Goal: Task Accomplishment & Management: Use online tool/utility

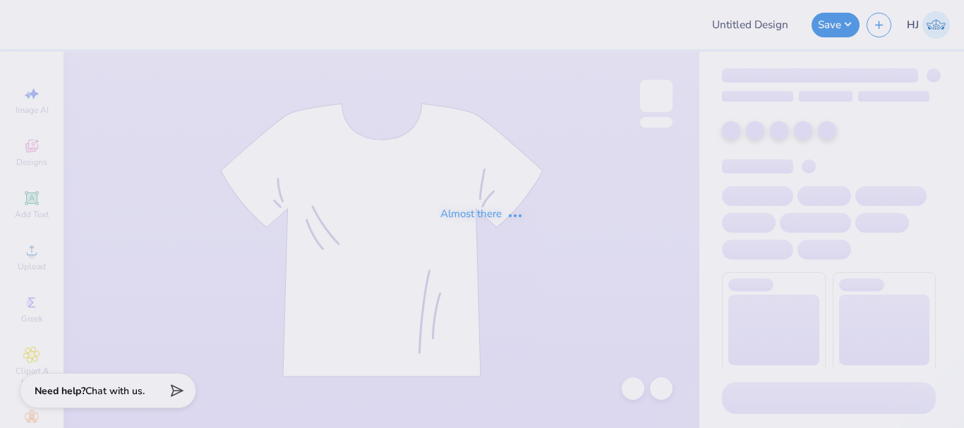
type input "[PERSON_NAME] : [US_STATE][GEOGRAPHIC_DATA]"
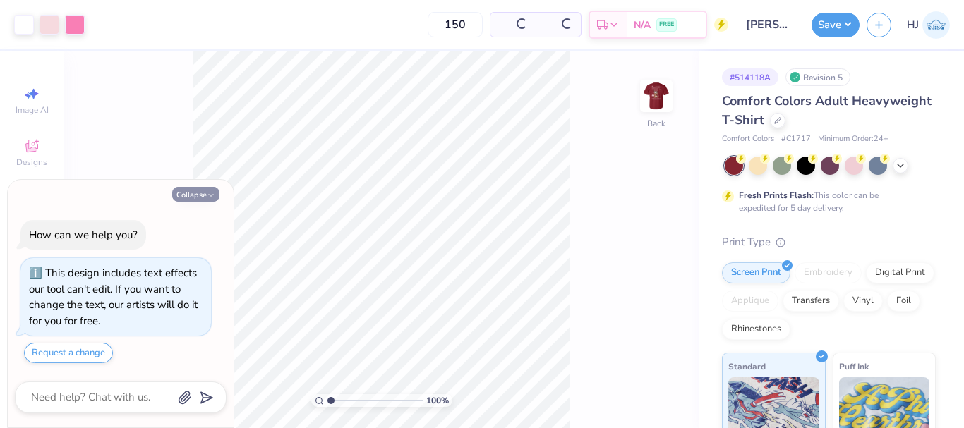
click at [187, 195] on button "Collapse" at bounding box center [195, 194] width 47 height 15
type textarea "x"
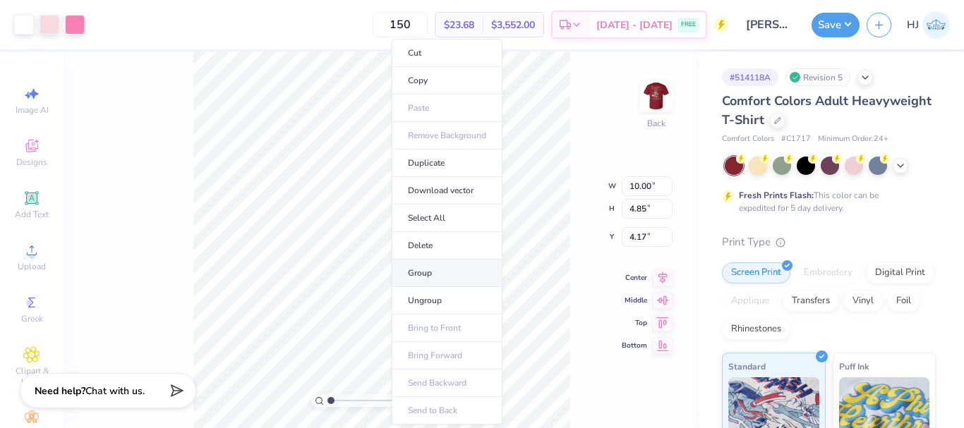
click at [424, 274] on li "Group" at bounding box center [447, 274] width 111 height 28
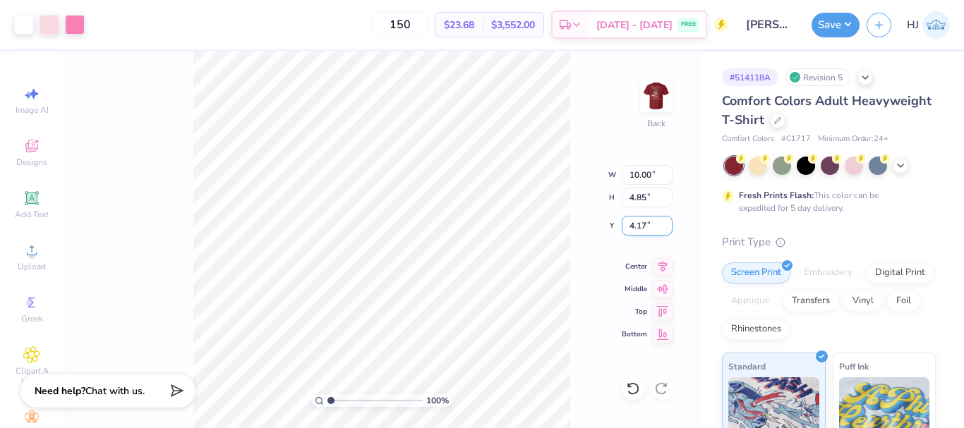
click at [646, 224] on input "4.17" at bounding box center [647, 226] width 51 height 20
type input "3.00"
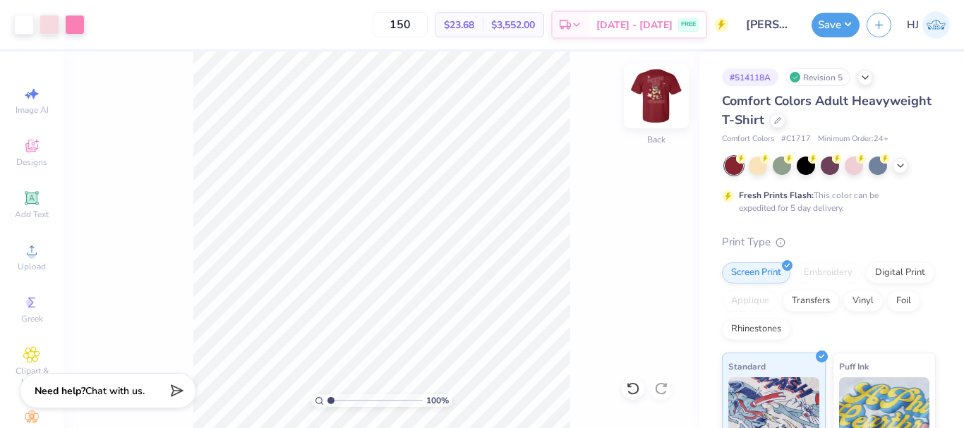
click at [666, 100] on img at bounding box center [656, 96] width 56 height 56
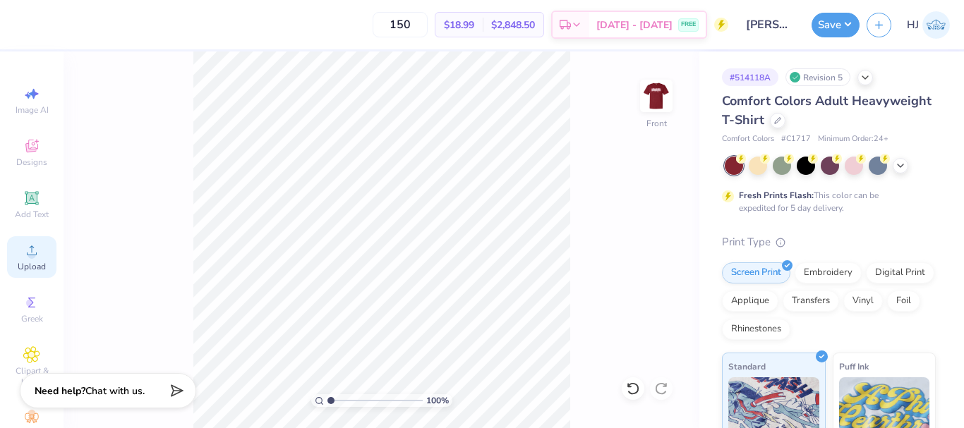
click at [34, 255] on icon at bounding box center [31, 250] width 17 height 17
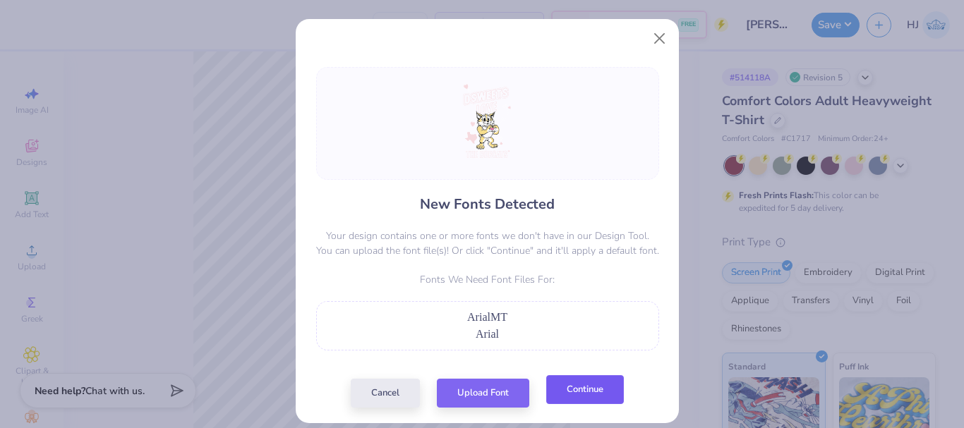
click at [594, 391] on button "Continue" at bounding box center [585, 389] width 78 height 29
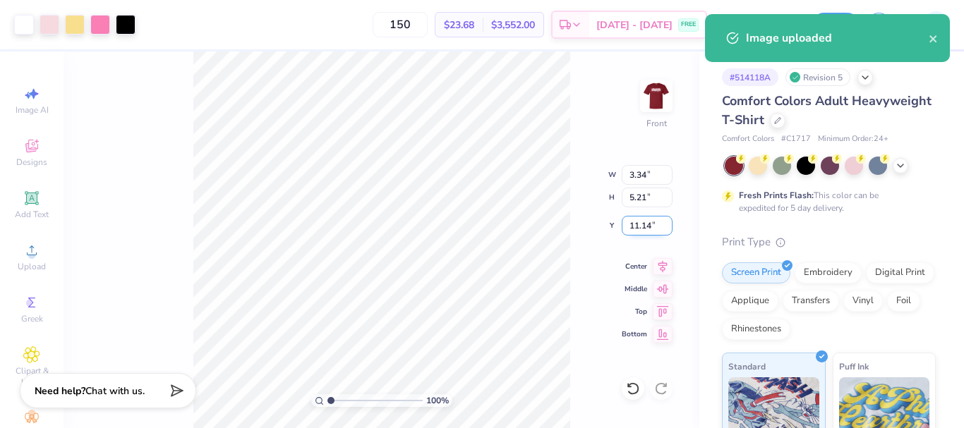
click at [649, 227] on input "11.14" at bounding box center [647, 226] width 51 height 20
click at [647, 196] on input "5.21" at bounding box center [647, 198] width 51 height 20
type input "15"
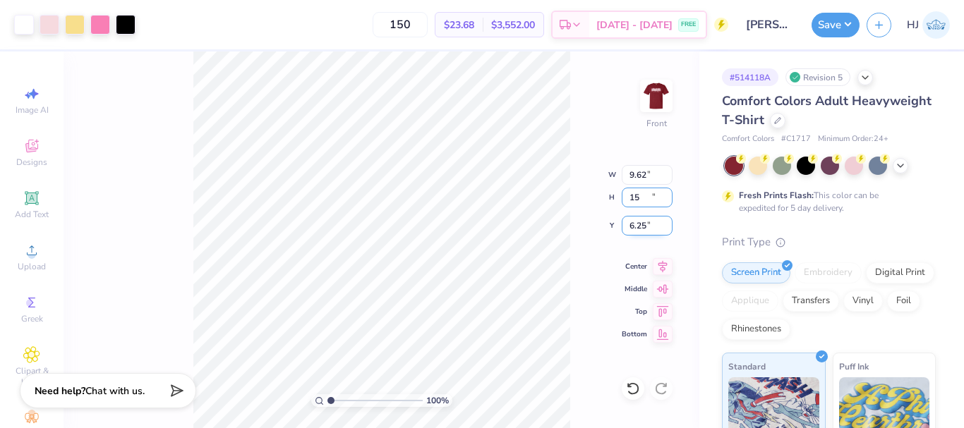
type input "9.62"
type input "15.00"
type input "6.25"
click at [649, 236] on div "100 % Front W 9.62 9.62 " H 15.00 15.00 " Y 6.25 6.25 " Center Middle Top Bottom" at bounding box center [382, 240] width 636 height 377
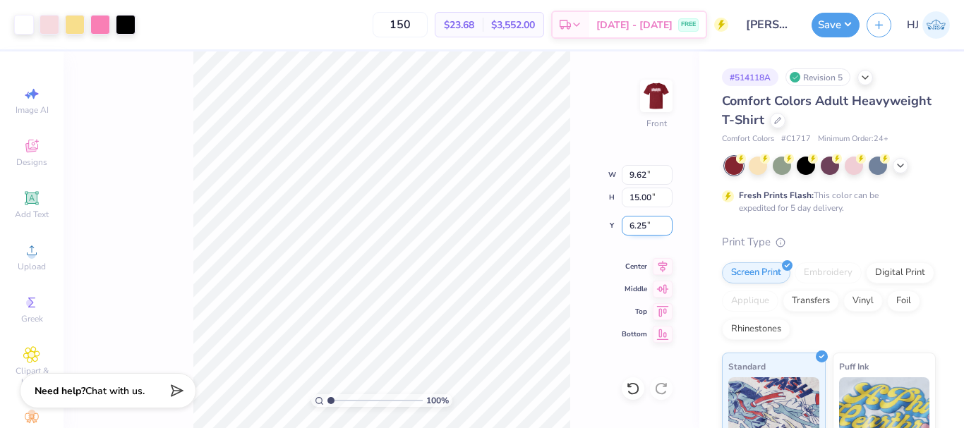
click at [643, 220] on input "6.25" at bounding box center [647, 226] width 51 height 20
type input "3.00"
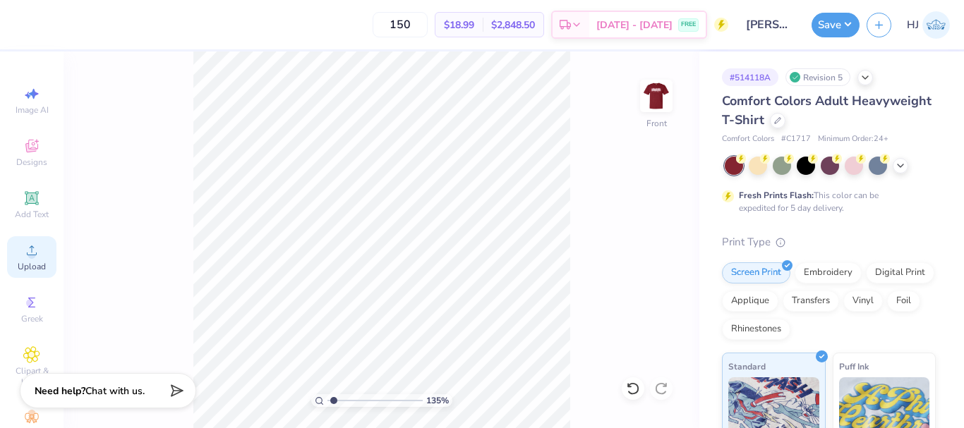
click at [27, 249] on icon at bounding box center [32, 251] width 10 height 10
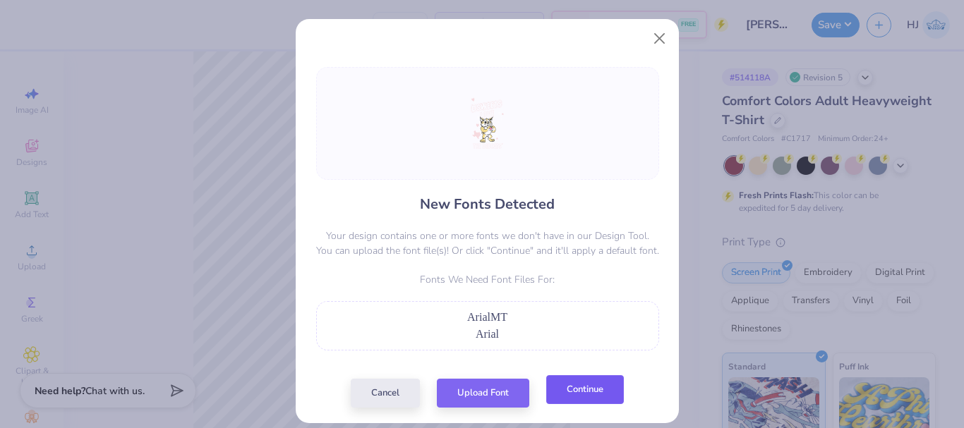
click at [587, 389] on button "Continue" at bounding box center [585, 389] width 78 height 29
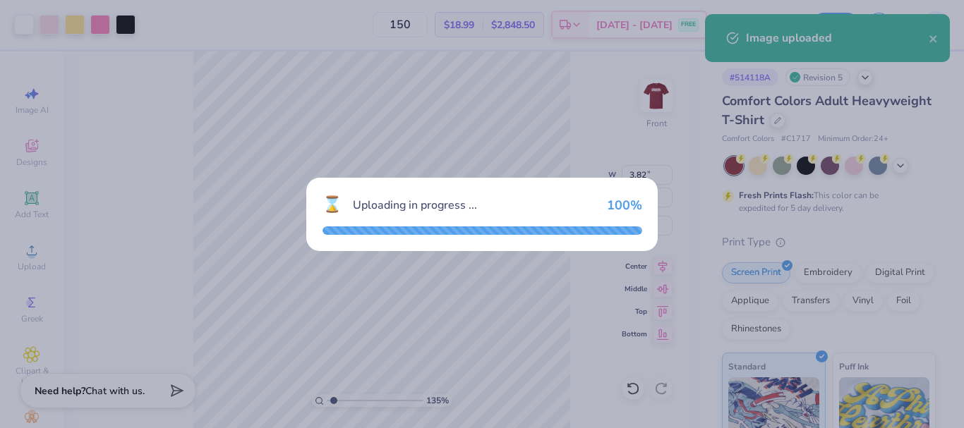
type input "1.35006143669128"
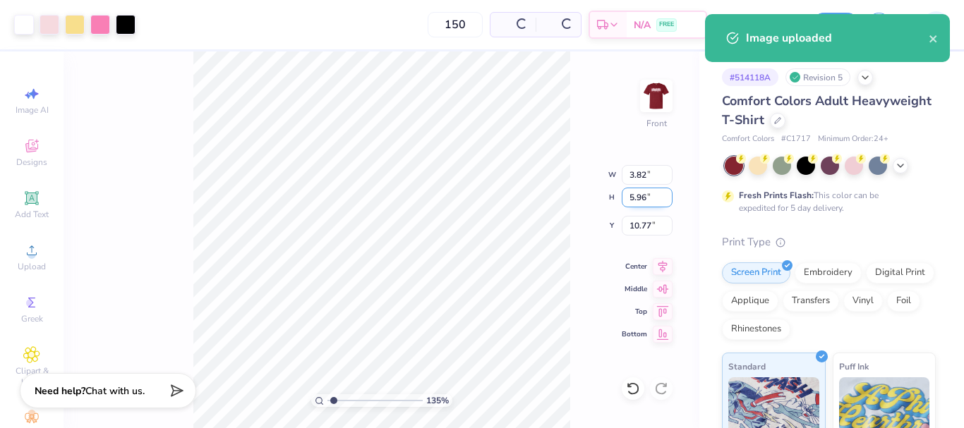
click at [639, 195] on input "5.96" at bounding box center [647, 198] width 51 height 20
type input "15"
type input "1.35006143669128"
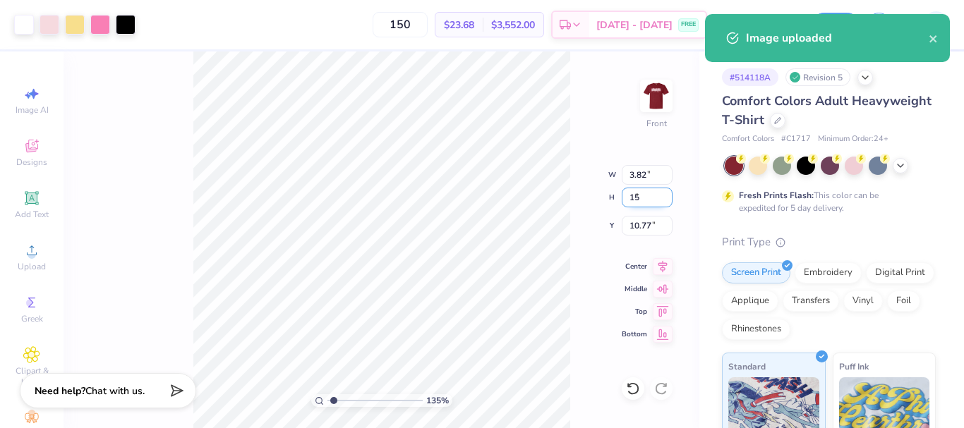
type input "9.62"
type input "15.00"
click at [640, 222] on input "6.25" at bounding box center [647, 226] width 51 height 20
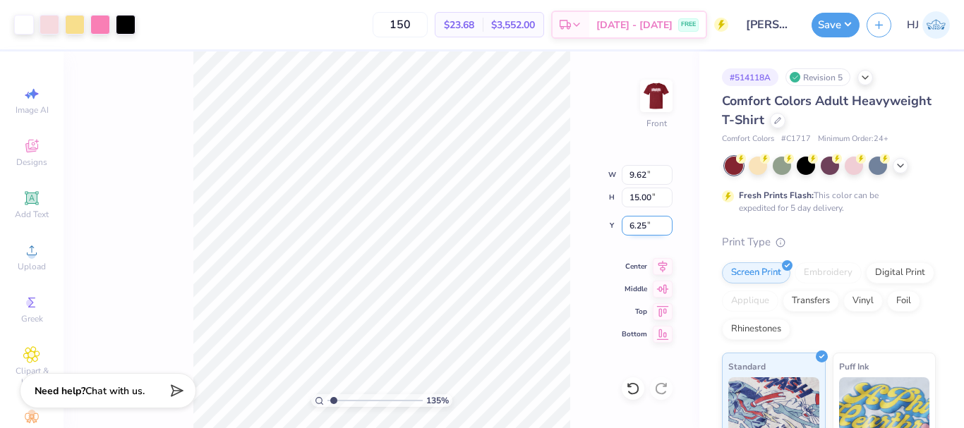
click at [640, 222] on input "6.25" at bounding box center [647, 226] width 51 height 20
type input "3"
type input "1.35006143669128"
type input "3.00"
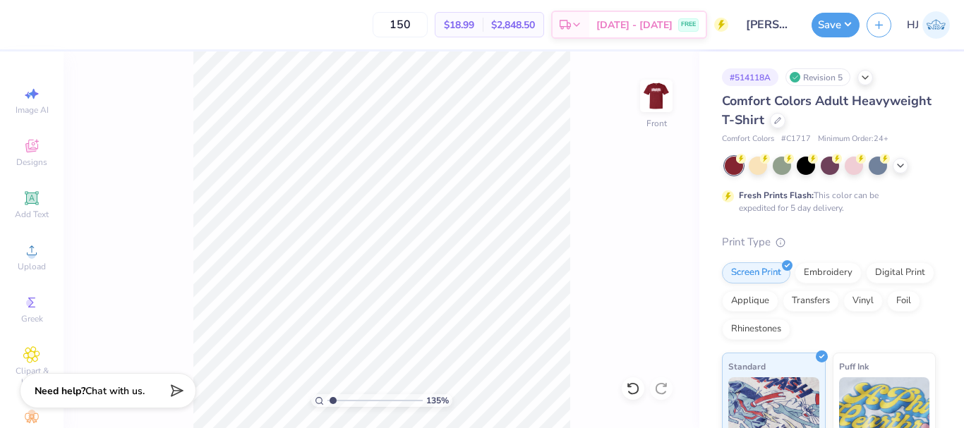
type input "1"
click at [29, 254] on circle at bounding box center [32, 255] width 8 height 8
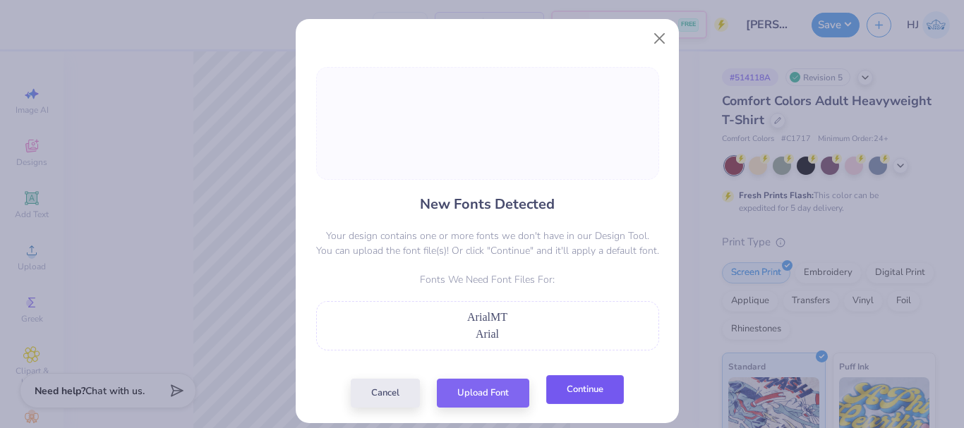
click at [587, 395] on button "Continue" at bounding box center [585, 389] width 78 height 29
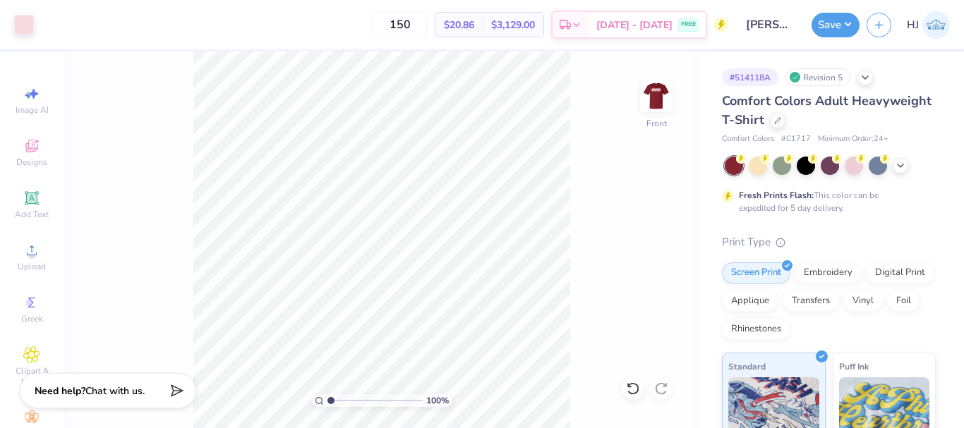
click at [578, 428] on html "Art colors 150 $20.86 Per Item $3,129.00 Total Est. Delivery Sep 15 - 18 FREE D…" at bounding box center [482, 214] width 964 height 428
click at [29, 243] on icon at bounding box center [31, 250] width 17 height 17
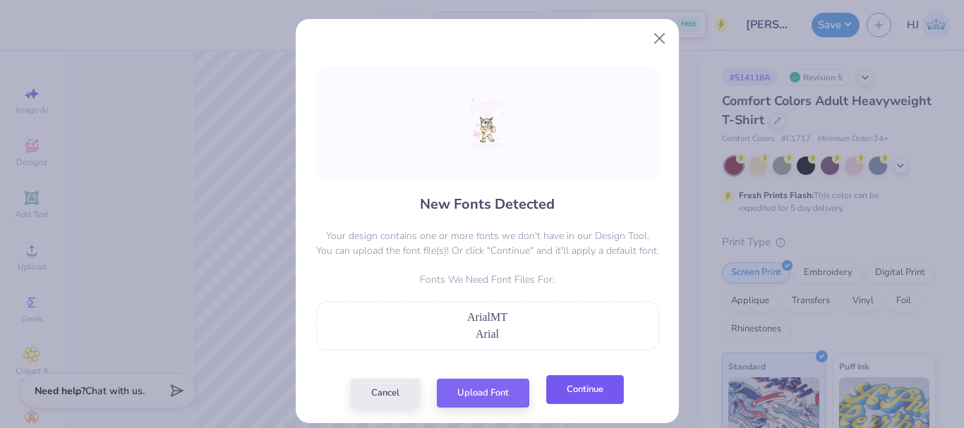
click at [577, 397] on button "Continue" at bounding box center [585, 389] width 78 height 29
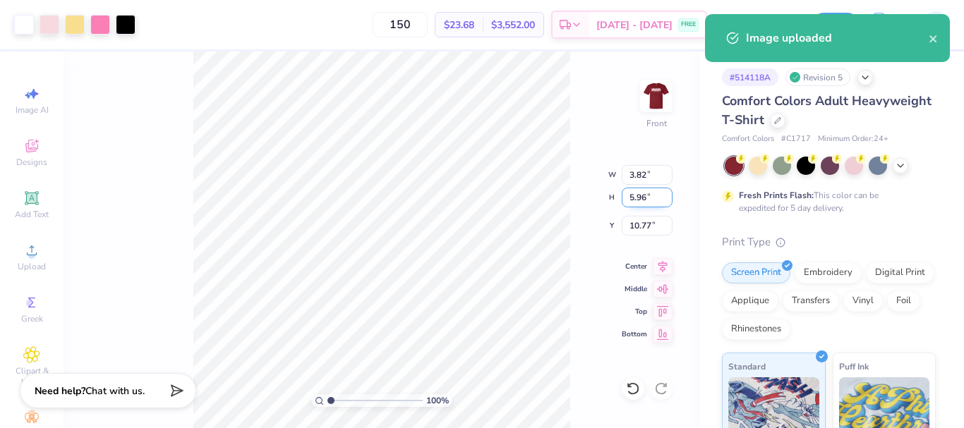
click at [637, 200] on input "5.96" at bounding box center [647, 198] width 51 height 20
type input "15"
type input "9.62"
type input "15.00"
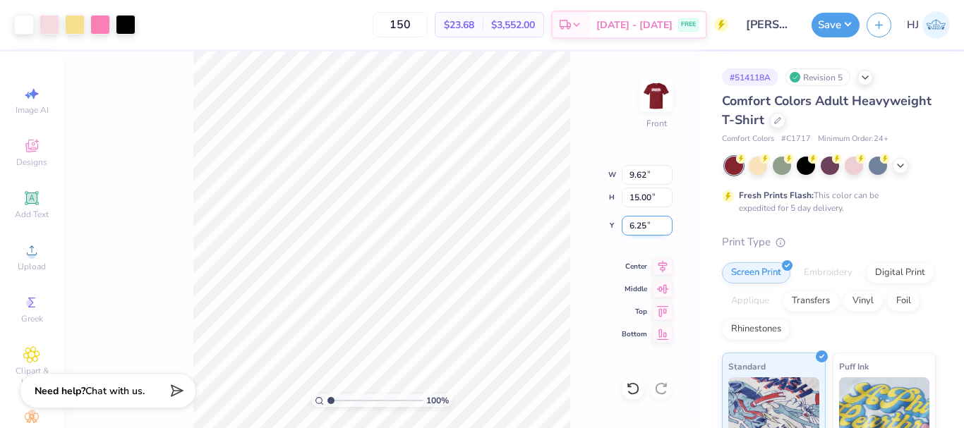
click at [644, 228] on input "6.25" at bounding box center [647, 226] width 51 height 20
type input "3.00"
type input "1"
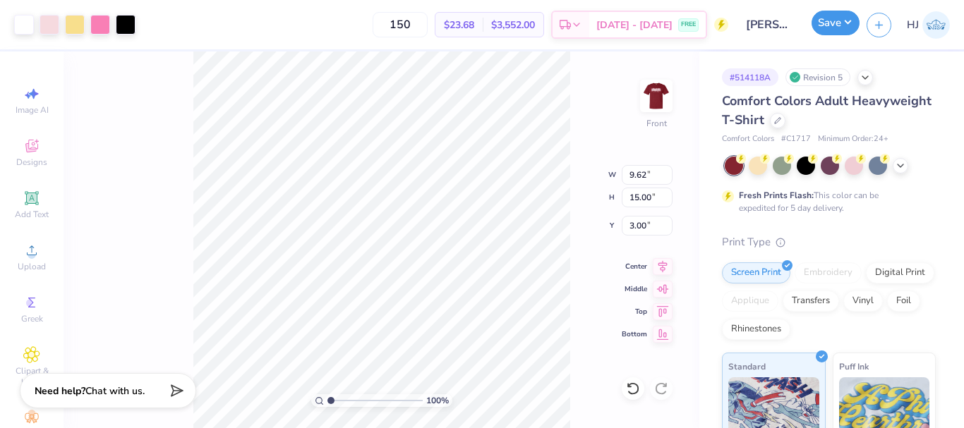
click at [848, 13] on button "Save" at bounding box center [836, 23] width 48 height 25
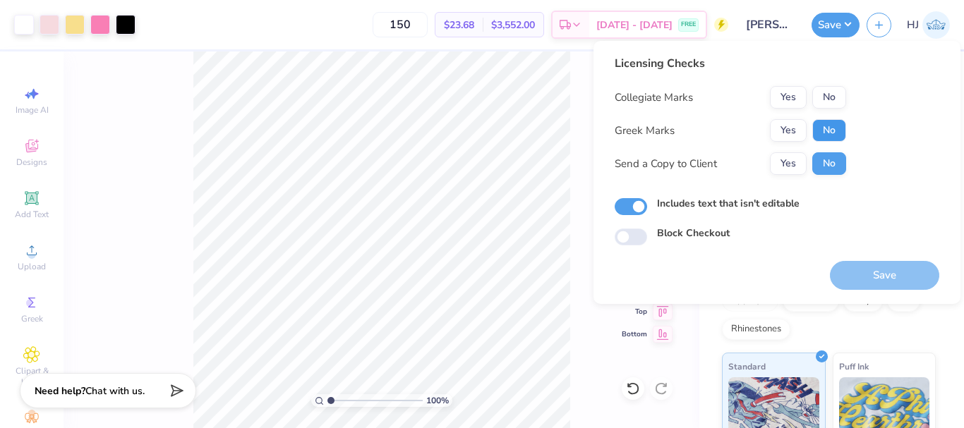
click at [822, 129] on button "No" at bounding box center [829, 130] width 34 height 23
click at [783, 93] on button "Yes" at bounding box center [788, 97] width 37 height 23
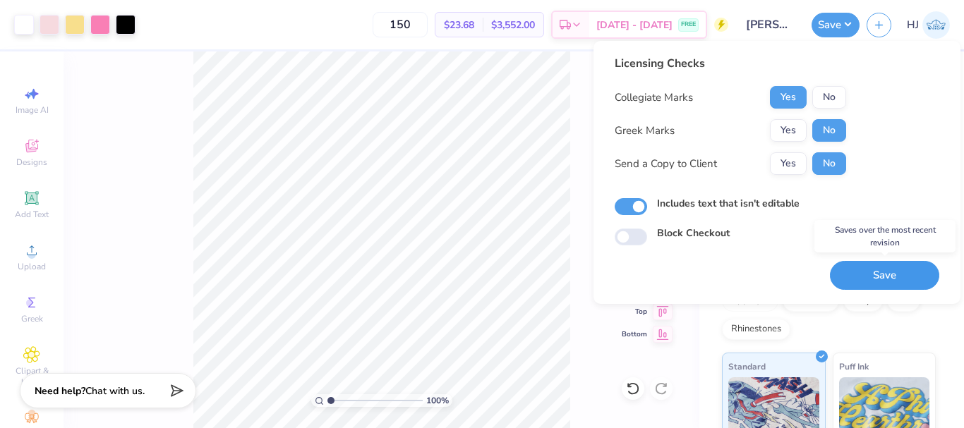
click at [873, 282] on button "Save" at bounding box center [884, 275] width 109 height 29
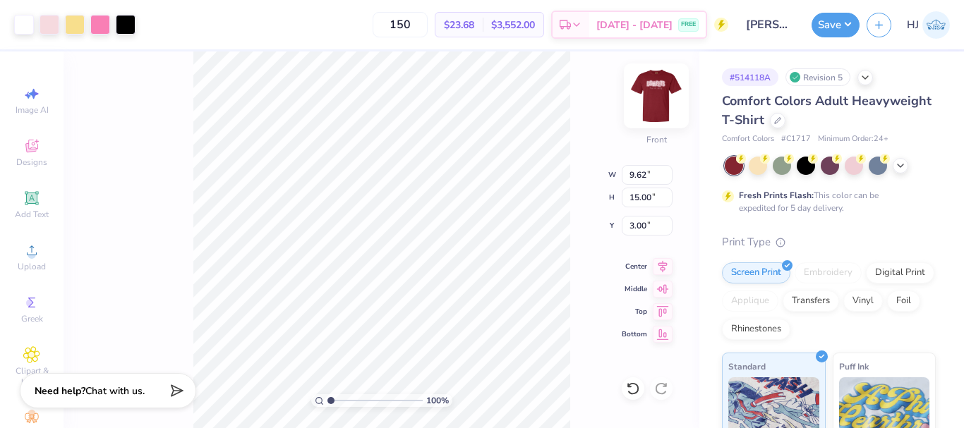
click at [647, 87] on img at bounding box center [656, 96] width 56 height 56
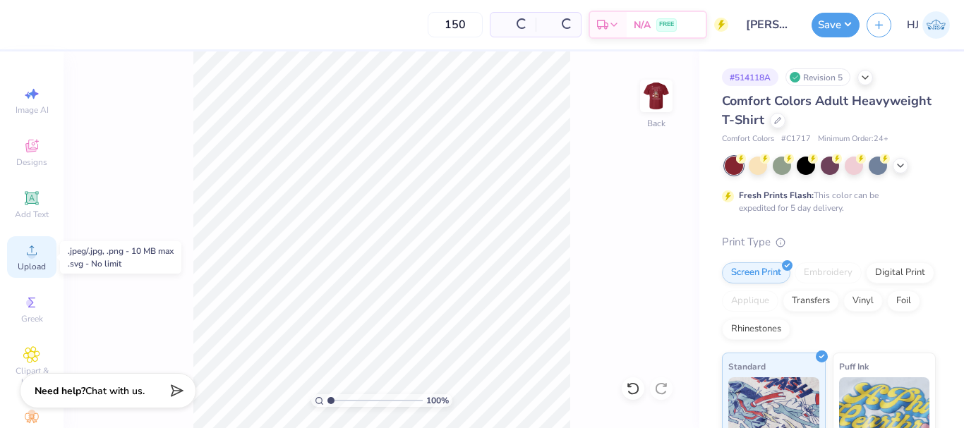
click at [32, 263] on span "Upload" at bounding box center [32, 266] width 28 height 11
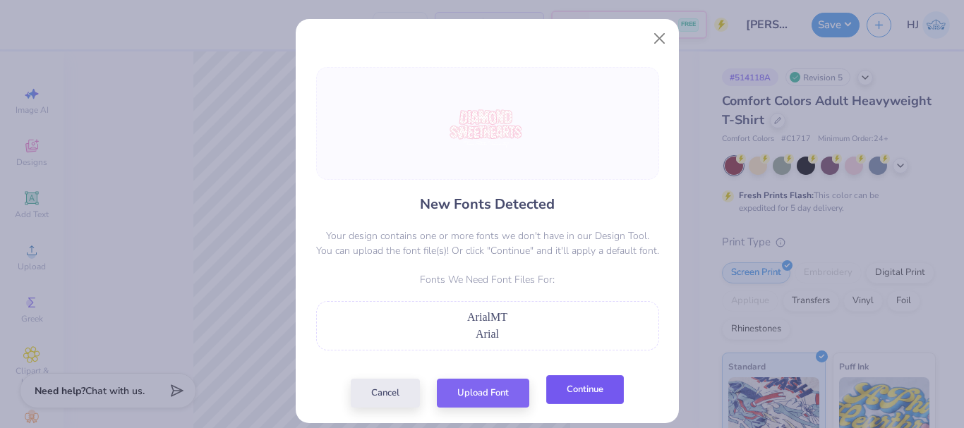
click at [561, 404] on button "Continue" at bounding box center [585, 389] width 78 height 29
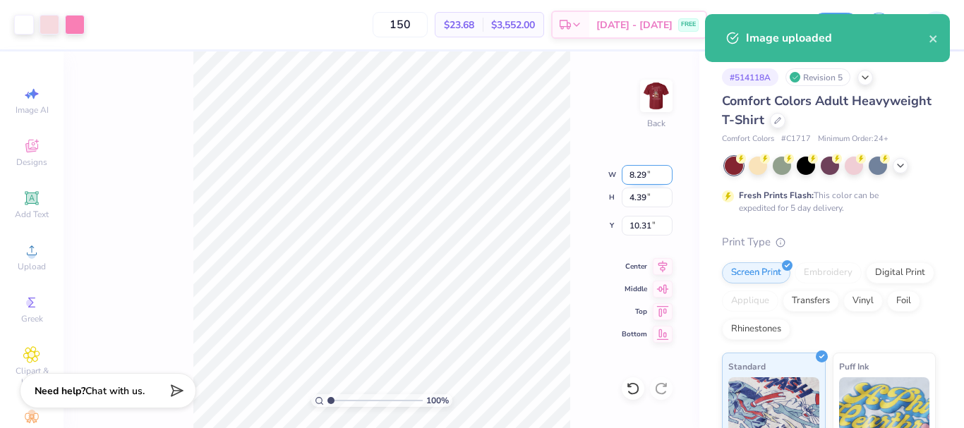
click at [636, 171] on input "8.29" at bounding box center [647, 175] width 51 height 20
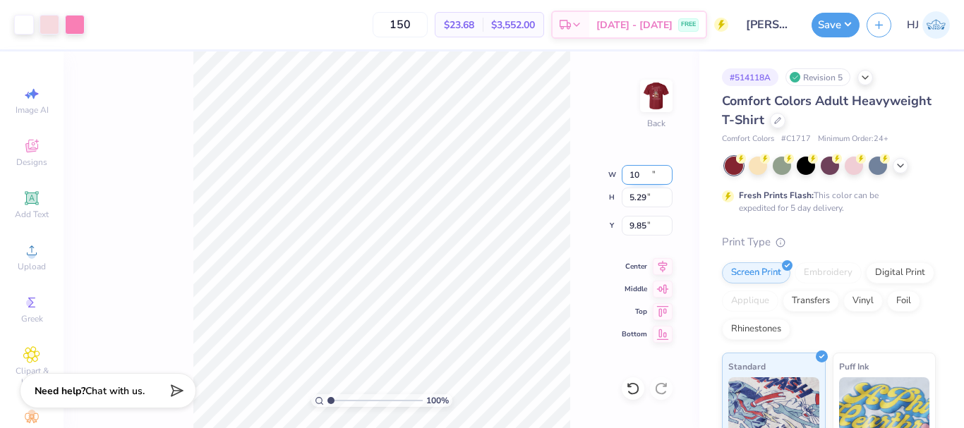
type input "10.00"
type input "5.29"
type input "9.85"
click at [649, 219] on input "9.85" at bounding box center [647, 226] width 51 height 20
click at [644, 221] on input "9.85" at bounding box center [647, 226] width 51 height 20
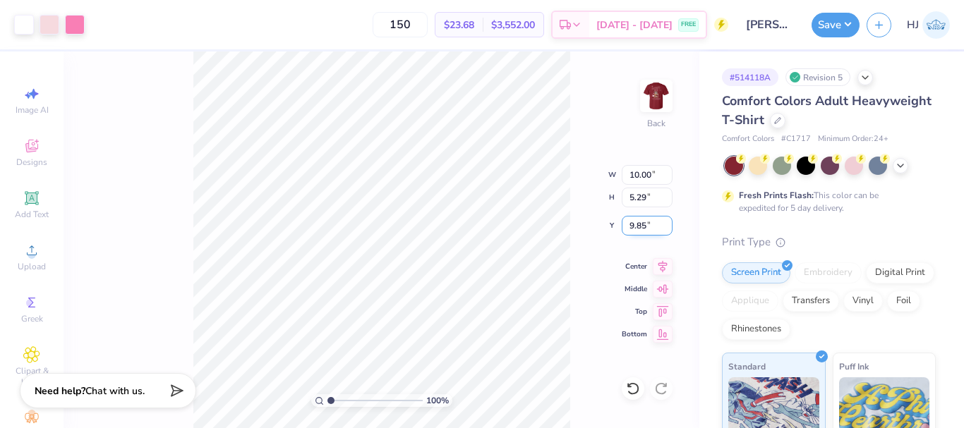
click at [644, 221] on input "9.85" at bounding box center [647, 226] width 51 height 20
type input "3.00"
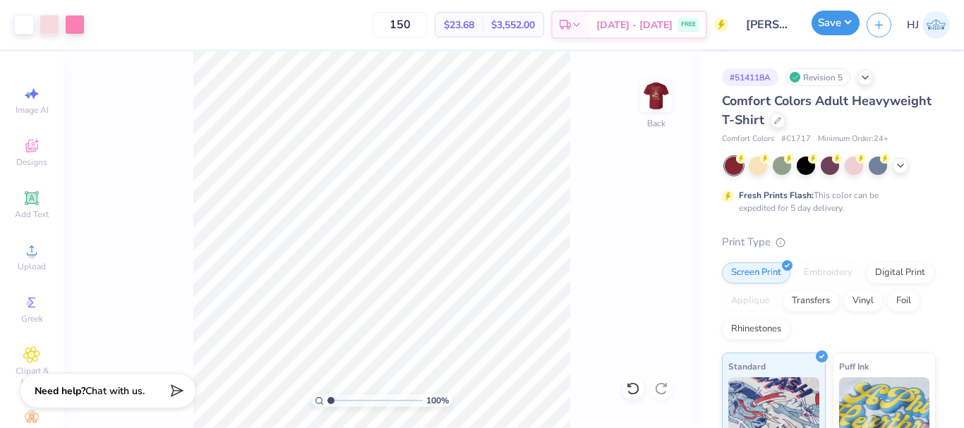
click at [836, 26] on button "Save" at bounding box center [836, 23] width 48 height 25
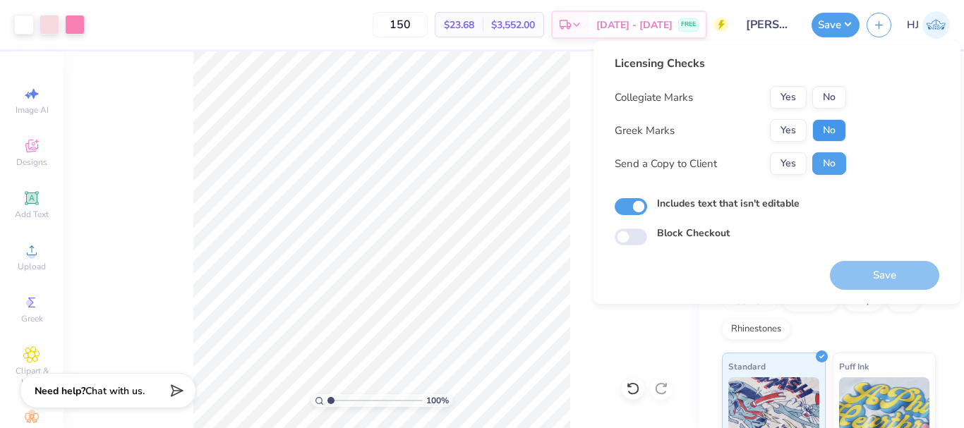
click at [826, 128] on button "No" at bounding box center [829, 130] width 34 height 23
click at [778, 94] on button "Yes" at bounding box center [788, 97] width 37 height 23
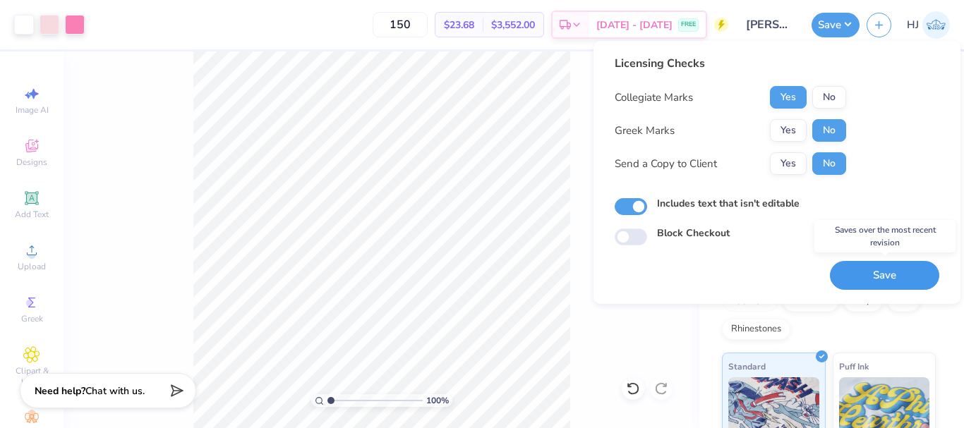
click at [885, 277] on button "Save" at bounding box center [884, 275] width 109 height 29
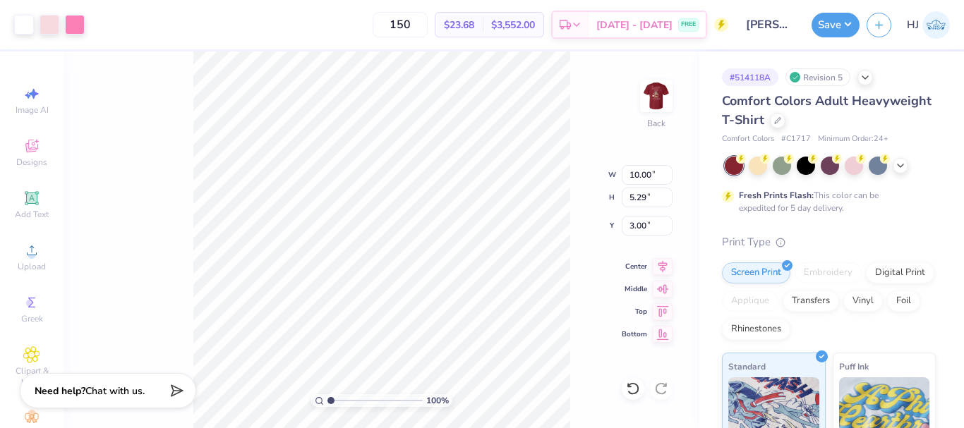
click at [852, 21] on button "Save" at bounding box center [836, 25] width 48 height 25
drag, startPoint x: 670, startPoint y: 94, endPoint x: 738, endPoint y: 306, distance: 222.5
click at [670, 94] on img at bounding box center [656, 96] width 28 height 28
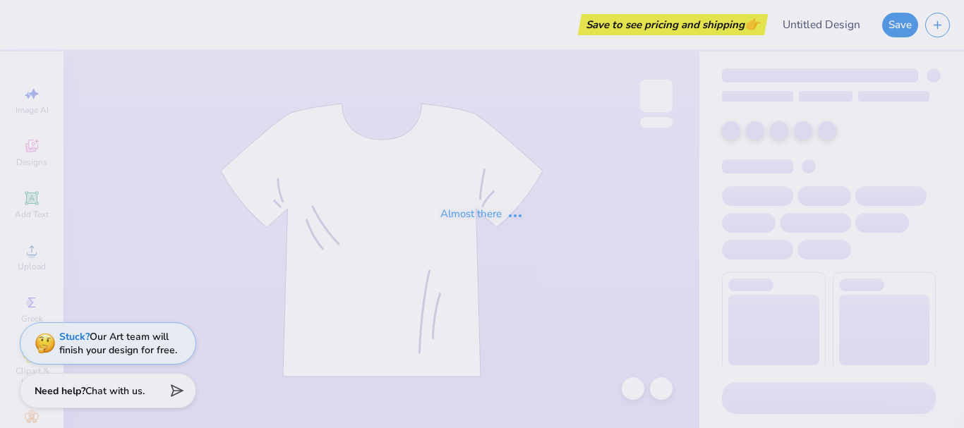
type input "Noble 2025 Holiday Gifts!"
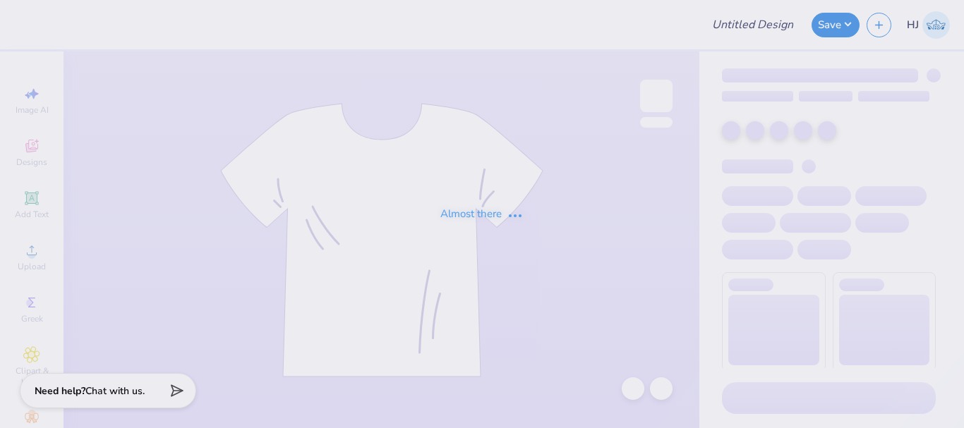
type input "Noble 2025 Holiday Gifts!"
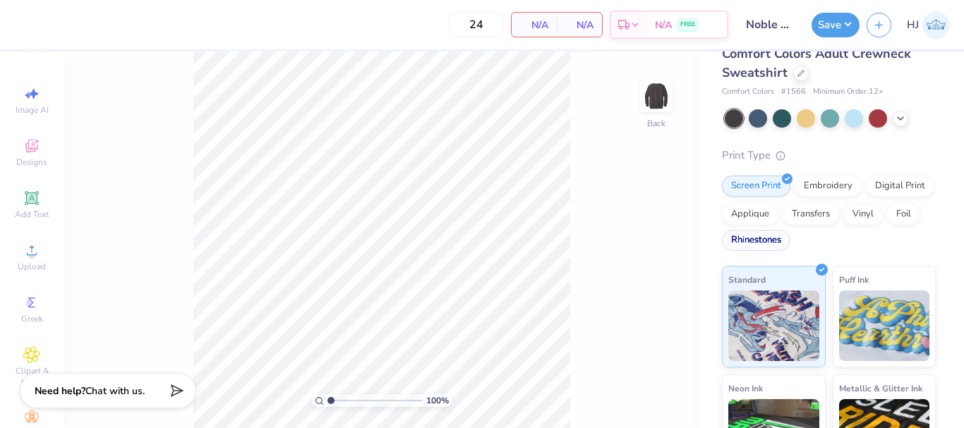
scroll to position [71, 0]
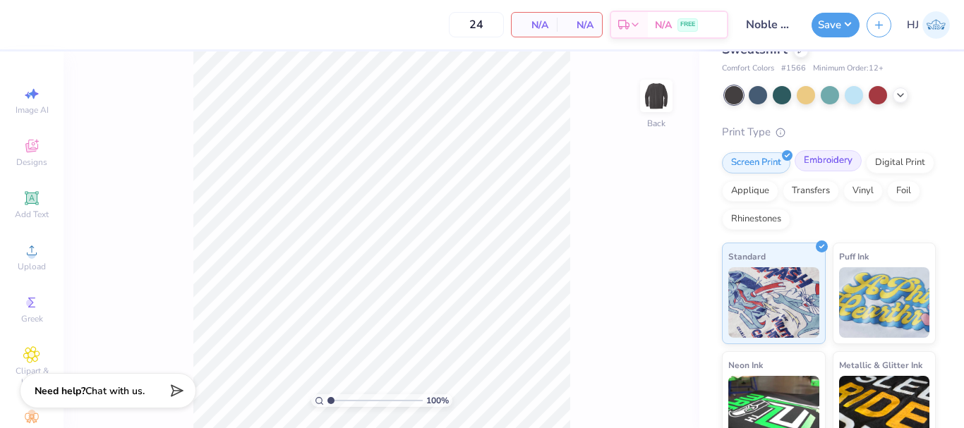
click at [828, 163] on div "Embroidery" at bounding box center [828, 160] width 67 height 21
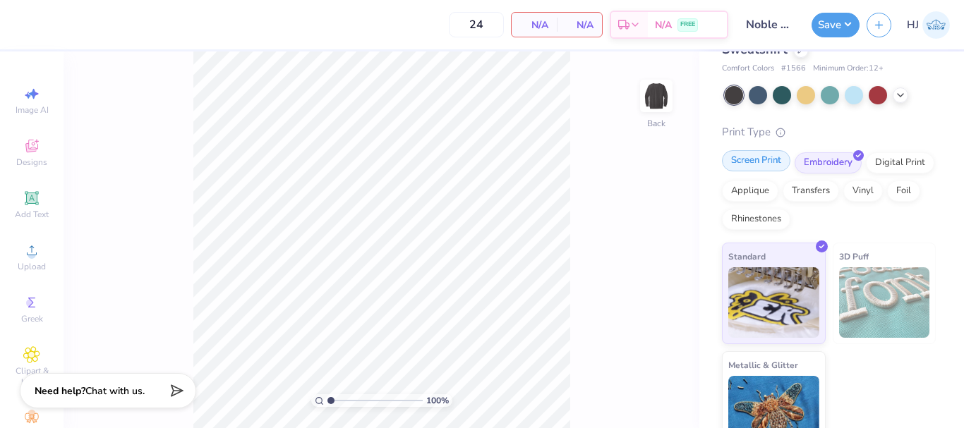
click at [769, 162] on div "Screen Print" at bounding box center [756, 160] width 68 height 21
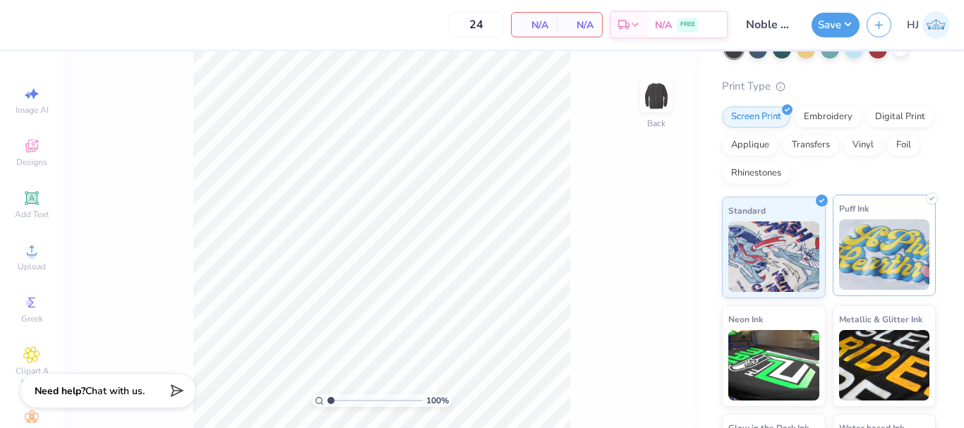
scroll to position [141, 0]
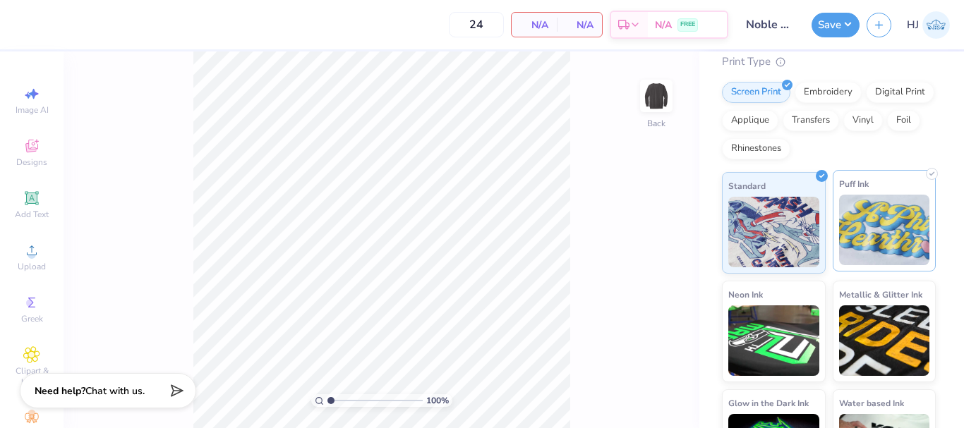
click at [875, 231] on img at bounding box center [884, 230] width 91 height 71
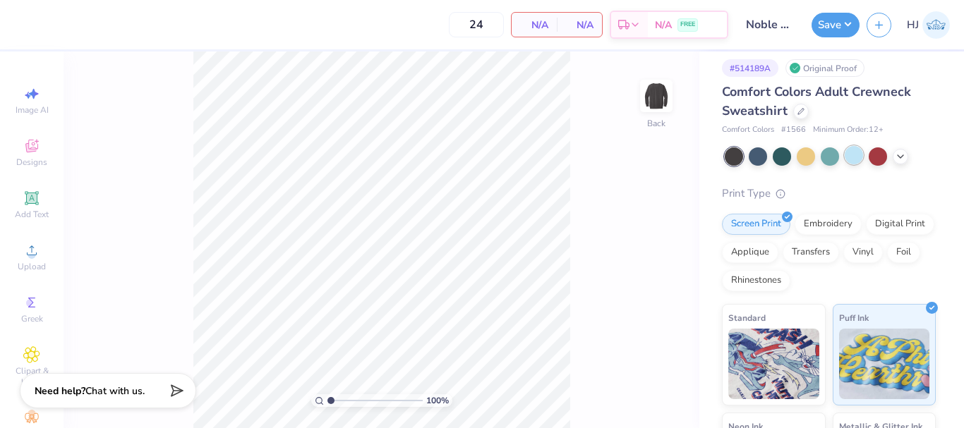
scroll to position [0, 0]
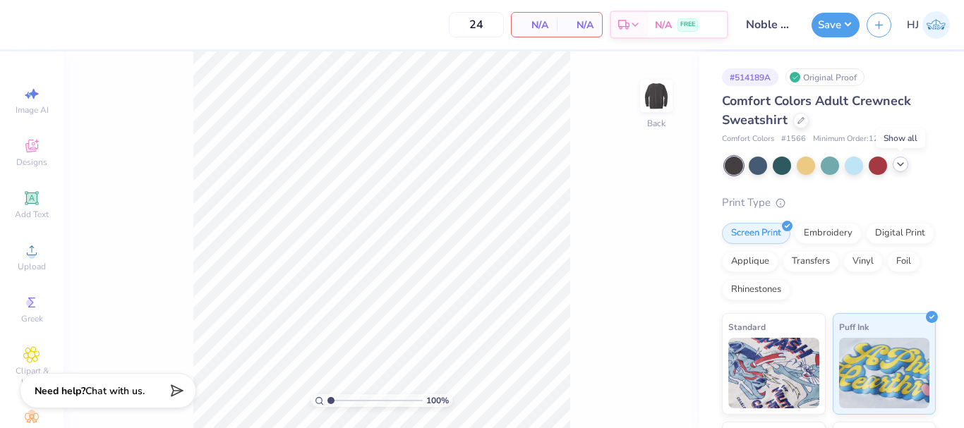
click at [902, 164] on polyline at bounding box center [901, 164] width 6 height 3
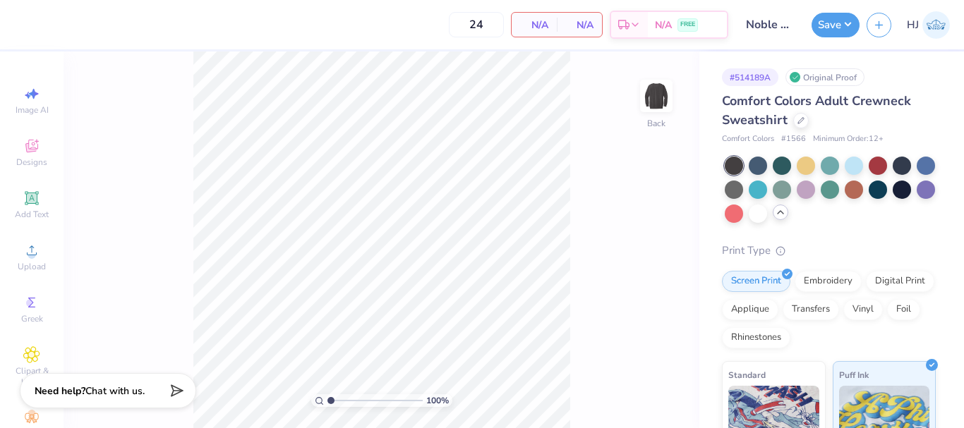
click at [786, 212] on icon at bounding box center [780, 212] width 11 height 11
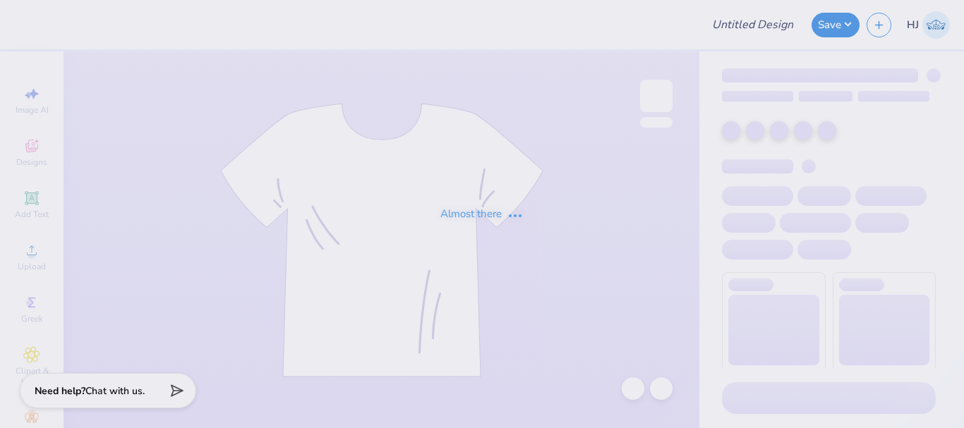
type input "PW caps"
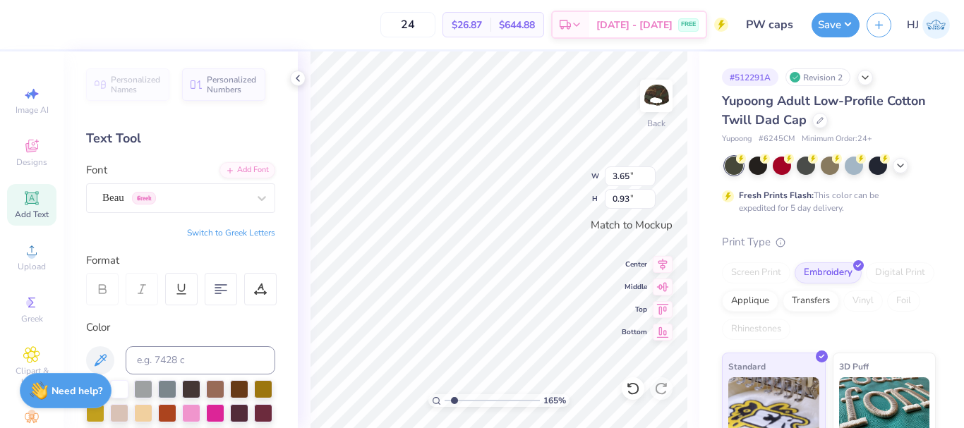
scroll to position [12, 2]
type input "1.64913377760655"
type textarea "P.I.N.K."
type input "1.64913377760655"
type input "3.84"
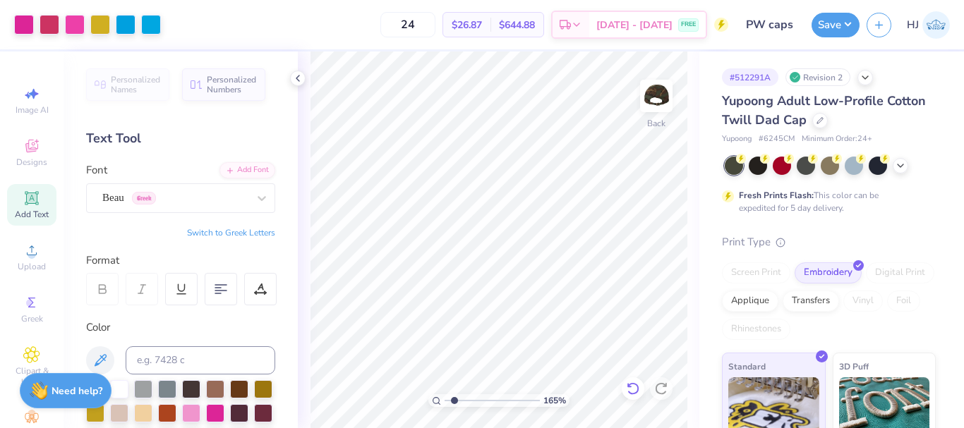
click at [633, 387] on icon at bounding box center [633, 389] width 14 height 14
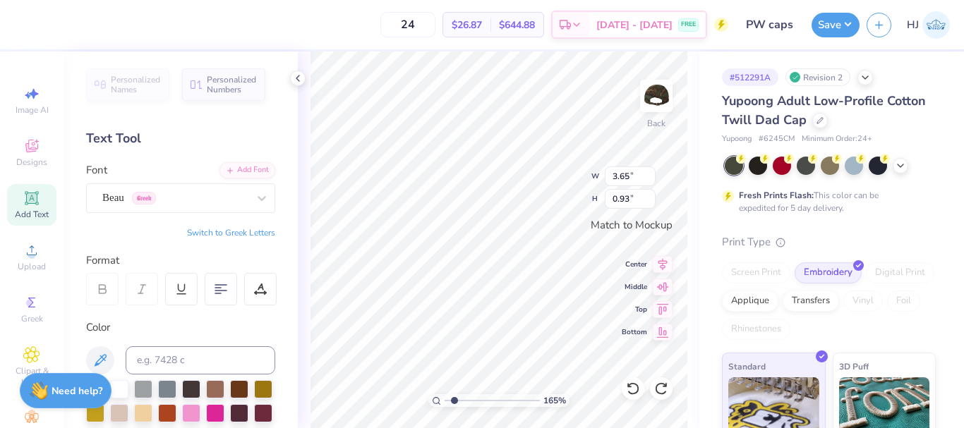
scroll to position [12, 1]
type input "1.64913377760655"
type textarea "P.I.N.K."
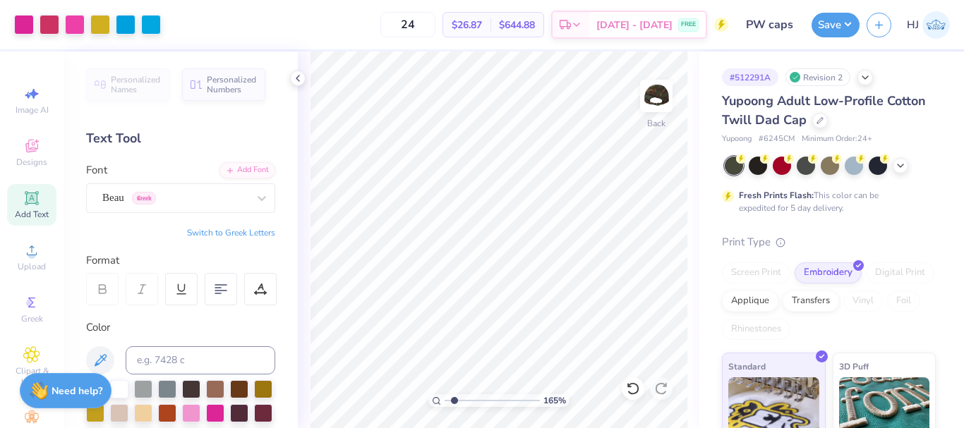
type input "1.64913377760655"
click at [634, 174] on input "3.84" at bounding box center [630, 177] width 51 height 20
type input "4"
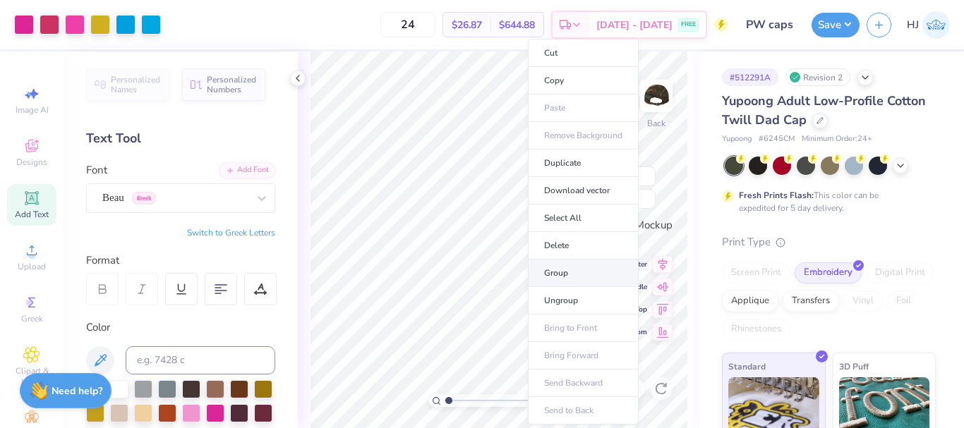
click at [568, 271] on li "Group" at bounding box center [583, 274] width 111 height 28
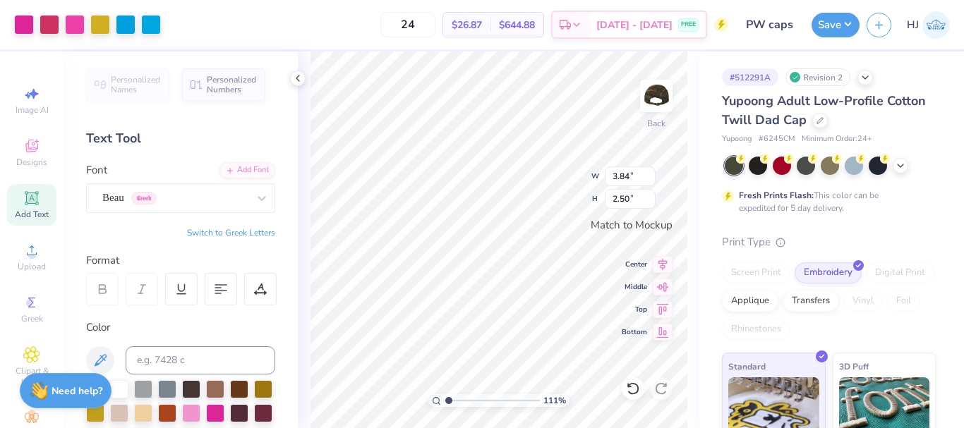
type input "1.10522621487156"
click at [623, 176] on input "3.84" at bounding box center [630, 177] width 51 height 20
click at [629, 200] on input "2.50" at bounding box center [630, 199] width 51 height 20
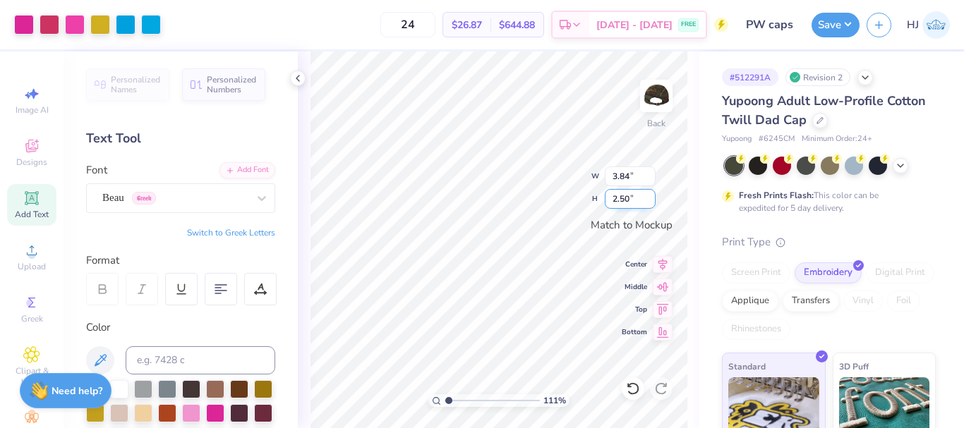
click at [629, 200] on input "2.50" at bounding box center [630, 199] width 51 height 20
type input "2.4"
type input "1.10522621487156"
type input "3.69"
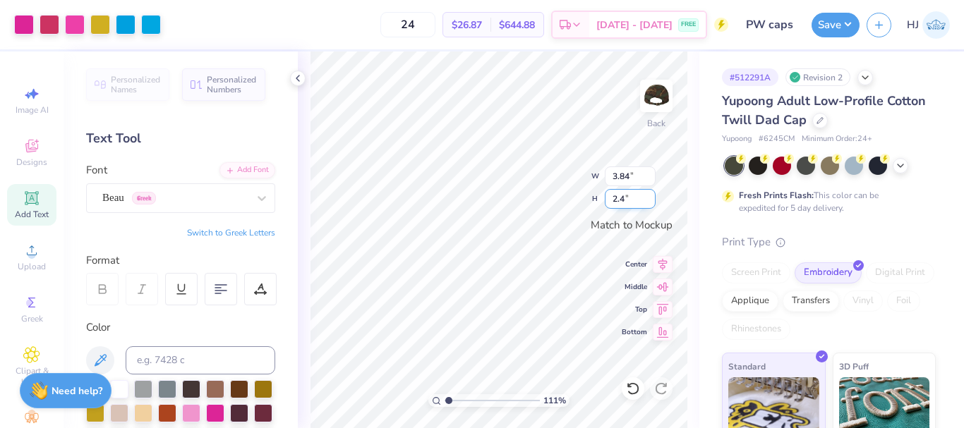
type input "2.40"
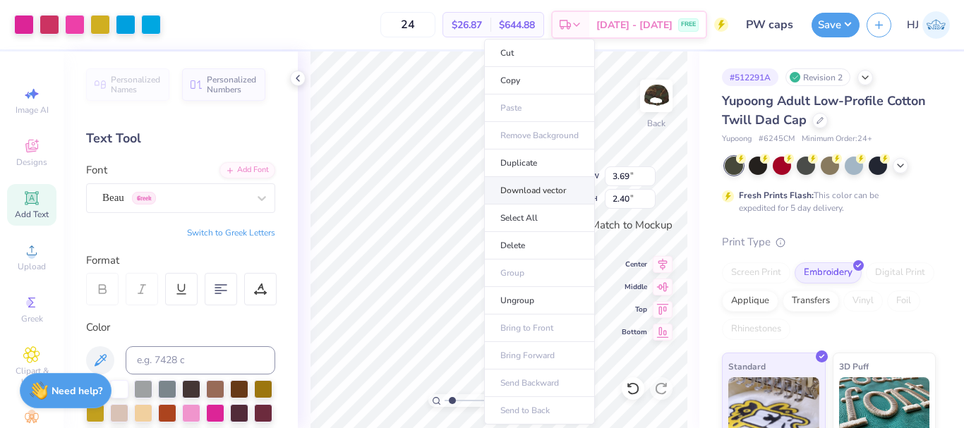
click at [537, 186] on li "Download vector" at bounding box center [539, 191] width 111 height 28
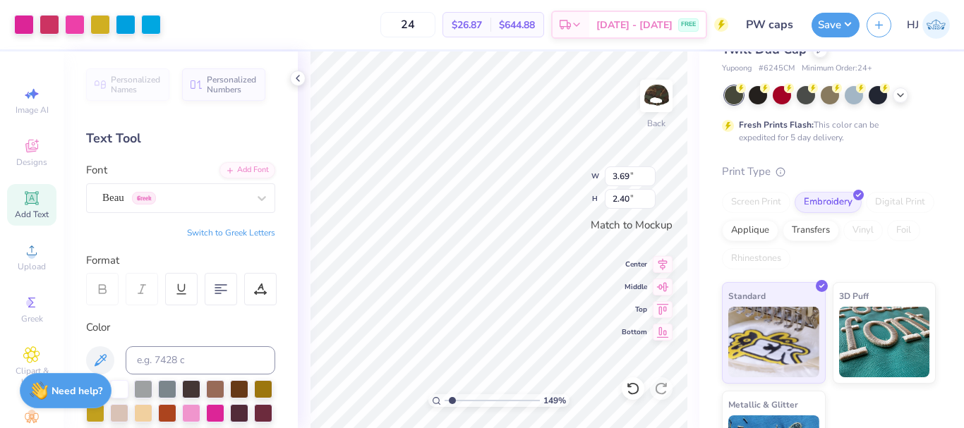
scroll to position [135, 0]
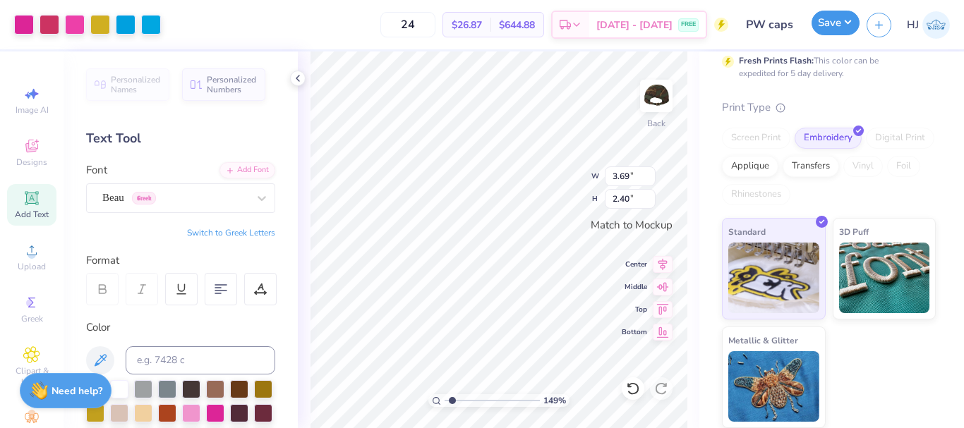
click at [845, 16] on button "Save" at bounding box center [836, 23] width 48 height 25
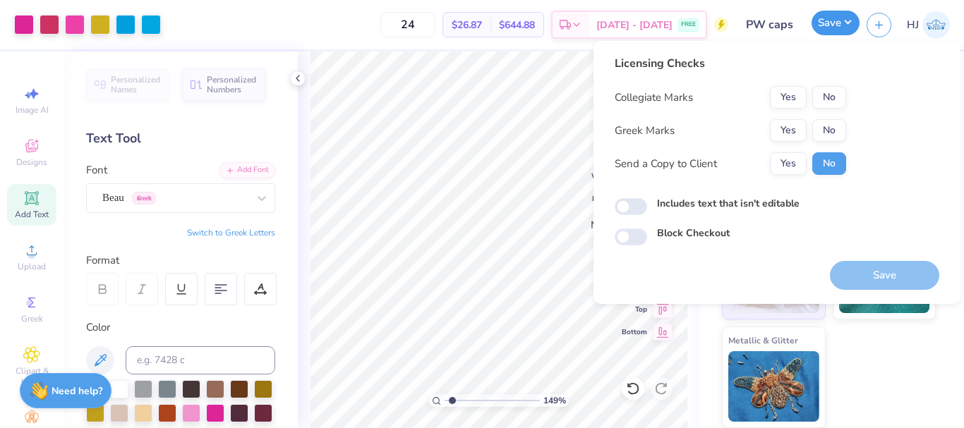
click at [844, 26] on button "Save" at bounding box center [836, 23] width 48 height 25
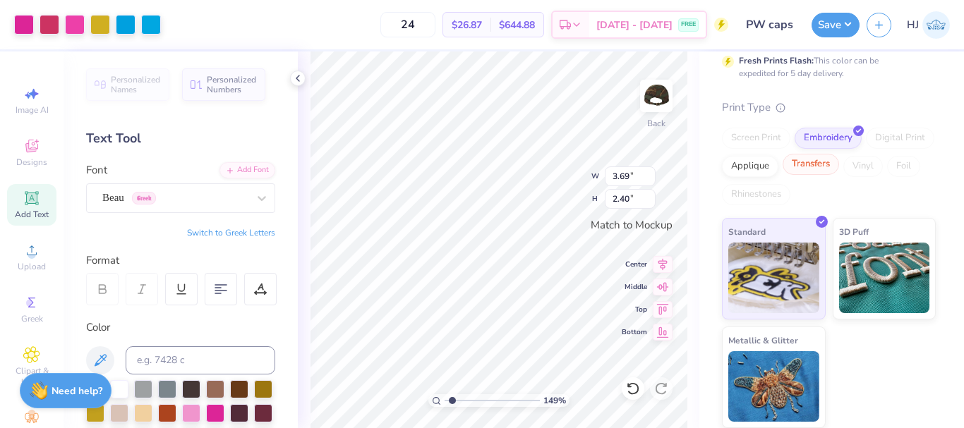
click at [839, 162] on div "Transfers" at bounding box center [811, 164] width 56 height 21
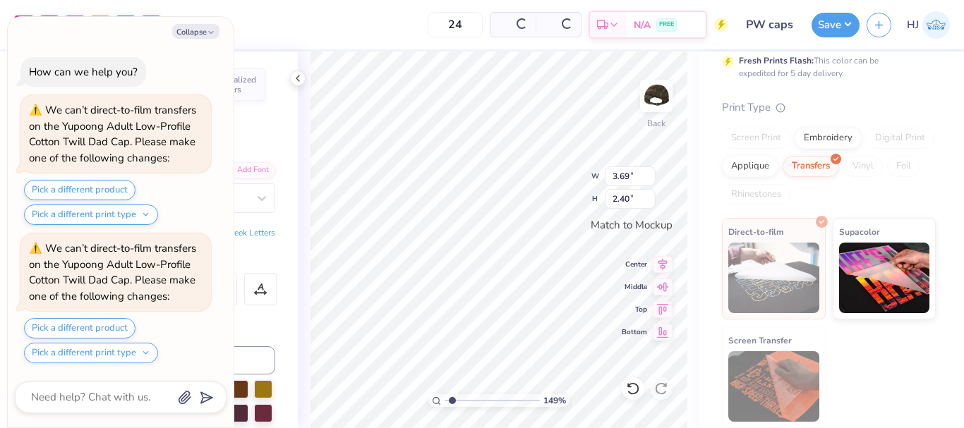
type input "1.49212329151837"
type textarea "x"
type input "1.49212329151837"
type textarea "x"
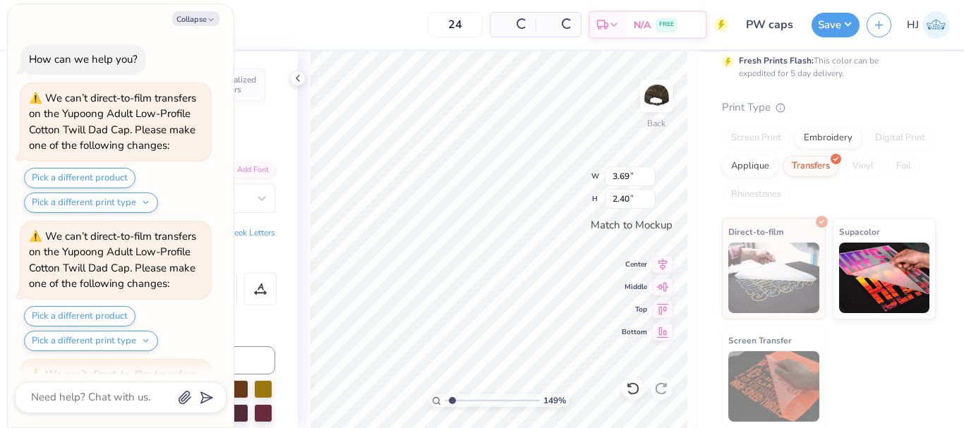
scroll to position [126, 0]
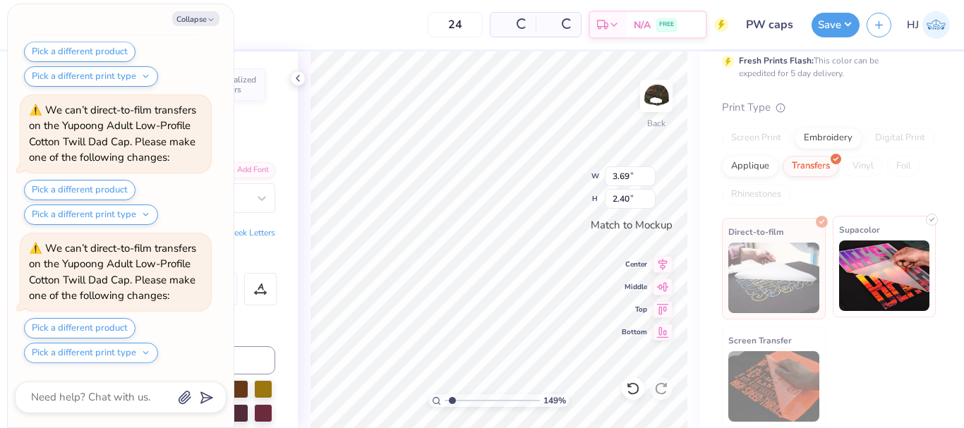
click at [855, 276] on img at bounding box center [884, 276] width 91 height 71
type input "1.49212329151837"
type textarea "x"
type input "1.49212329151837"
type textarea "x"
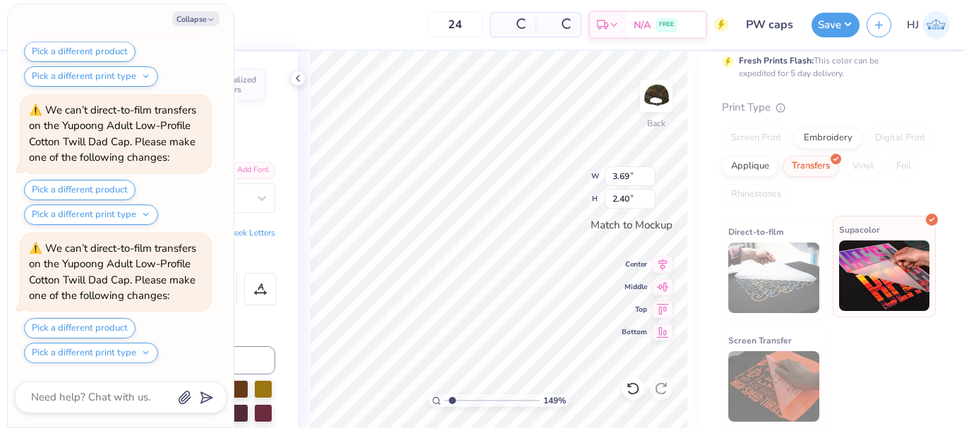
type input "1.49212329151837"
type textarea "x"
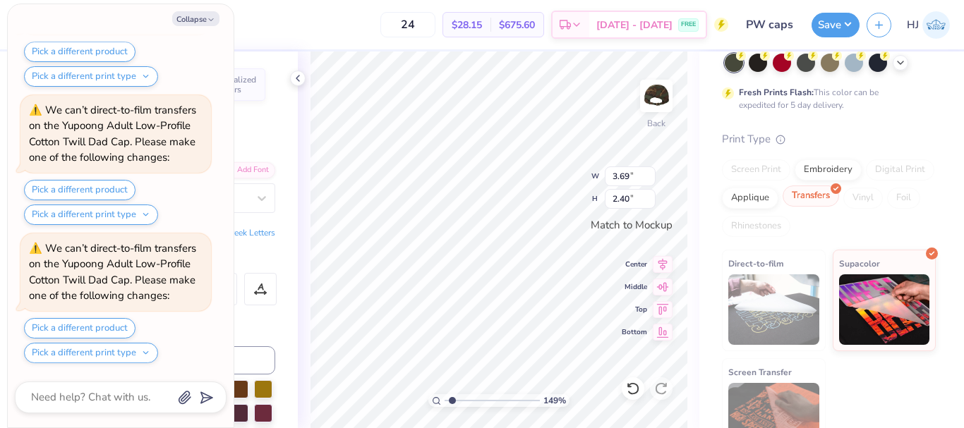
scroll to position [135, 0]
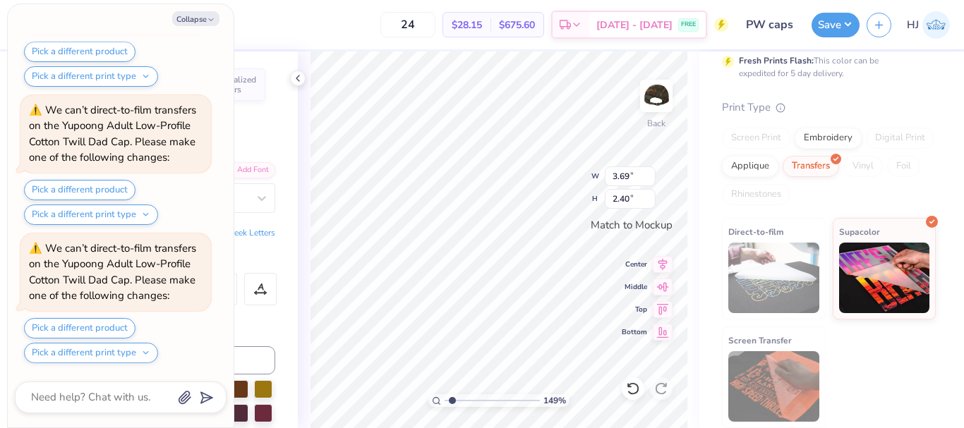
type input "1.49212329151837"
type textarea "x"
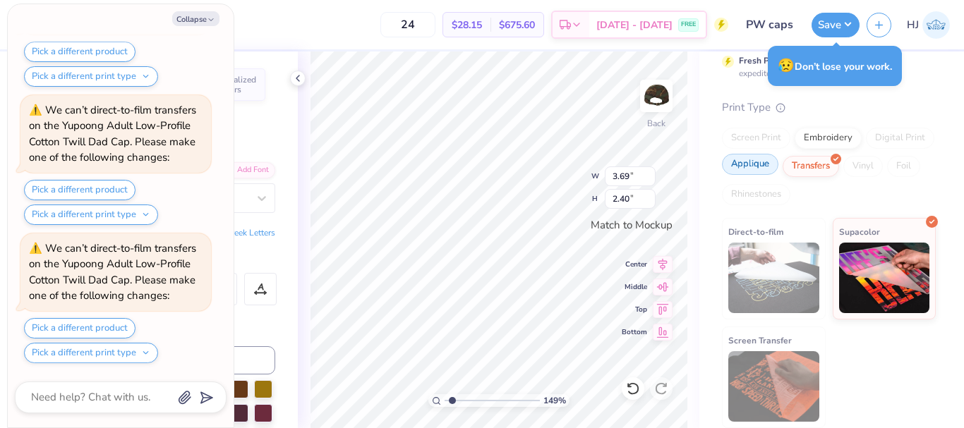
click at [778, 170] on div "Applique" at bounding box center [750, 164] width 56 height 21
type input "1.49212329151837"
type textarea "x"
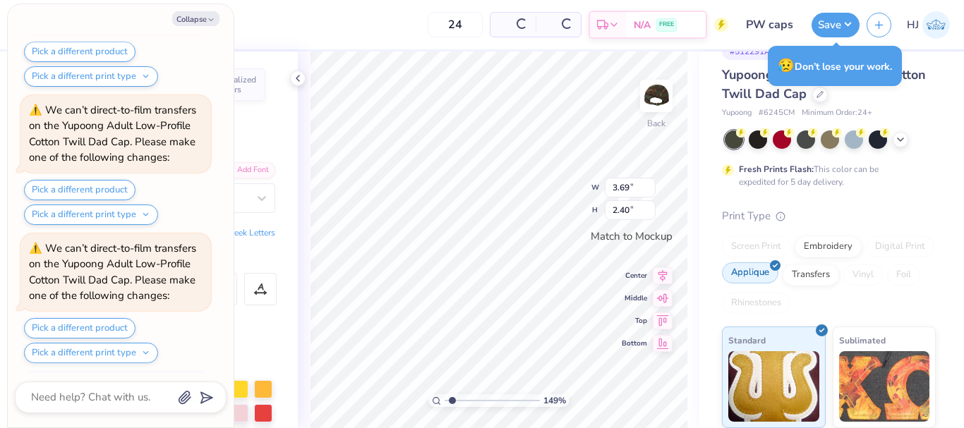
type input "1.49212329151837"
type textarea "x"
type input "1.49212329151837"
type textarea "x"
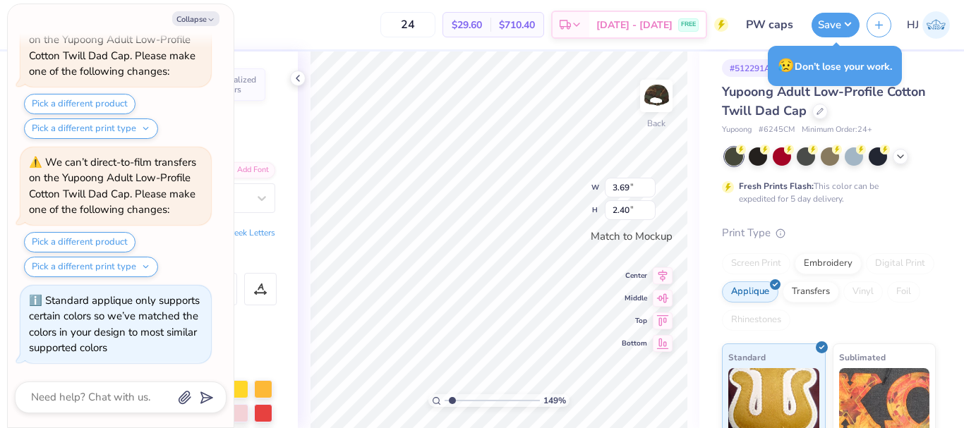
scroll to position [0, 0]
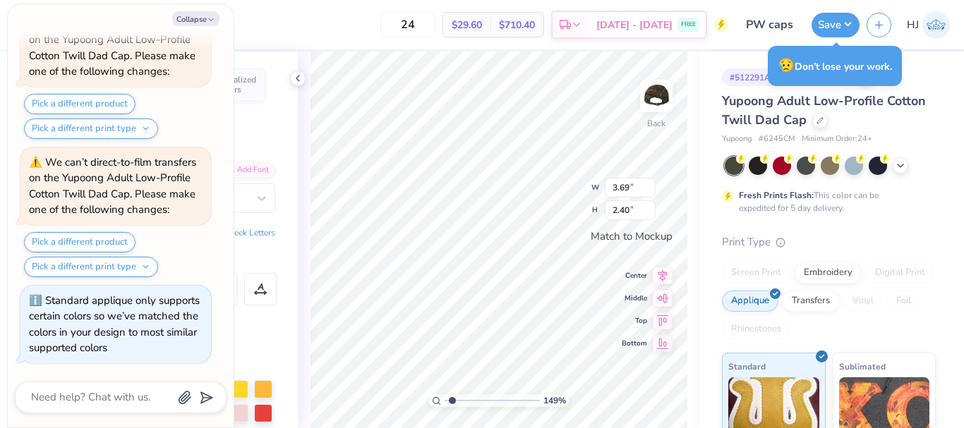
click at [865, 288] on div "Screen Print Embroidery Digital Print Applique Transfers Vinyl Foil Rhinestones" at bounding box center [829, 302] width 214 height 78
click at [839, 296] on div "Transfers" at bounding box center [811, 299] width 56 height 21
type input "1.49212329151837"
type textarea "x"
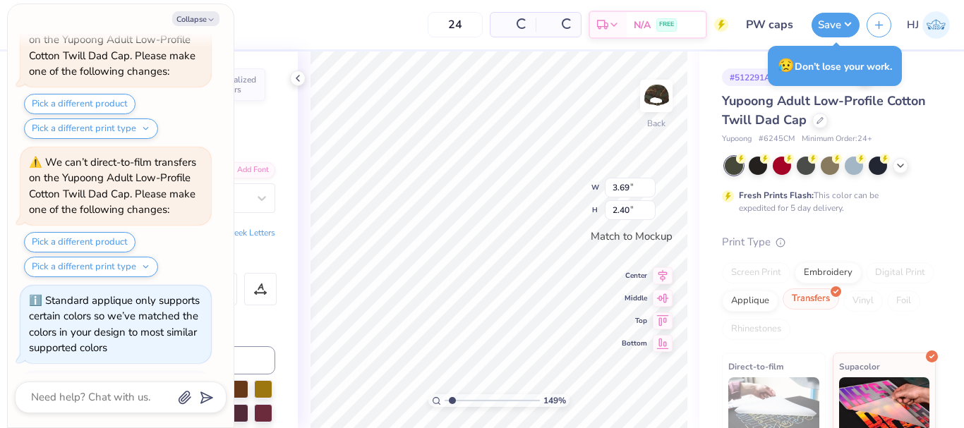
type input "1.49212329151837"
type textarea "x"
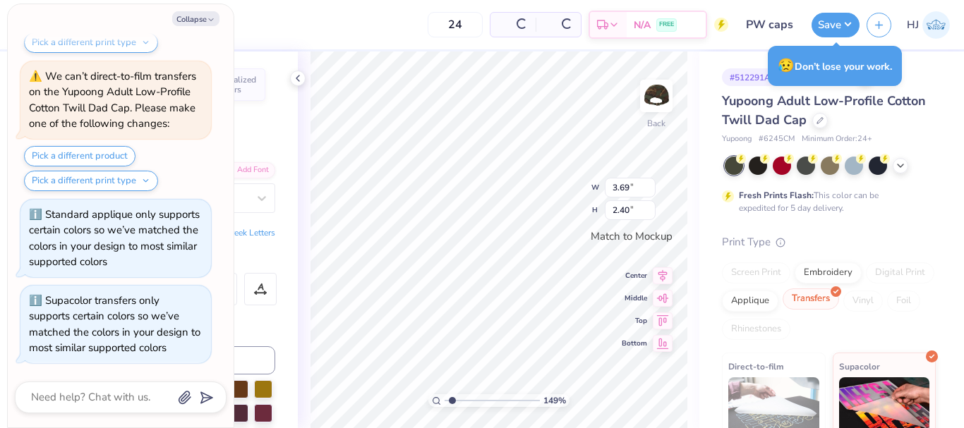
type input "1.49212329151837"
type textarea "x"
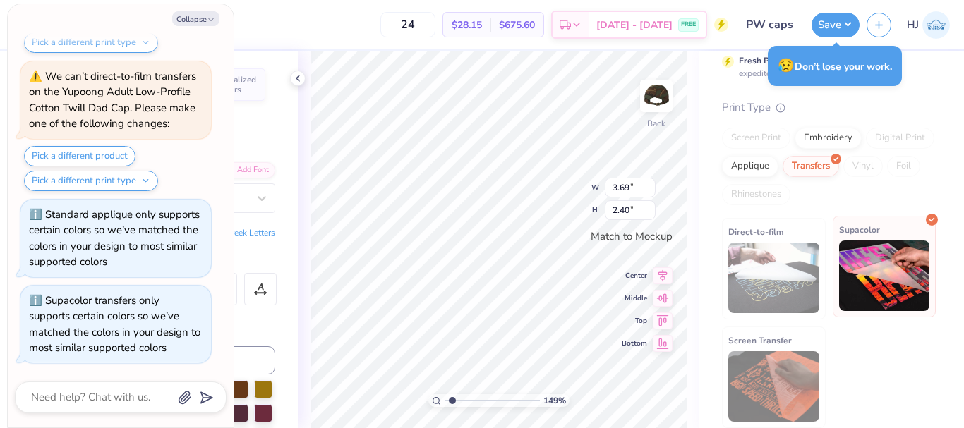
type input "1.49212329151837"
type textarea "x"
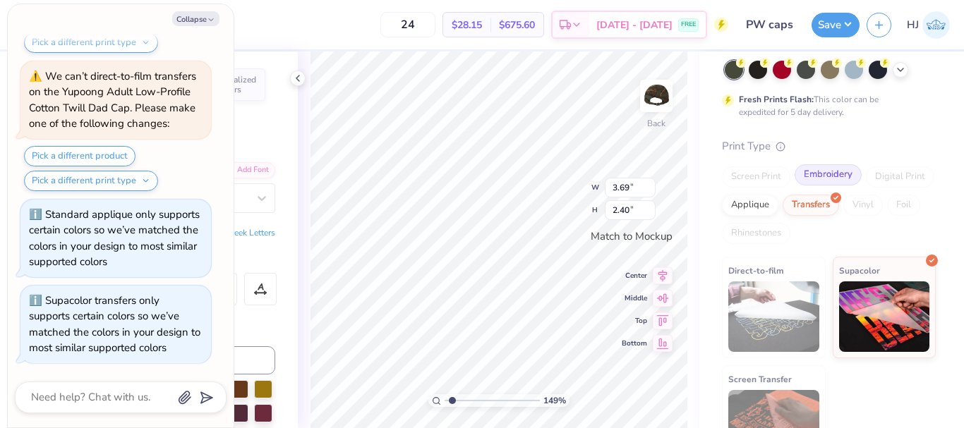
scroll to position [64, 0]
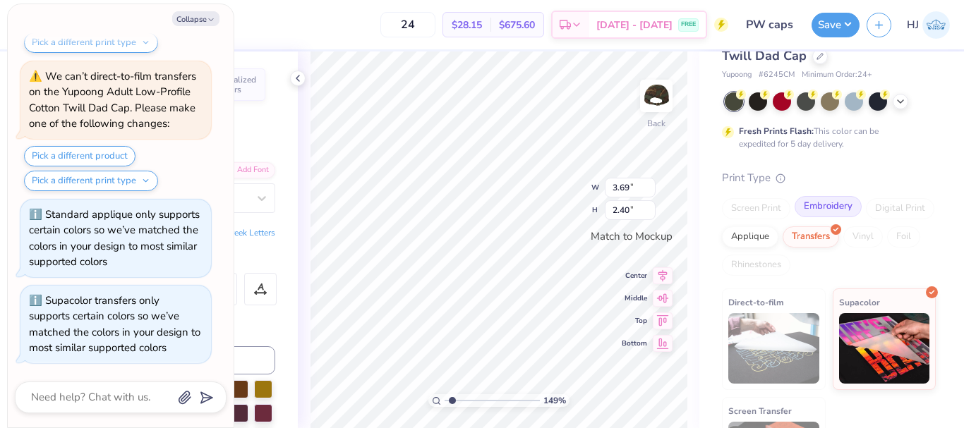
click at [837, 202] on div "Embroidery" at bounding box center [828, 206] width 67 height 21
type input "1.49212329151837"
type textarea "x"
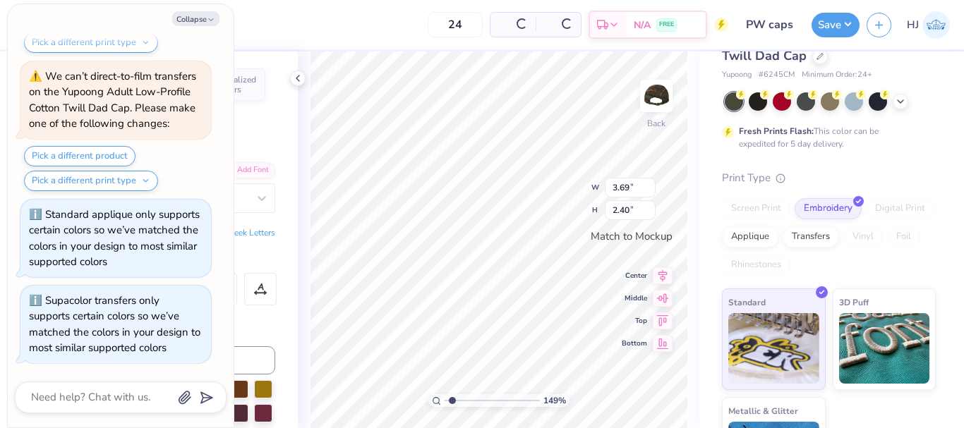
type input "1.49212329151837"
type textarea "x"
type input "1.49212329151837"
type textarea "x"
click at [753, 208] on div "Screen Print" at bounding box center [756, 208] width 68 height 21
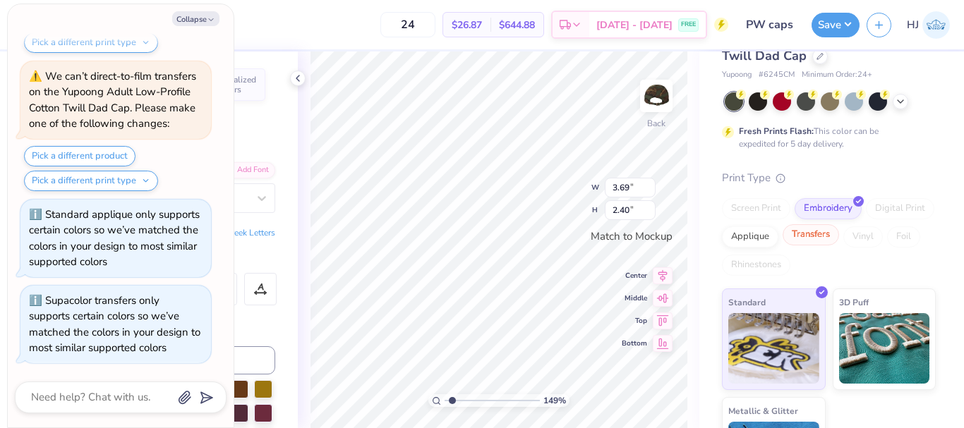
click at [839, 238] on div "Transfers" at bounding box center [811, 234] width 56 height 21
type input "1.49212329151837"
type textarea "x"
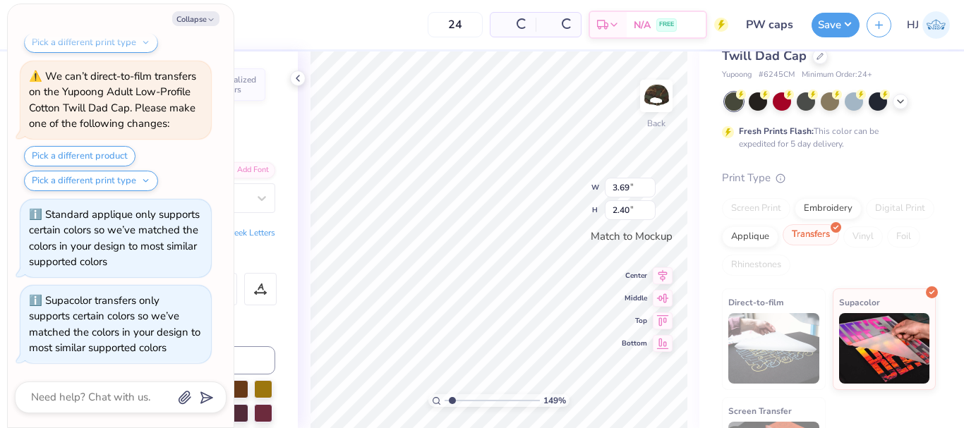
type input "1.49212329151837"
type textarea "x"
type input "1.49212329151837"
type textarea "x"
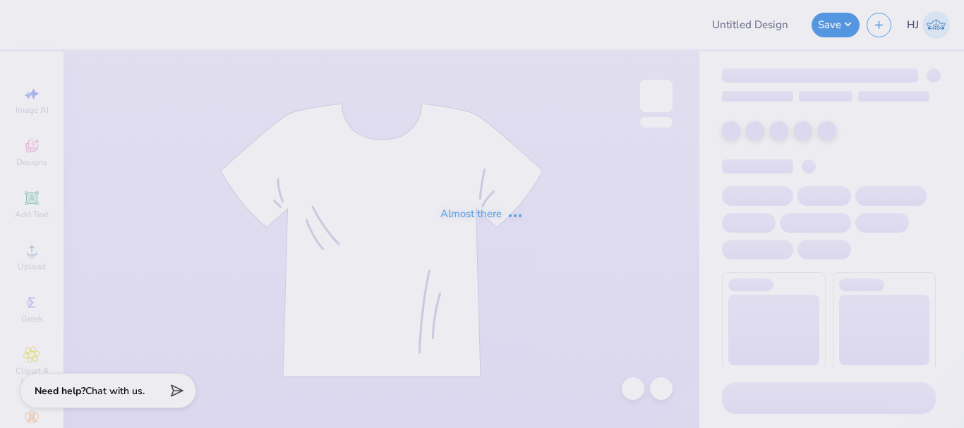
type input "PW caps"
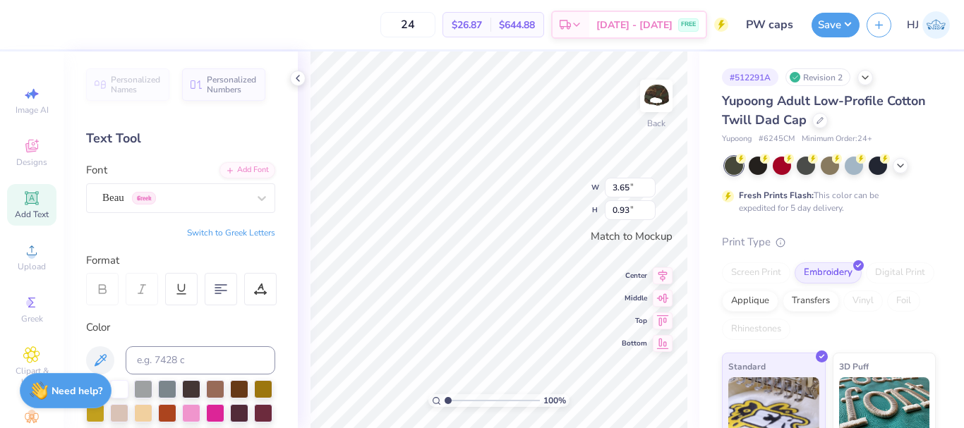
scroll to position [12, 2]
type textarea "P.I.N.K."
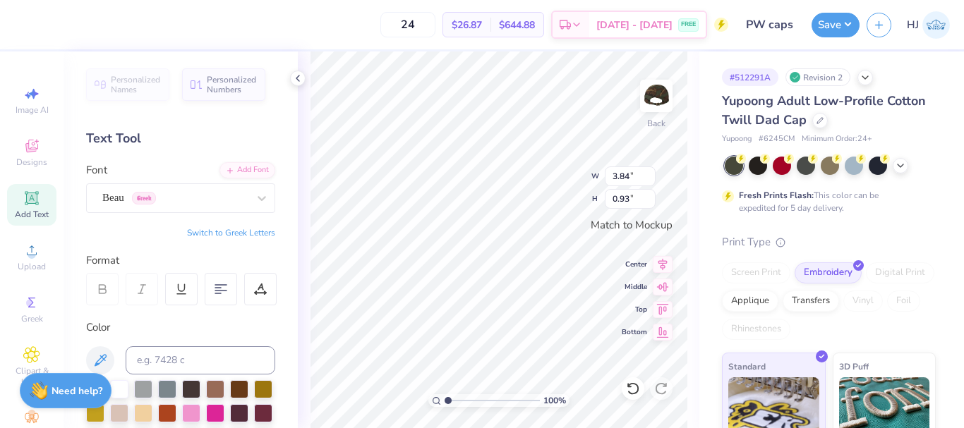
type input "3.84"
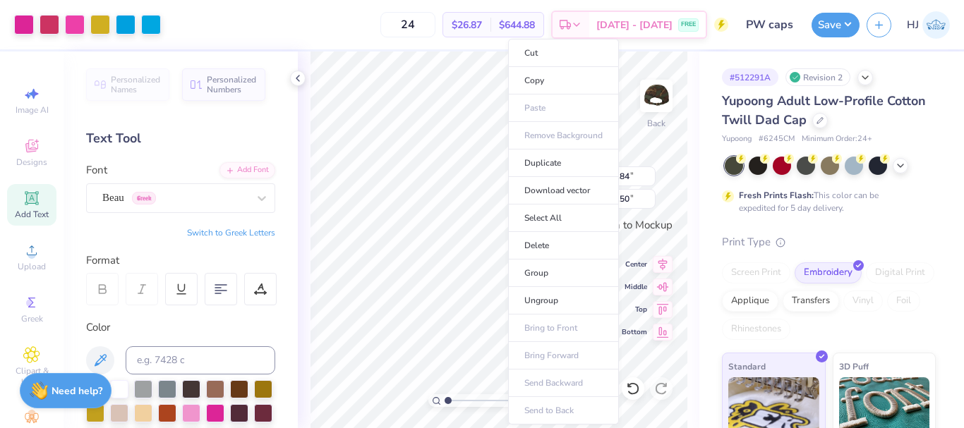
click at [555, 276] on li "Group" at bounding box center [563, 274] width 111 height 28
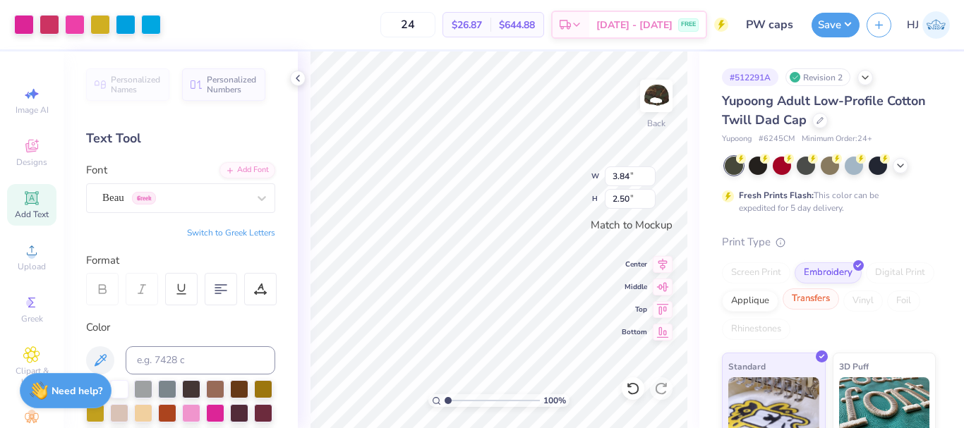
click at [839, 303] on div "Transfers" at bounding box center [811, 299] width 56 height 21
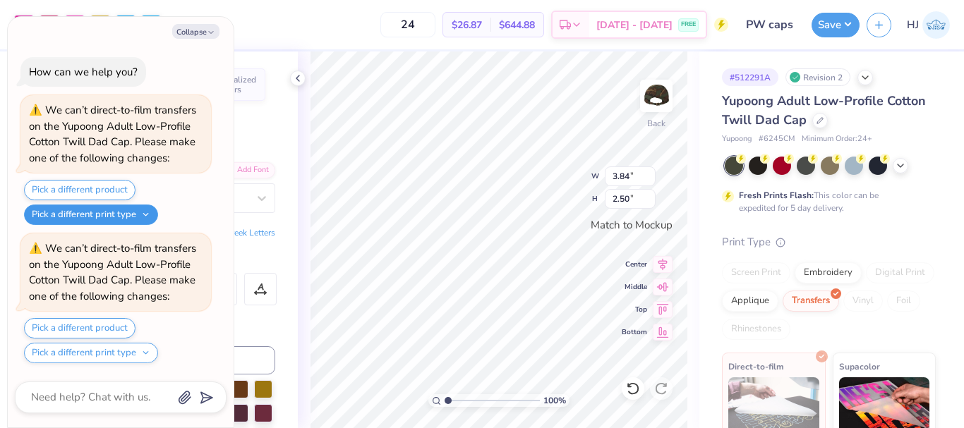
click at [148, 214] on button "Pick a different print type" at bounding box center [91, 215] width 134 height 20
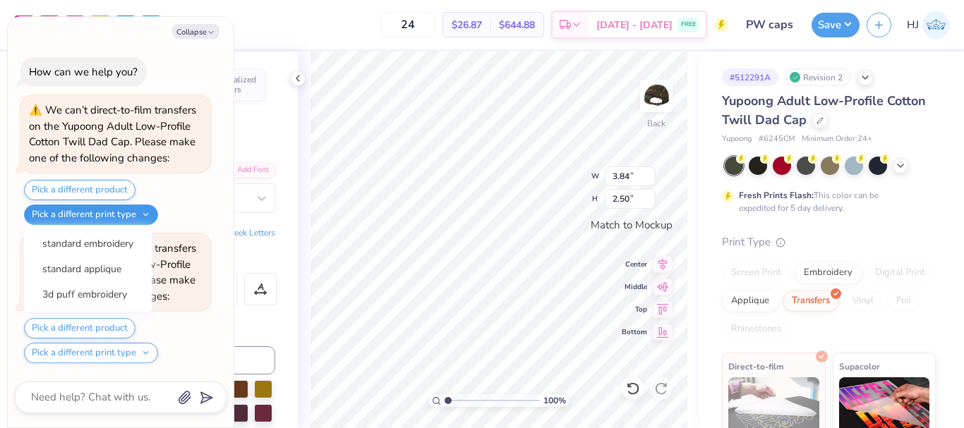
click at [141, 210] on button "Pick a different print type" at bounding box center [91, 215] width 134 height 20
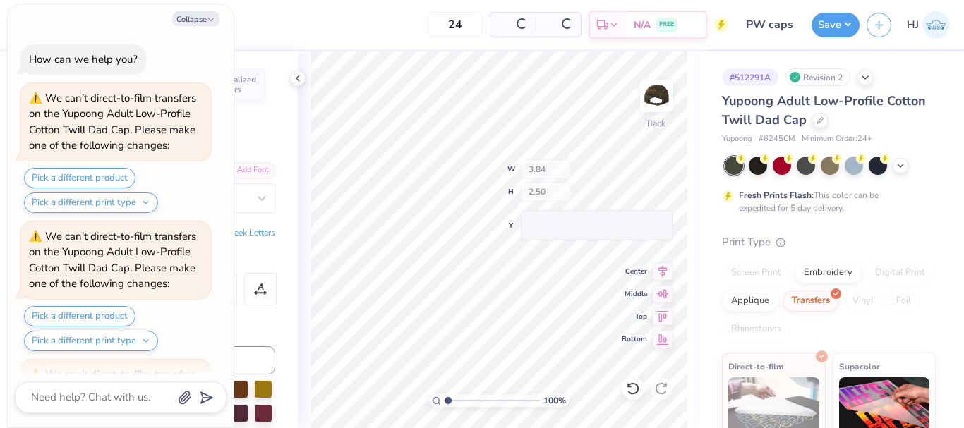
scroll to position [126, 0]
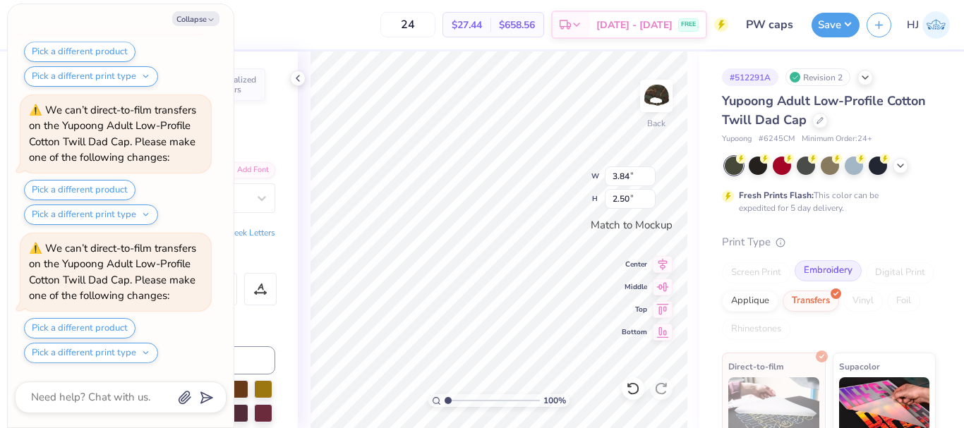
click at [826, 277] on div "Embroidery" at bounding box center [828, 270] width 67 height 21
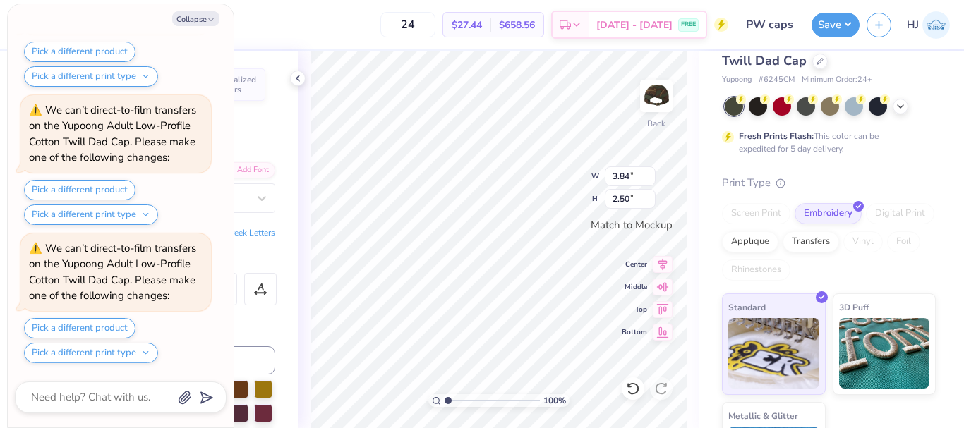
scroll to position [135, 0]
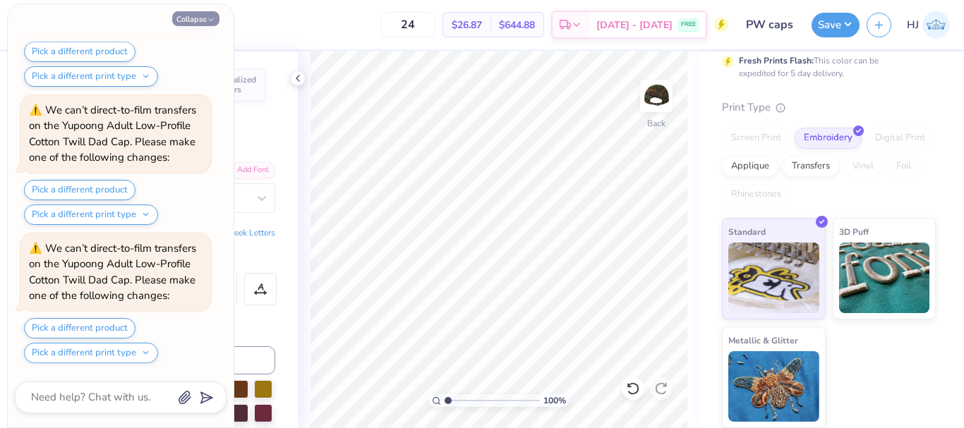
click at [205, 14] on button "Collapse" at bounding box center [195, 18] width 47 height 15
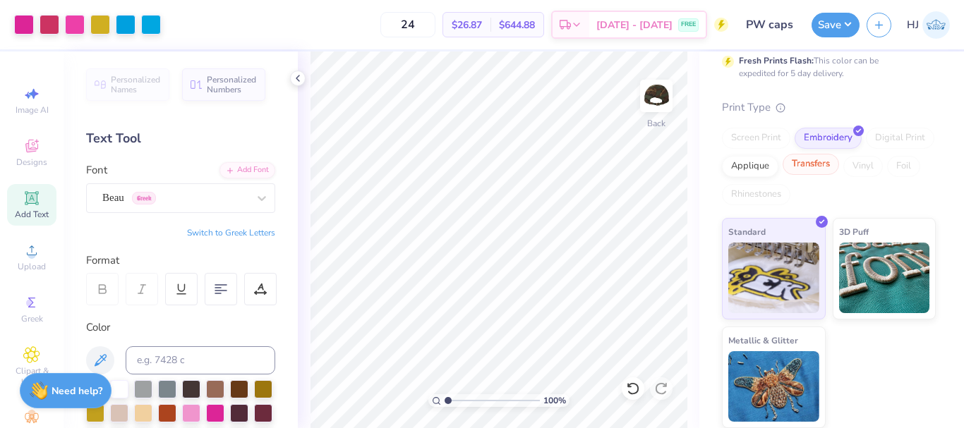
click at [839, 161] on div "Transfers" at bounding box center [811, 164] width 56 height 21
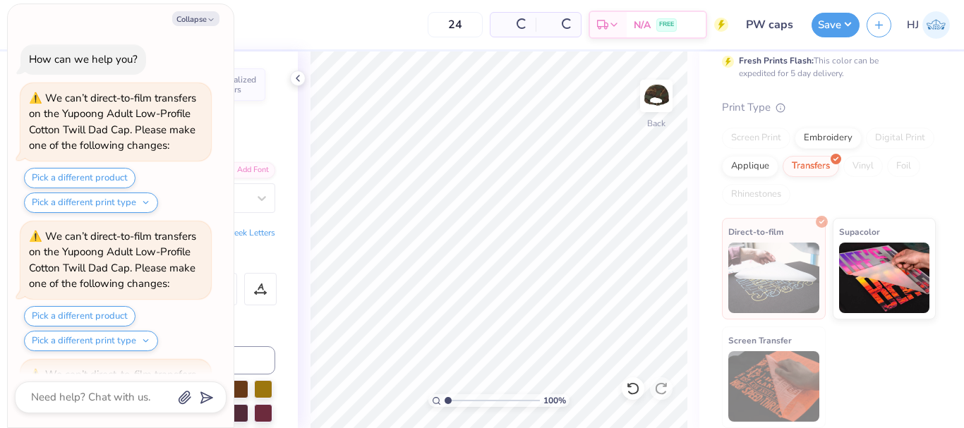
scroll to position [541, 0]
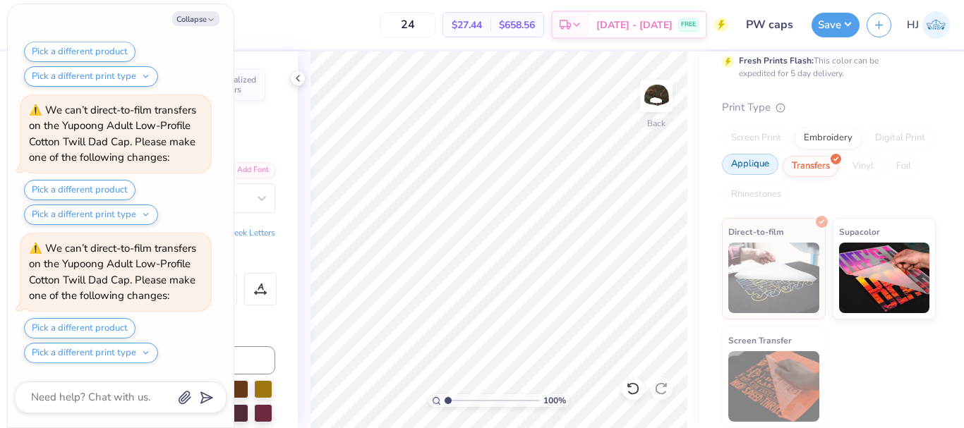
click at [778, 160] on div "Applique" at bounding box center [750, 164] width 56 height 21
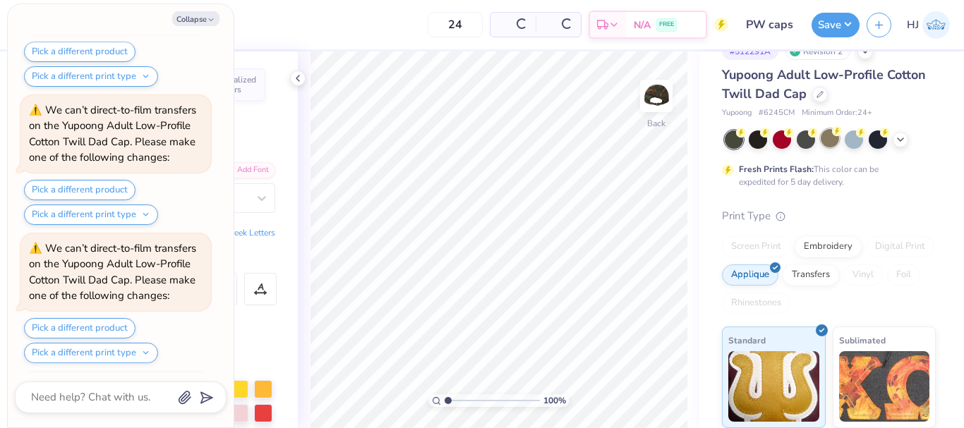
scroll to position [26, 0]
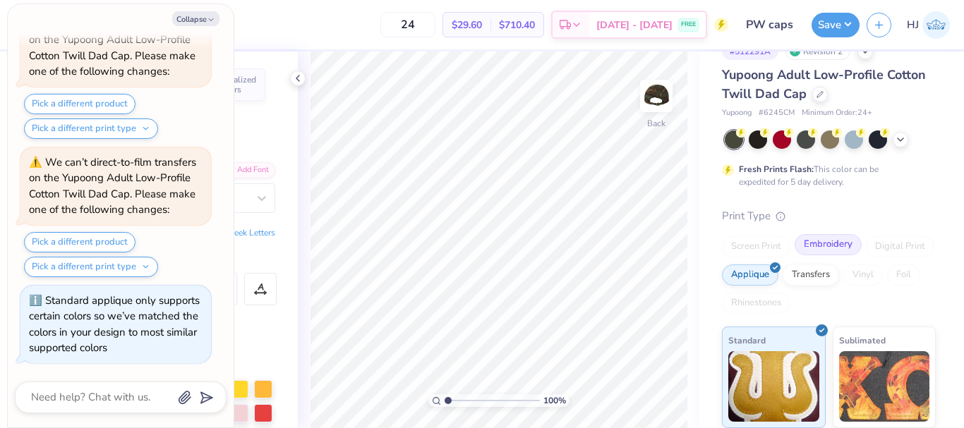
click at [829, 246] on div "Embroidery" at bounding box center [828, 244] width 67 height 21
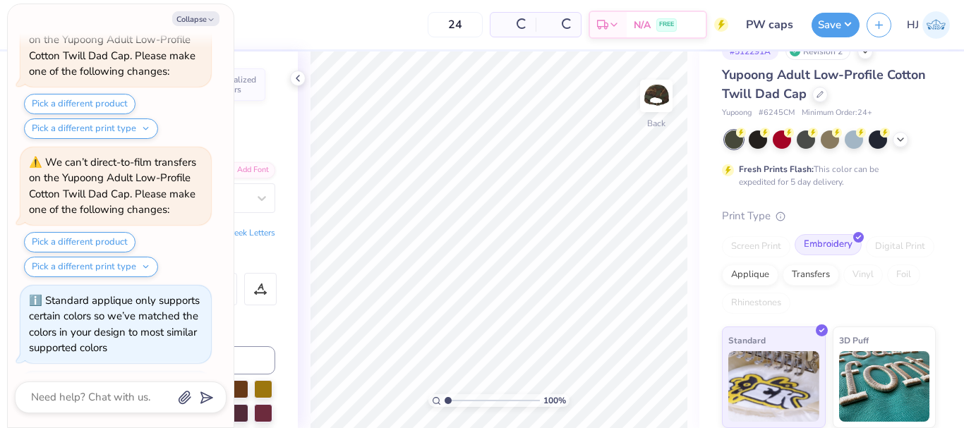
scroll to position [714, 0]
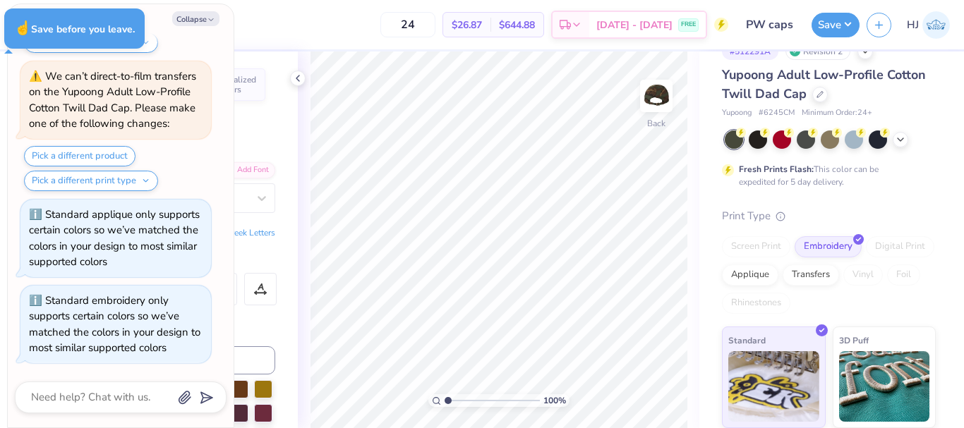
type textarea "x"
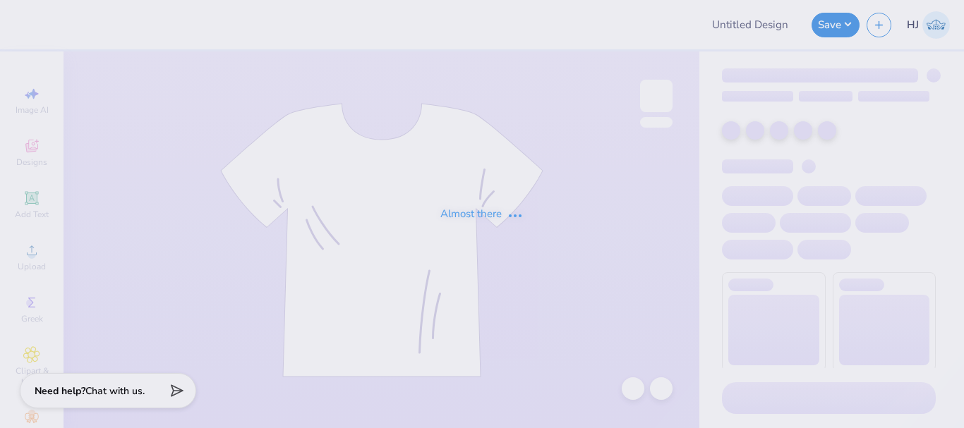
type input "PW caps"
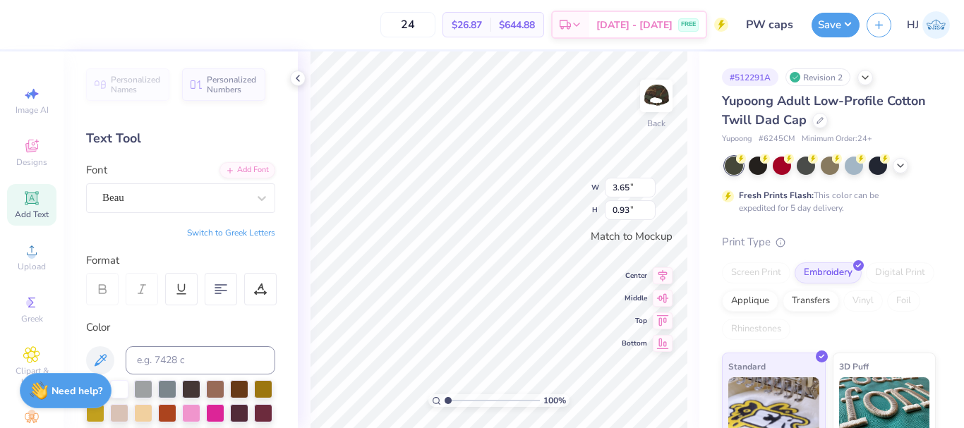
scroll to position [12, 2]
type textarea "P.I.N.K."
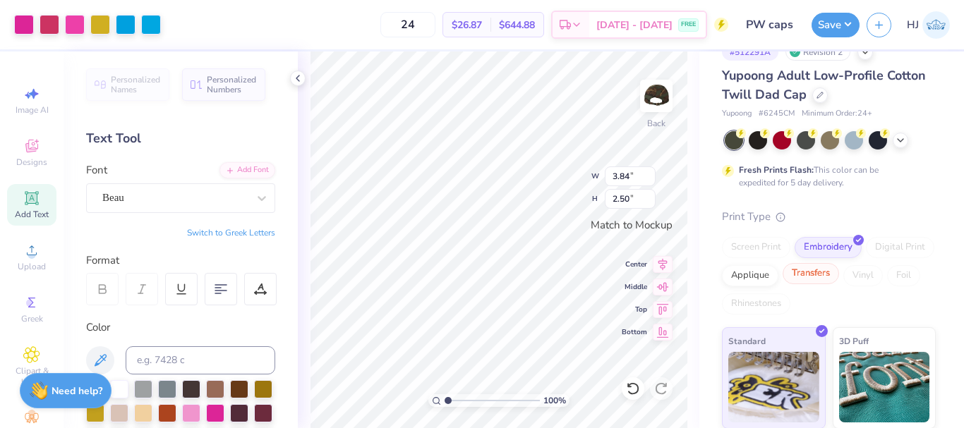
scroll to position [0, 0]
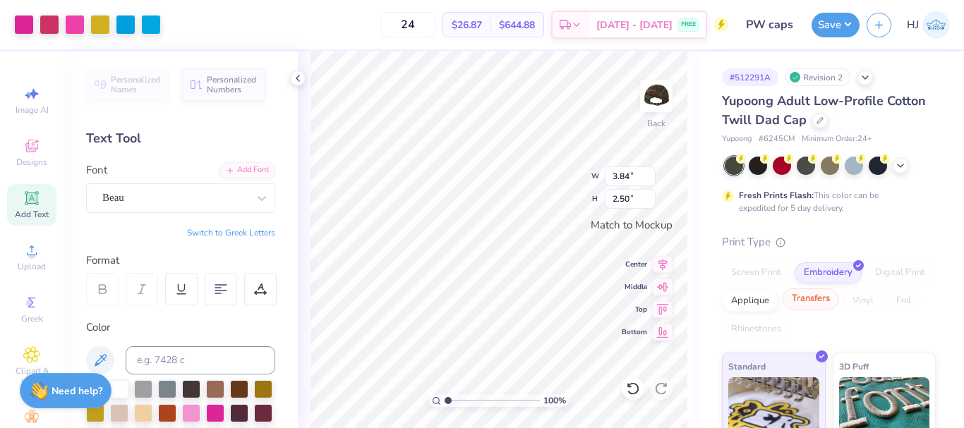
click at [839, 301] on div "Transfers" at bounding box center [811, 299] width 56 height 21
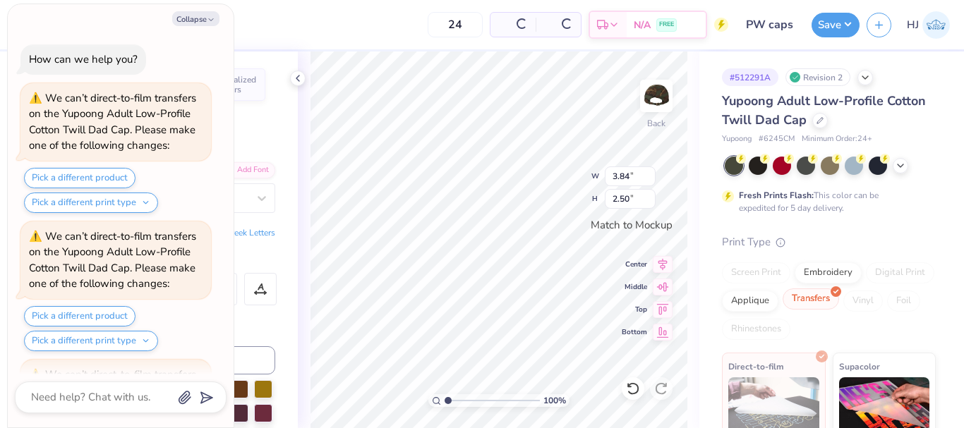
scroll to position [126, 0]
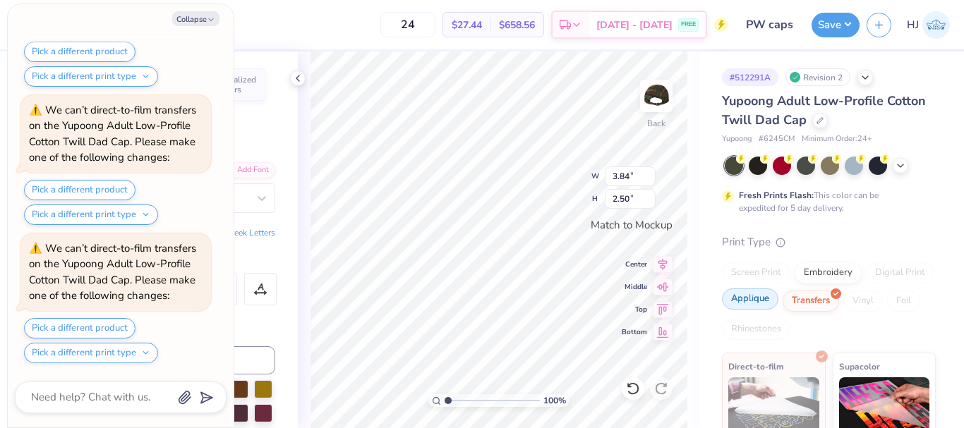
click at [778, 299] on div "Applique" at bounding box center [750, 299] width 56 height 21
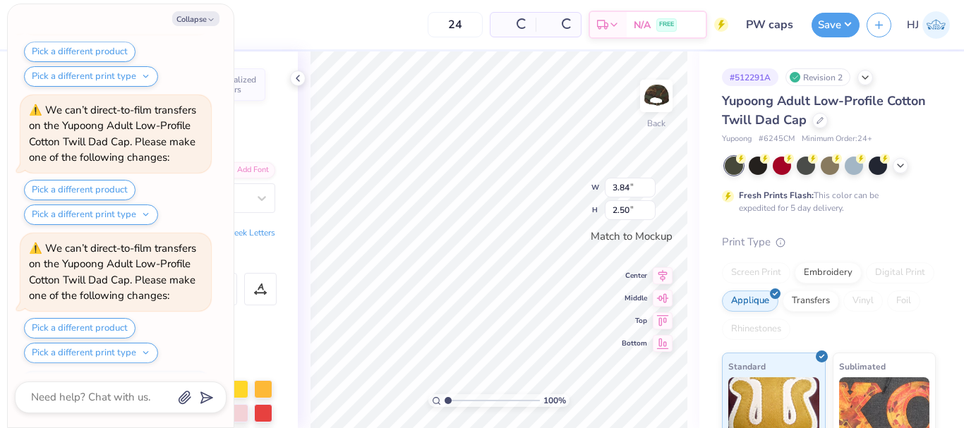
scroll to position [212, 0]
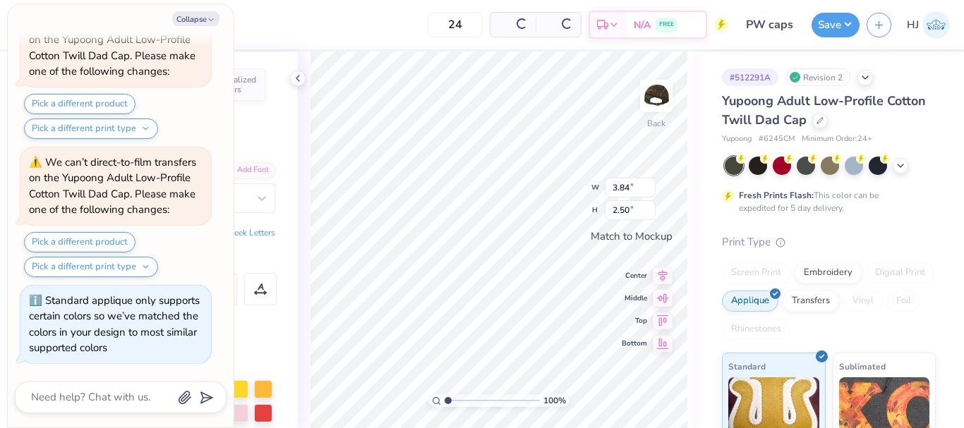
click at [866, 284] on div "Digital Print" at bounding box center [900, 273] width 68 height 21
click at [839, 303] on div "Transfers" at bounding box center [811, 299] width 56 height 21
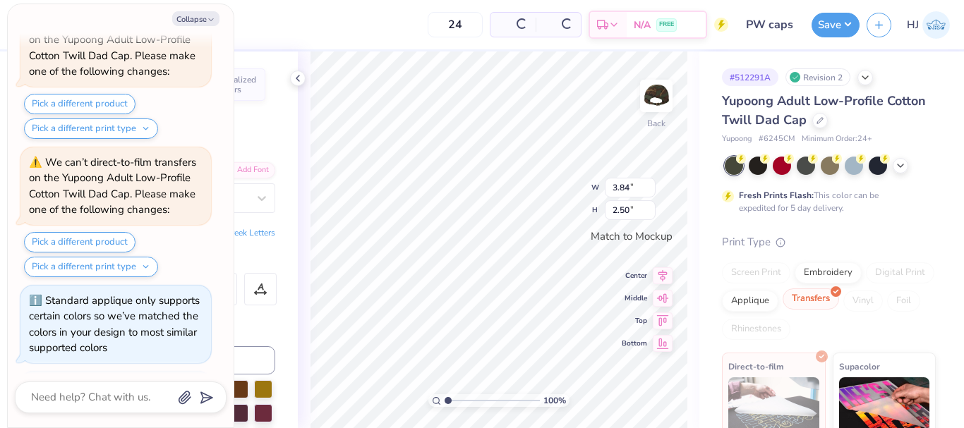
scroll to position [714, 0]
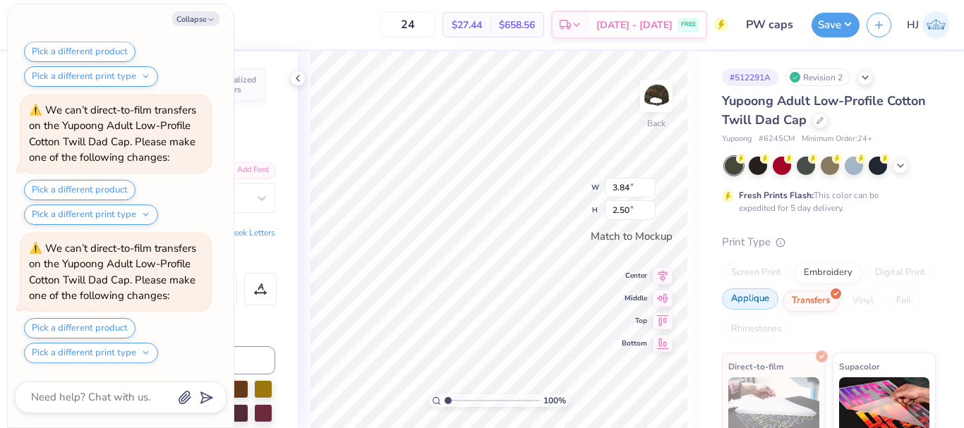
click at [778, 297] on div "Applique" at bounding box center [750, 299] width 56 height 21
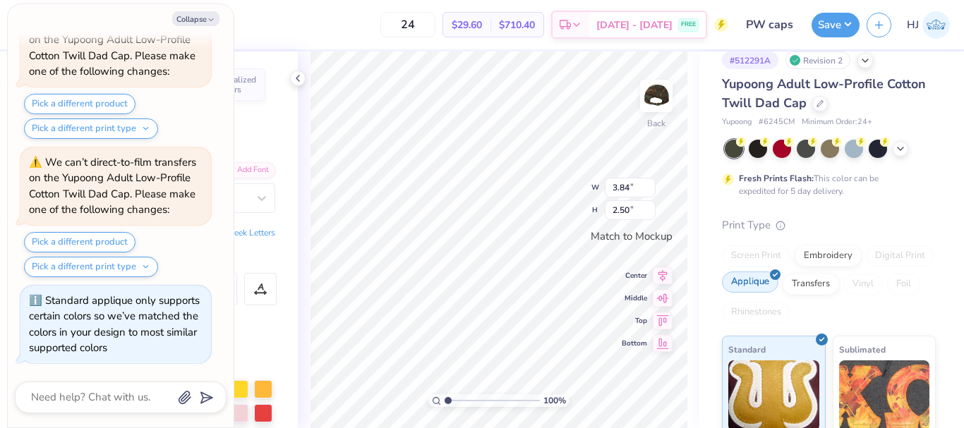
scroll to position [26, 0]
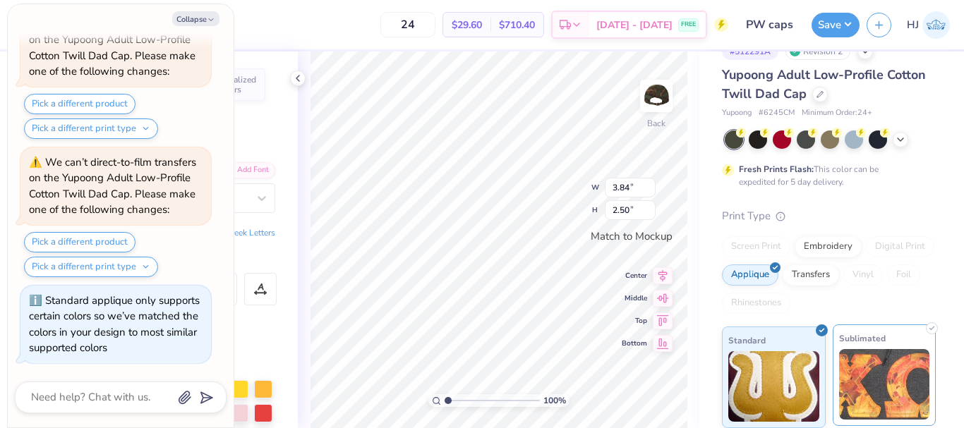
click at [865, 347] on div "Sublimated" at bounding box center [885, 376] width 104 height 102
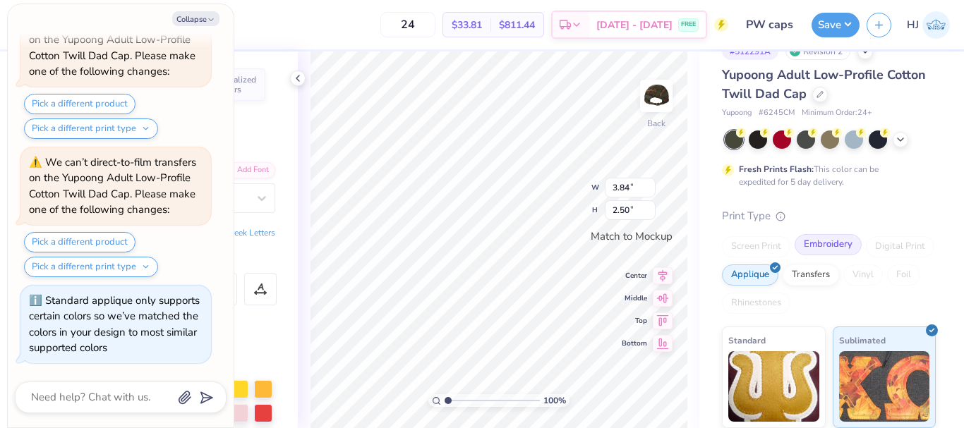
click at [824, 244] on div "Embroidery" at bounding box center [828, 244] width 67 height 21
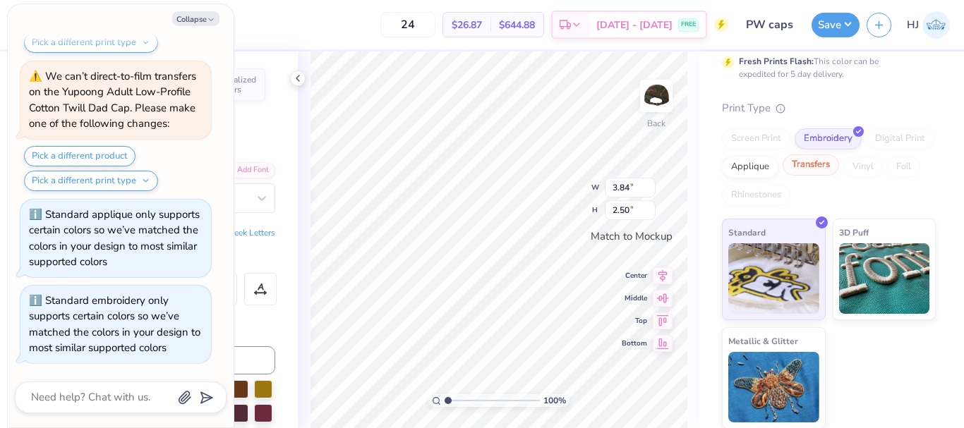
scroll to position [135, 0]
click at [778, 167] on div "Applique" at bounding box center [750, 164] width 56 height 21
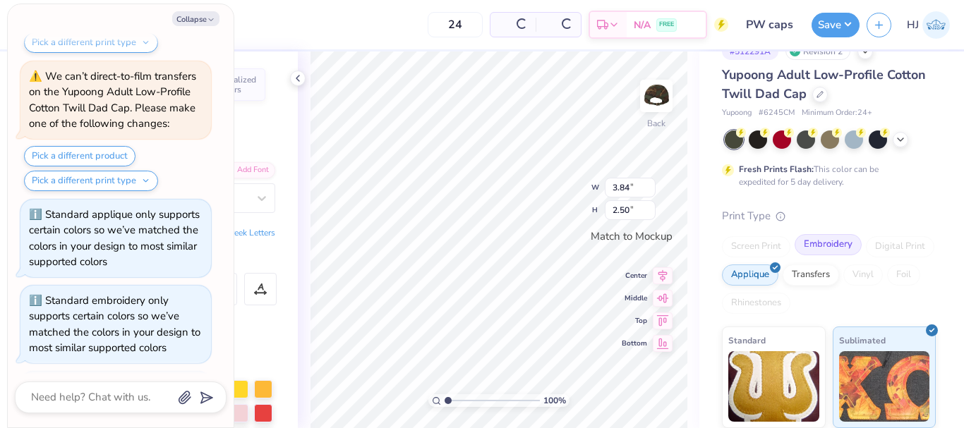
scroll to position [26, 0]
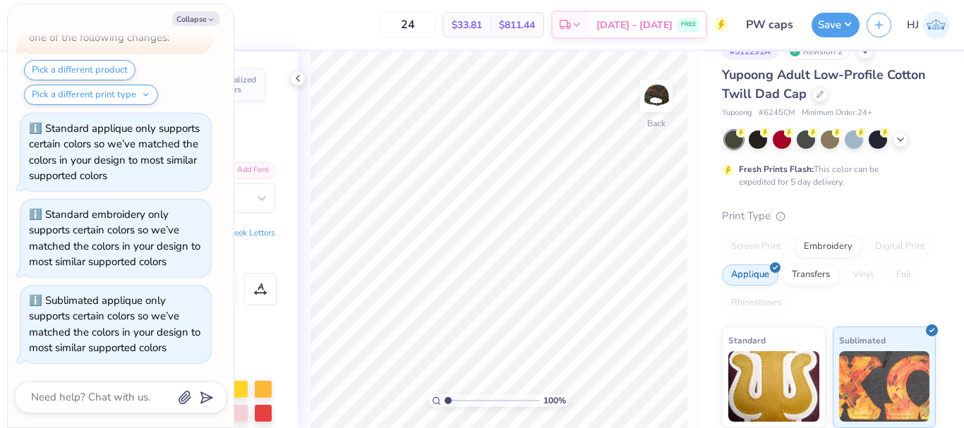
type textarea "x"
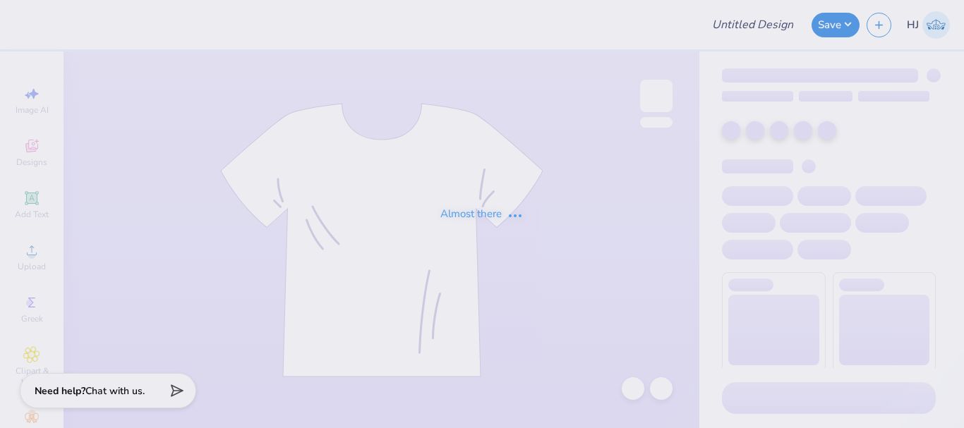
type input "PW caps"
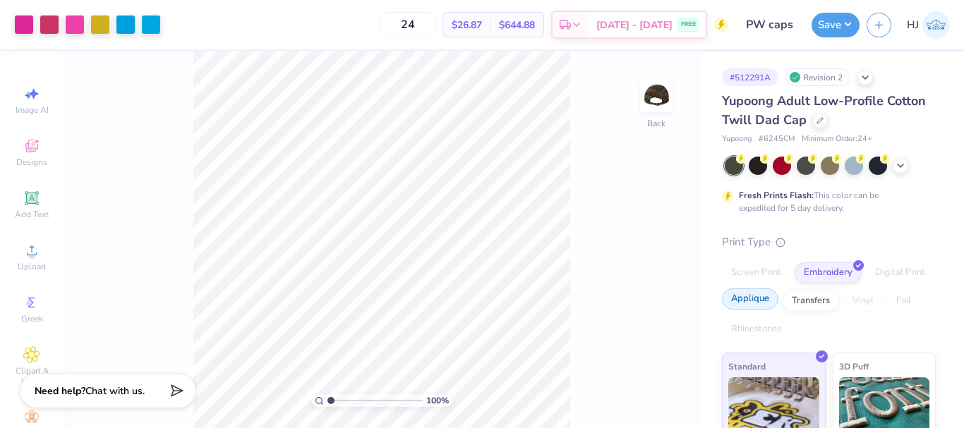
click at [778, 303] on div "Applique" at bounding box center [750, 299] width 56 height 21
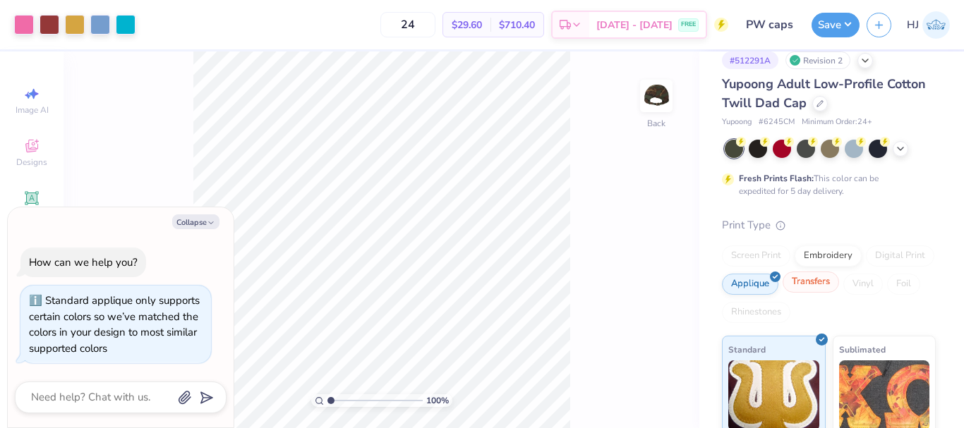
scroll to position [26, 0]
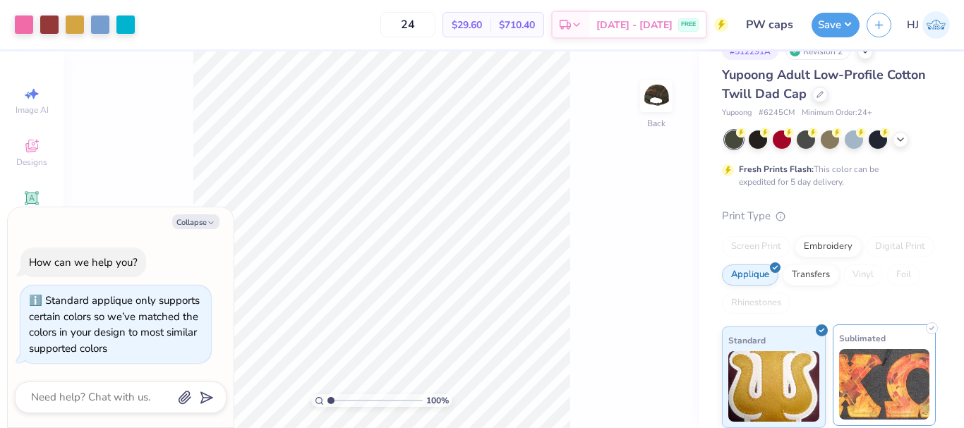
click at [881, 368] on img at bounding box center [884, 384] width 91 height 71
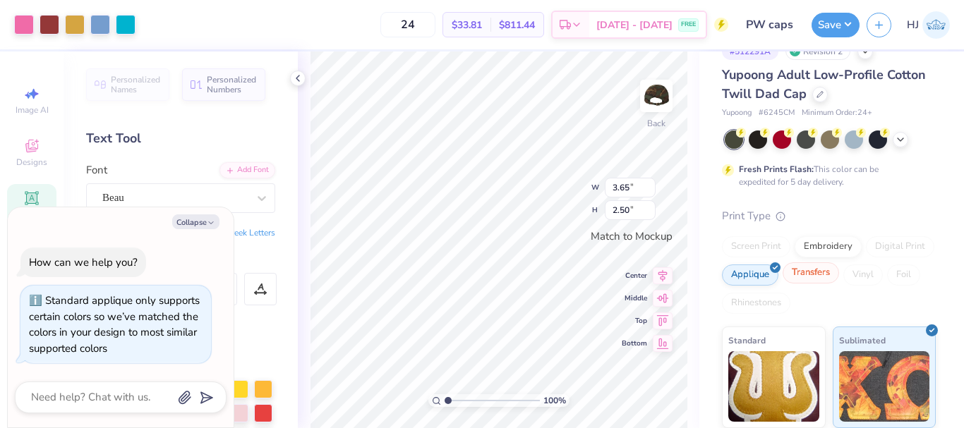
click at [839, 273] on div "Transfers" at bounding box center [811, 273] width 56 height 21
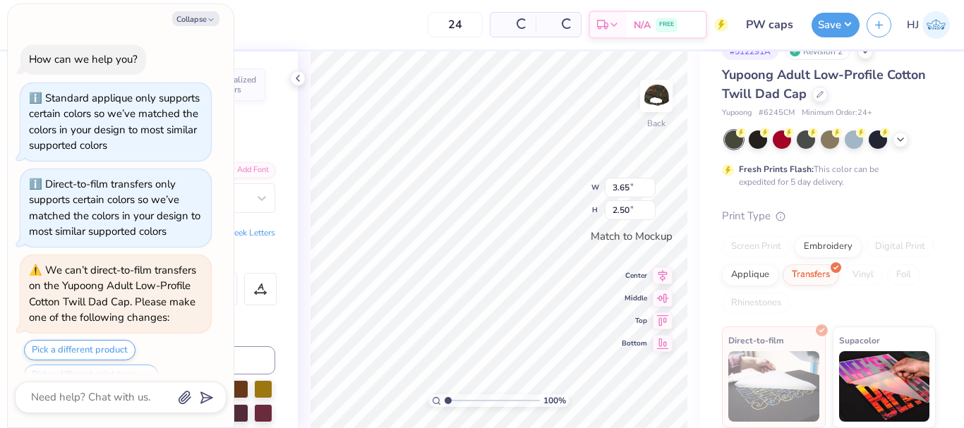
scroll to position [299, 0]
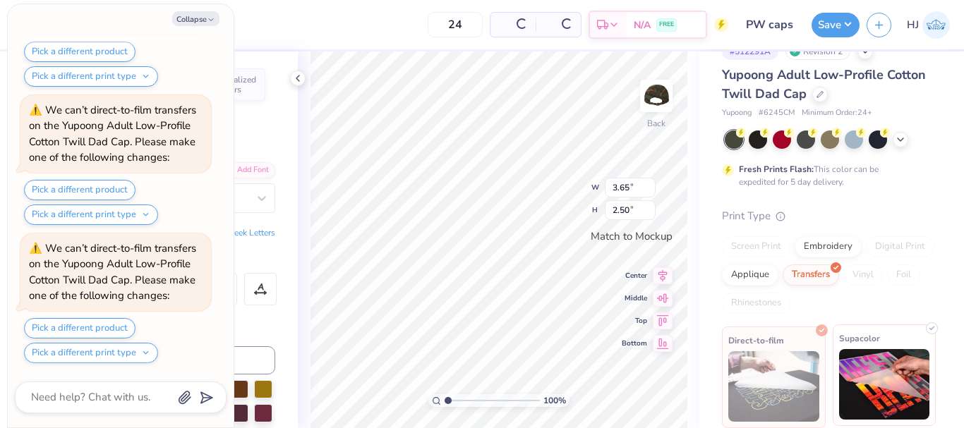
click at [871, 361] on img at bounding box center [884, 384] width 91 height 71
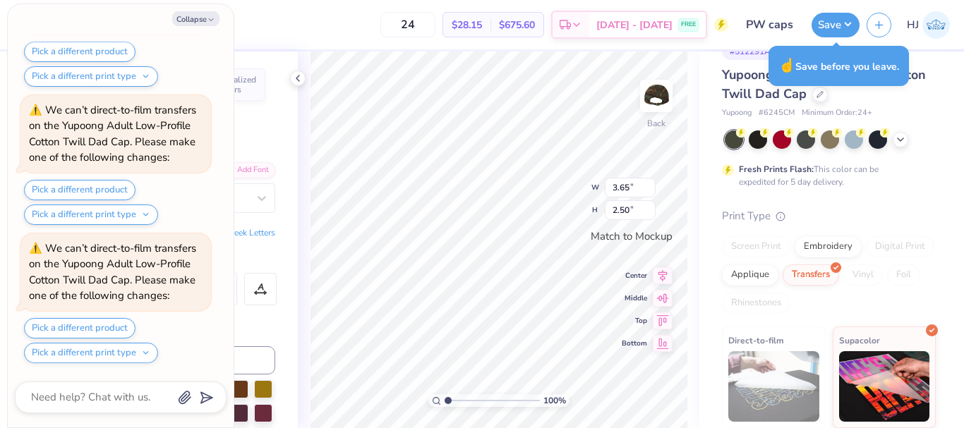
type textarea "x"
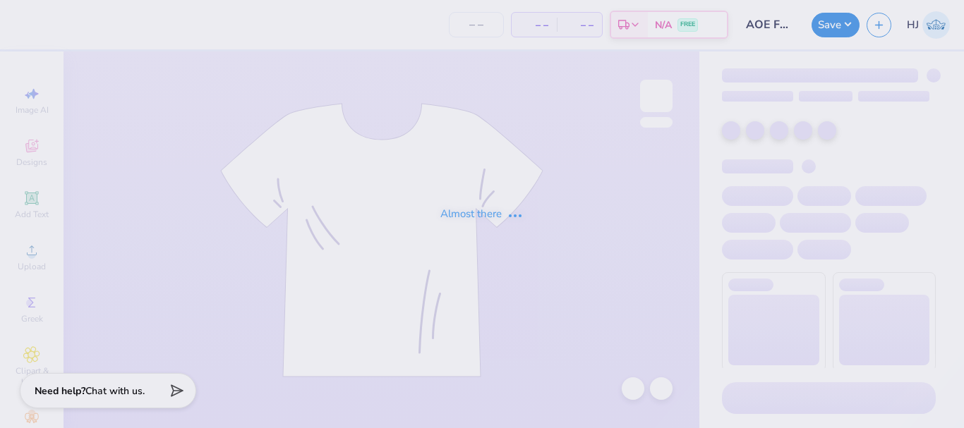
type input "AOE Fall Merch"
type input "50"
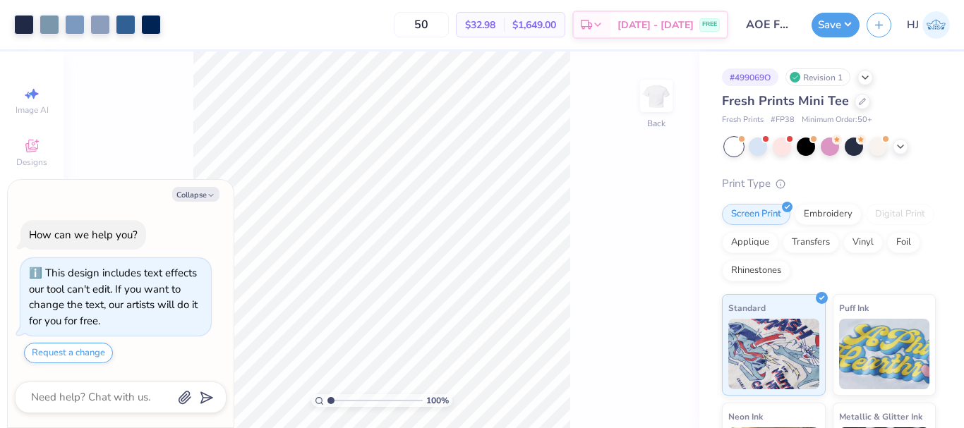
scroll to position [40, 0]
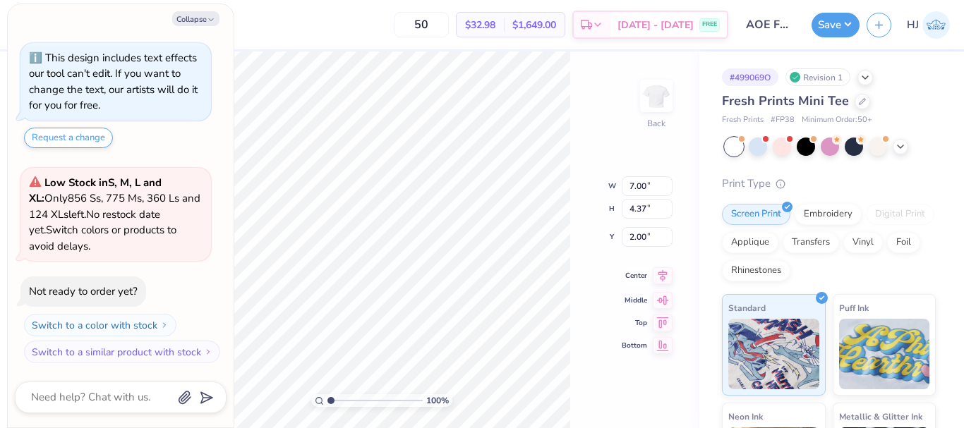
click at [656, 279] on icon at bounding box center [663, 275] width 20 height 17
click at [200, 23] on button "Collapse" at bounding box center [195, 18] width 47 height 15
type textarea "x"
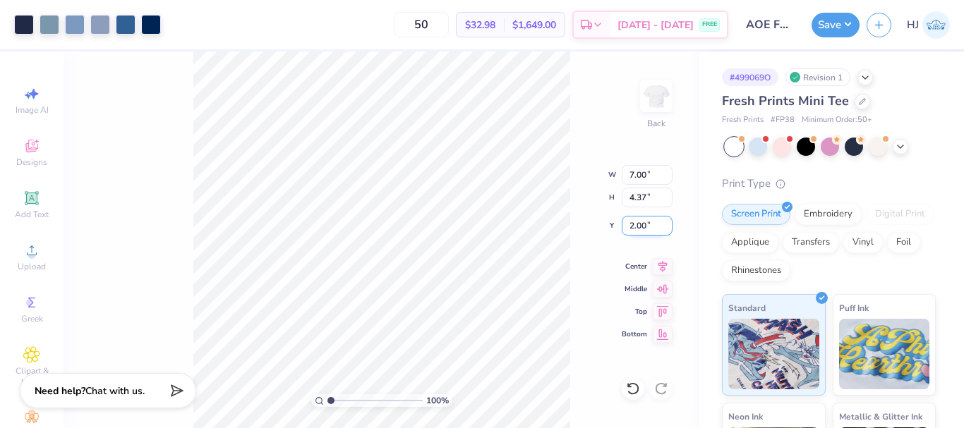
click at [637, 221] on input "2.00" at bounding box center [647, 226] width 51 height 20
click at [646, 226] on input "2.00" at bounding box center [647, 226] width 51 height 20
type input "3.00"
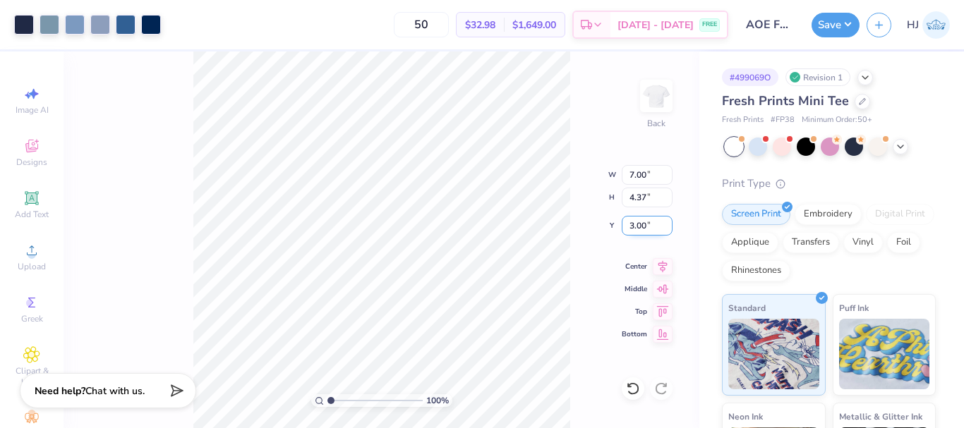
click at [650, 229] on input "3.00" at bounding box center [647, 226] width 51 height 20
type input "2.00"
click at [661, 231] on input "2.00" at bounding box center [647, 226] width 51 height 20
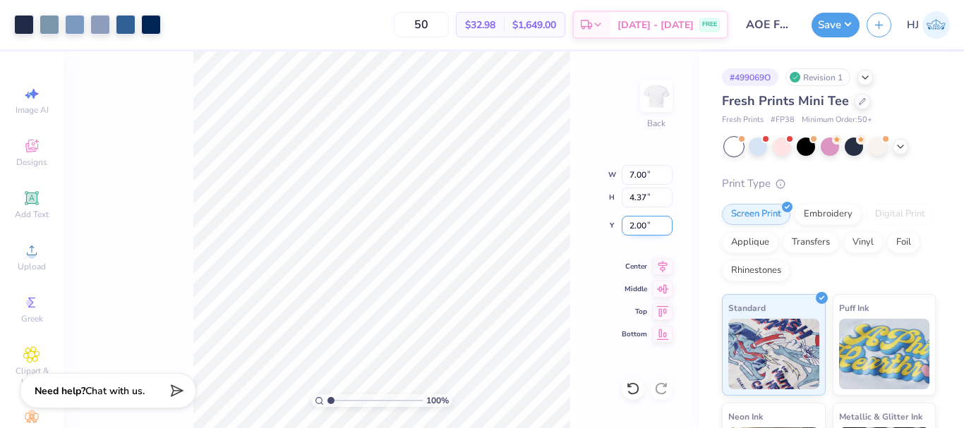
click at [661, 231] on input "2.00" at bounding box center [647, 226] width 51 height 20
click at [649, 222] on input "2.00" at bounding box center [647, 226] width 51 height 20
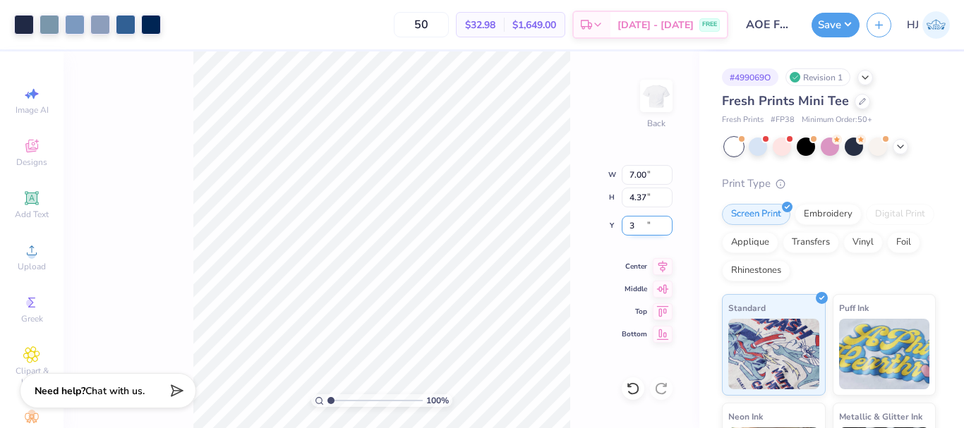
type input "3.00"
type input "2.00"
click at [853, 20] on button "Save" at bounding box center [836, 23] width 48 height 25
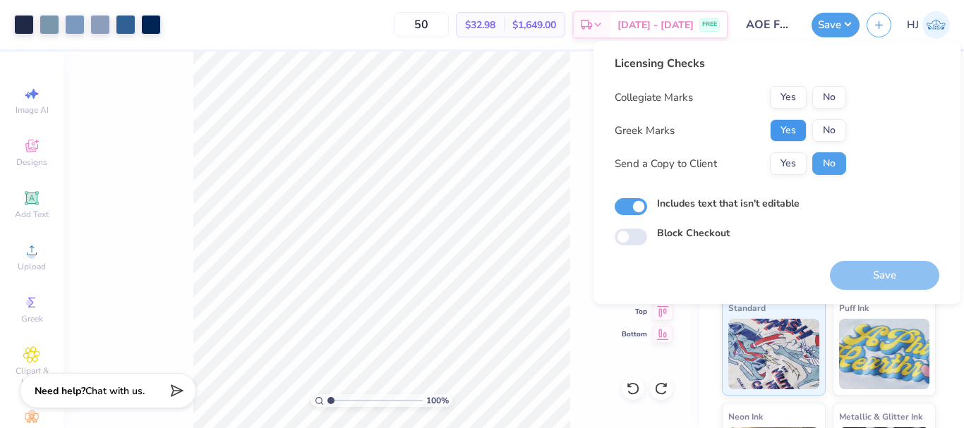
click at [796, 127] on button "Yes" at bounding box center [788, 130] width 37 height 23
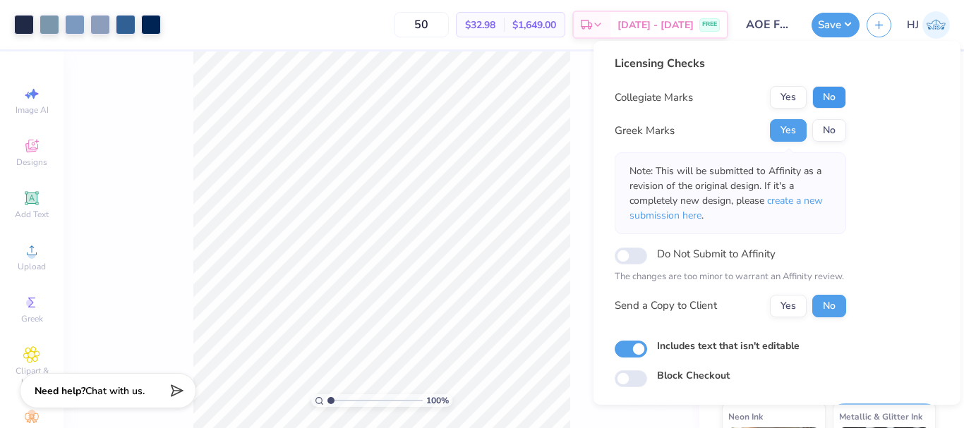
click at [834, 99] on button "No" at bounding box center [829, 97] width 34 height 23
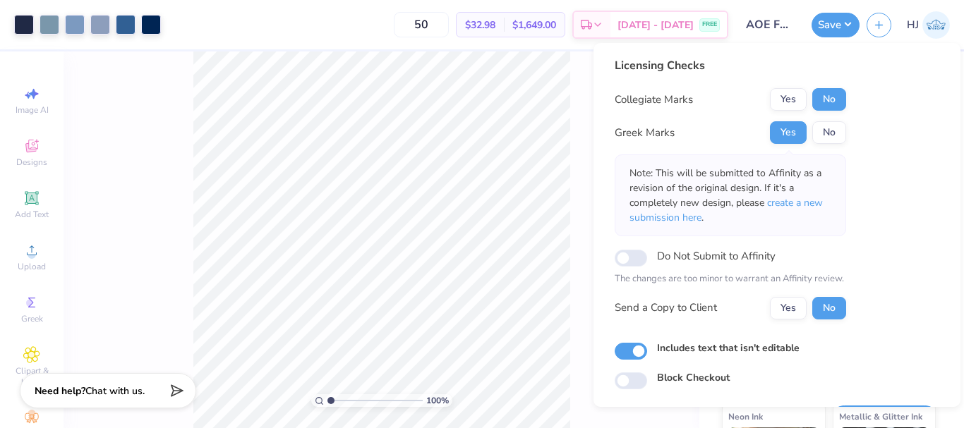
scroll to position [41, 0]
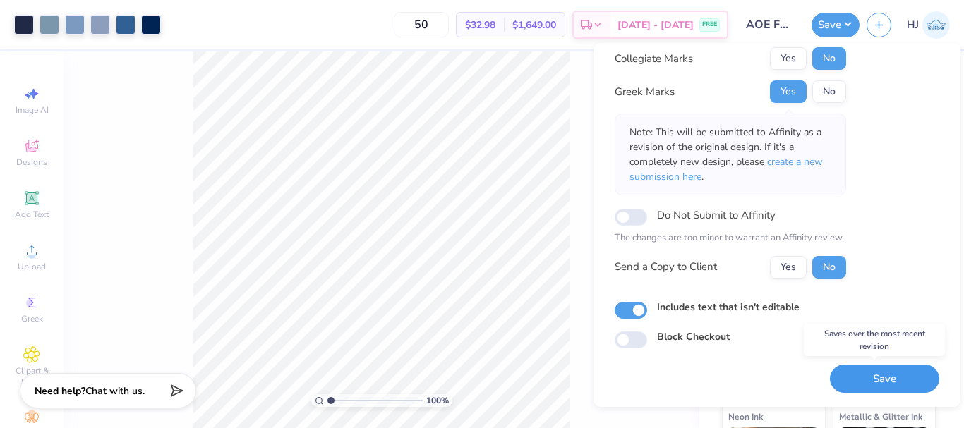
click at [877, 379] on button "Save" at bounding box center [884, 379] width 109 height 29
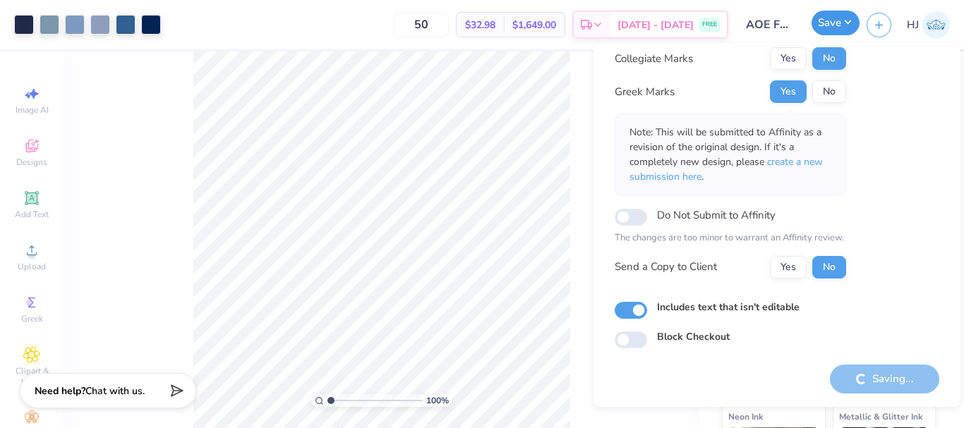
click at [846, 21] on button "Save" at bounding box center [836, 23] width 48 height 25
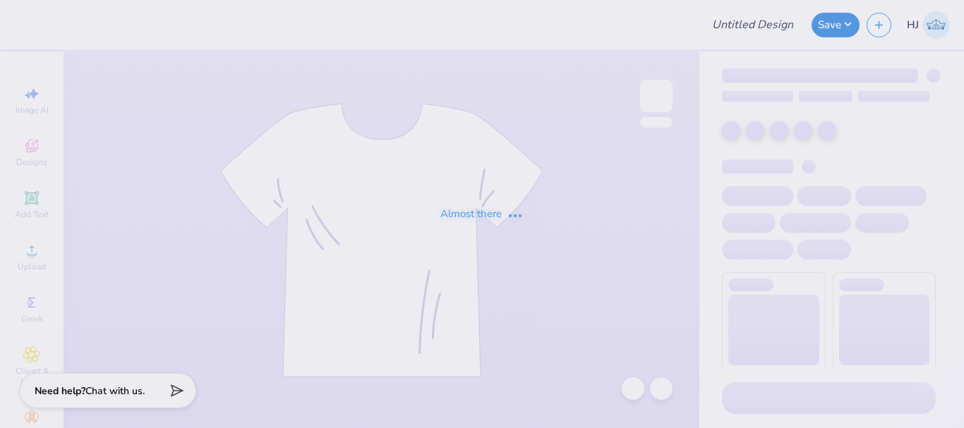
type input "[PERSON_NAME] . : [GEOGRAPHIC_DATA]"
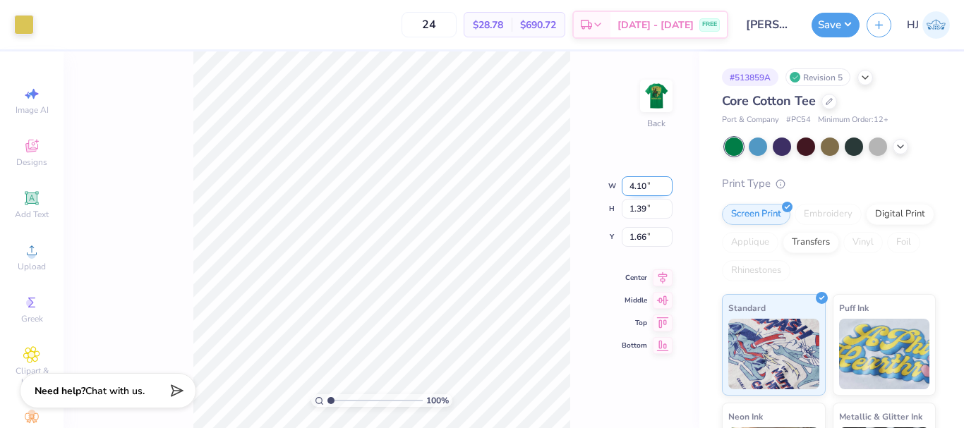
click at [636, 186] on input "4.10" at bounding box center [647, 186] width 51 height 20
type input "4.00"
type input "1.35"
type input "1.67"
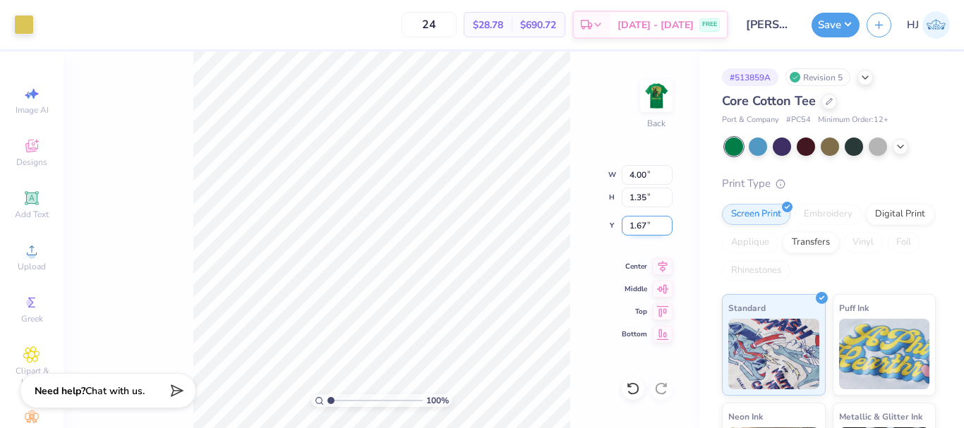
click at [639, 230] on input "1.67" at bounding box center [647, 226] width 51 height 20
click at [635, 391] on icon at bounding box center [633, 389] width 14 height 14
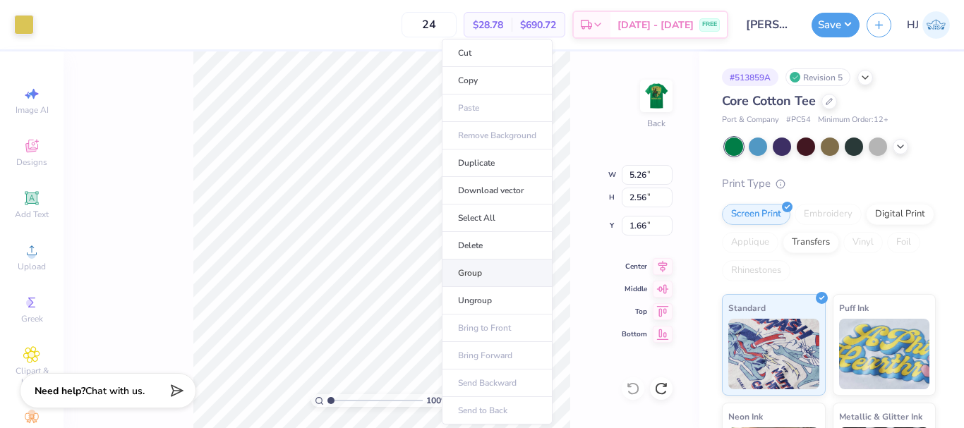
click at [484, 275] on li "Group" at bounding box center [497, 274] width 111 height 28
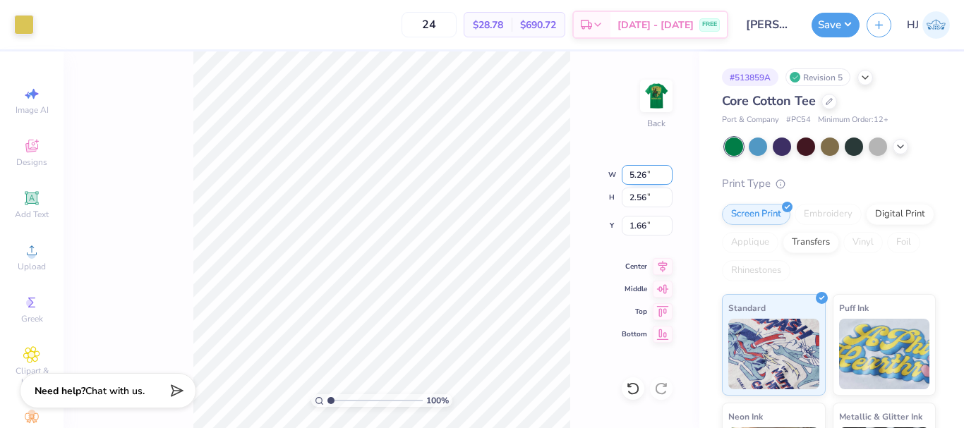
click at [640, 181] on input "5.26" at bounding box center [647, 175] width 51 height 20
type input "4.00"
type input "1.95"
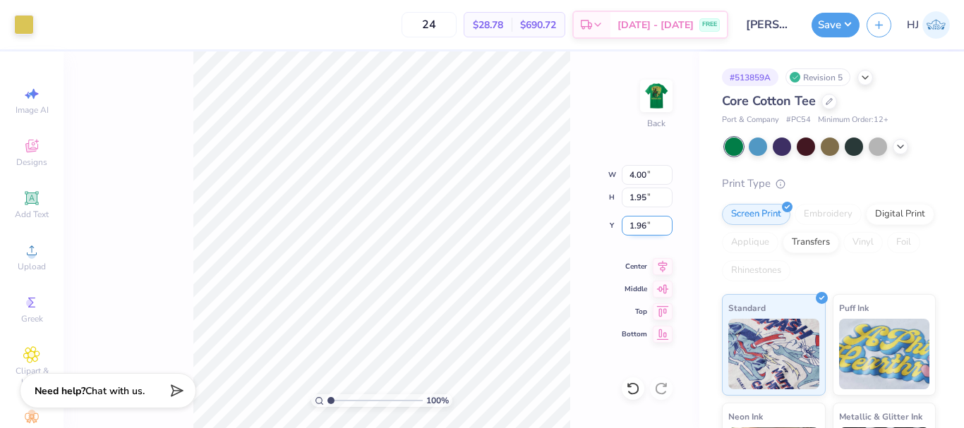
click at [650, 230] on input "1.96" at bounding box center [647, 226] width 51 height 20
type input "3.00"
drag, startPoint x: 659, startPoint y: 85, endPoint x: 574, endPoint y: 172, distance: 121.3
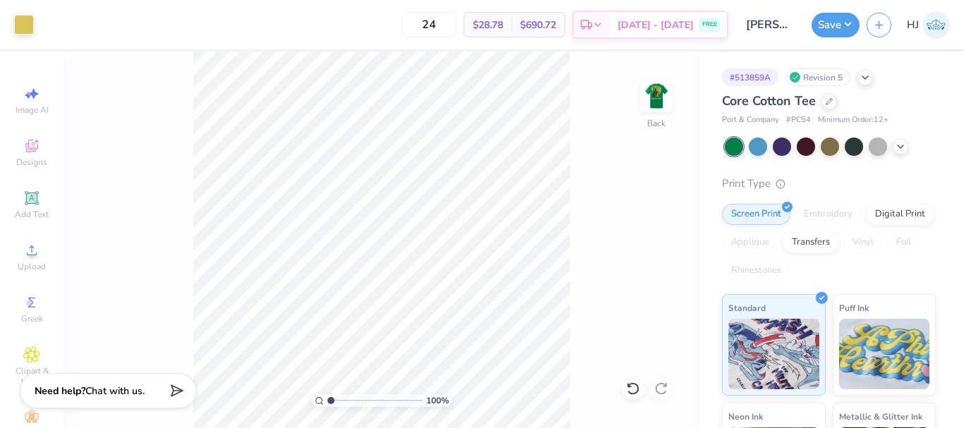
click at [659, 85] on img at bounding box center [656, 96] width 28 height 28
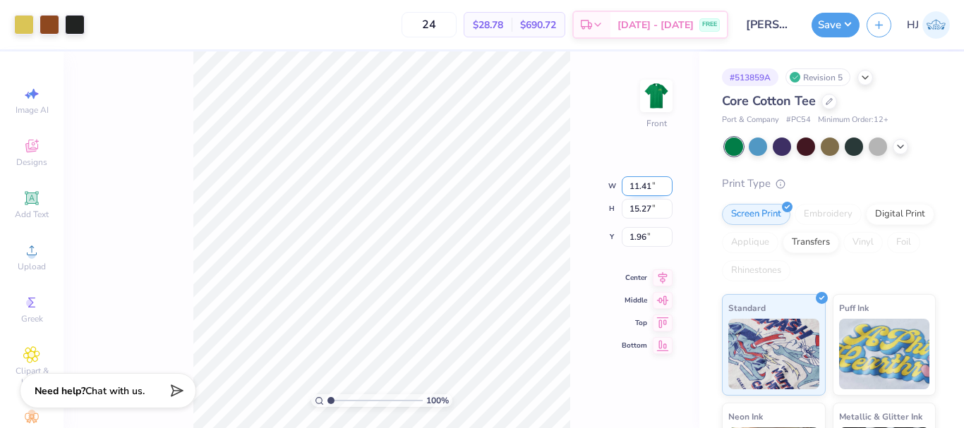
click at [644, 190] on input "11.41" at bounding box center [647, 186] width 51 height 20
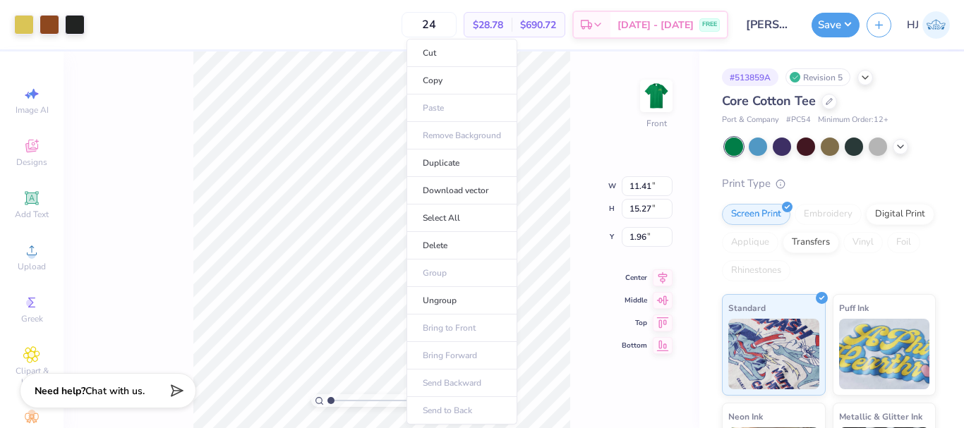
click at [583, 169] on div "100 % Front W 11.41 11.41 " H 15.27 15.27 " Y 1.96 1.96 " Center Middle Top Bot…" at bounding box center [382, 240] width 636 height 377
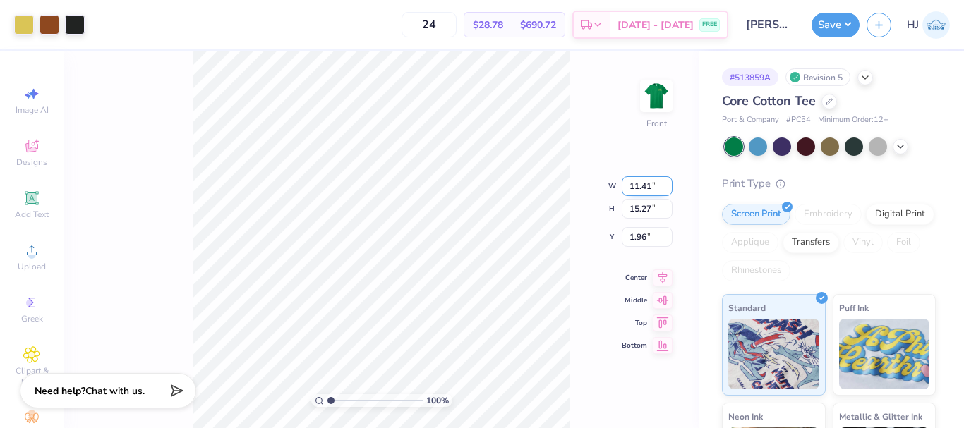
click at [646, 191] on input "11.41" at bounding box center [647, 186] width 51 height 20
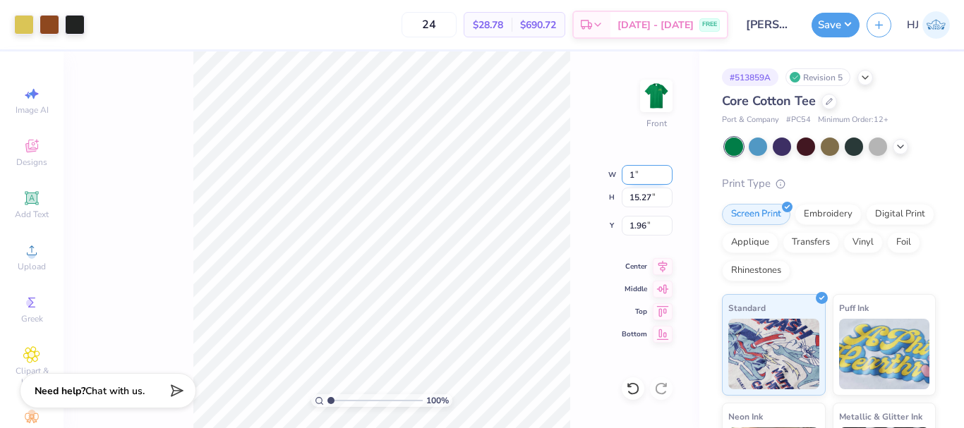
type input "1.00"
type input "1.34"
type input "8.93"
click at [646, 176] on input "1.00" at bounding box center [647, 175] width 51 height 20
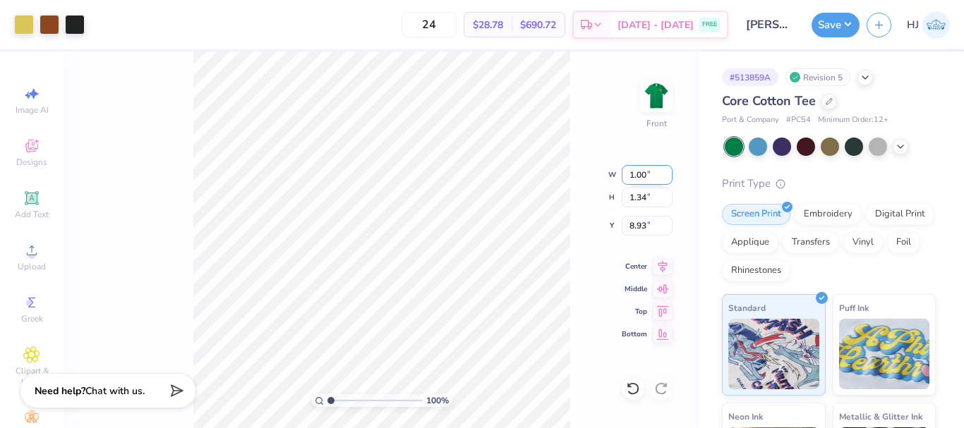
click at [646, 176] on input "1.00" at bounding box center [647, 175] width 51 height 20
type input "11.00"
type input "14.72"
click at [639, 224] on input "2.24" at bounding box center [647, 226] width 51 height 20
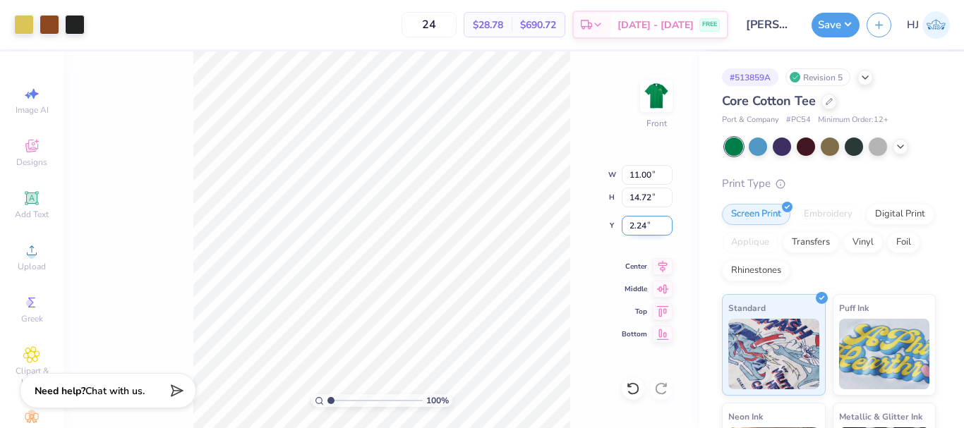
click at [639, 224] on input "2.24" at bounding box center [647, 226] width 51 height 20
type input "3.00"
click at [646, 270] on div "Center" at bounding box center [647, 264] width 51 height 17
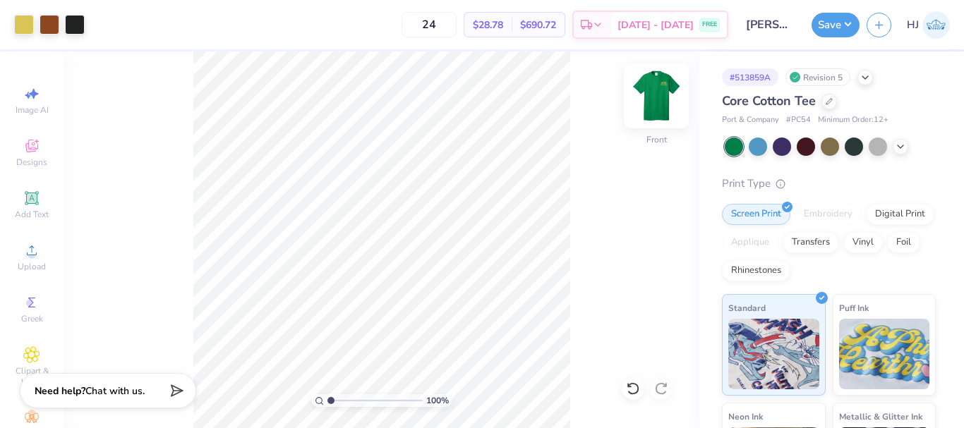
click at [661, 100] on img at bounding box center [656, 96] width 56 height 56
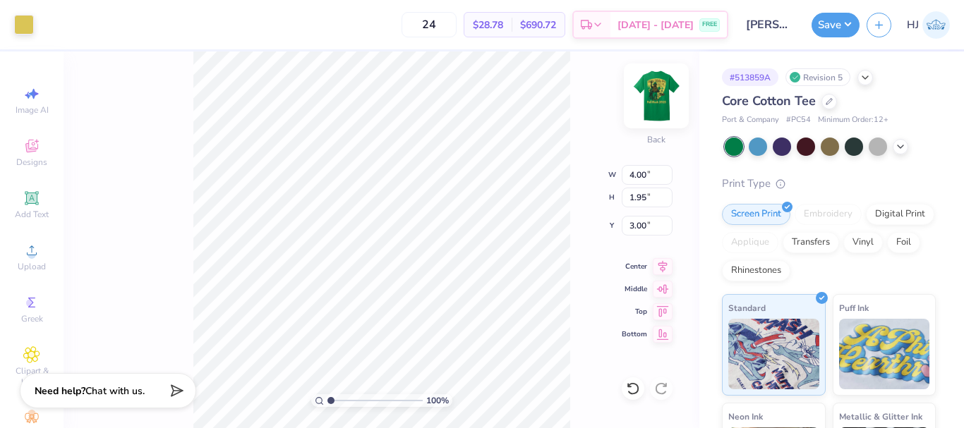
click at [654, 90] on img at bounding box center [656, 96] width 56 height 56
type input "1"
click at [677, 80] on div "100 % Front W 11.00 11.00 " H 14.72 14.72 " Y 3.00 3.00 " Center Middle Top Bot…" at bounding box center [382, 240] width 636 height 377
click at [656, 99] on img at bounding box center [656, 96] width 56 height 56
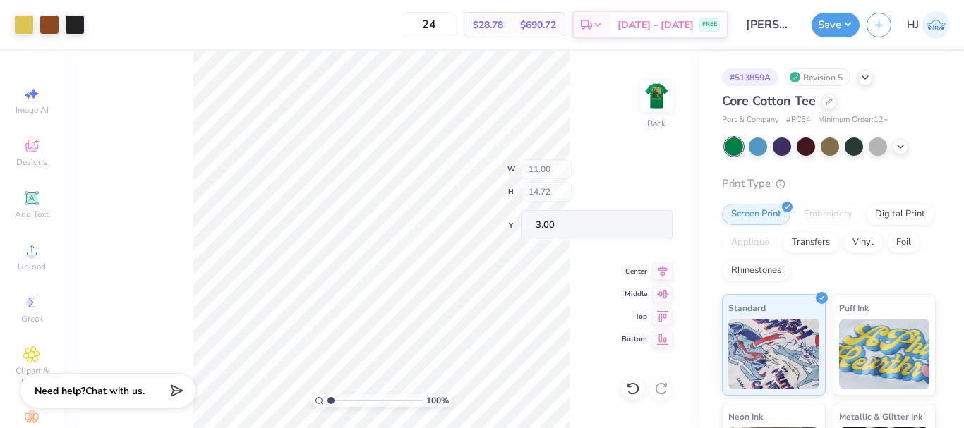
click at [656, 99] on img at bounding box center [656, 96] width 28 height 28
click at [592, 140] on div "100 % Front" at bounding box center [382, 240] width 636 height 377
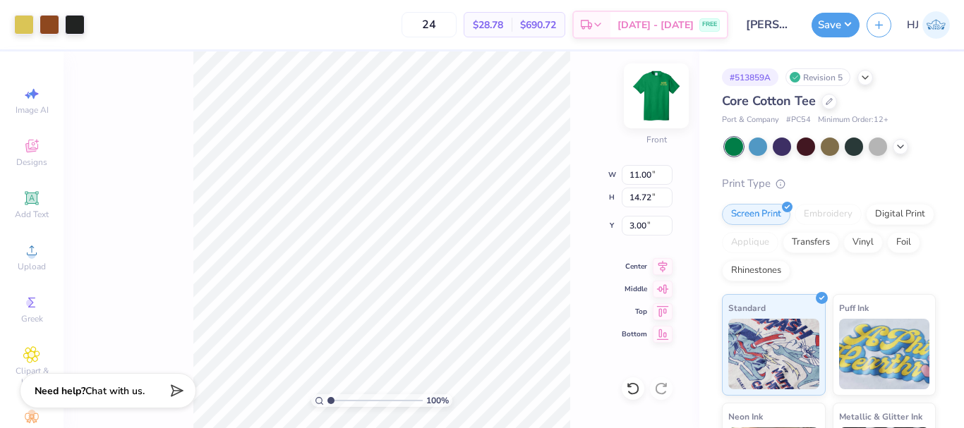
click at [656, 92] on img at bounding box center [656, 96] width 56 height 56
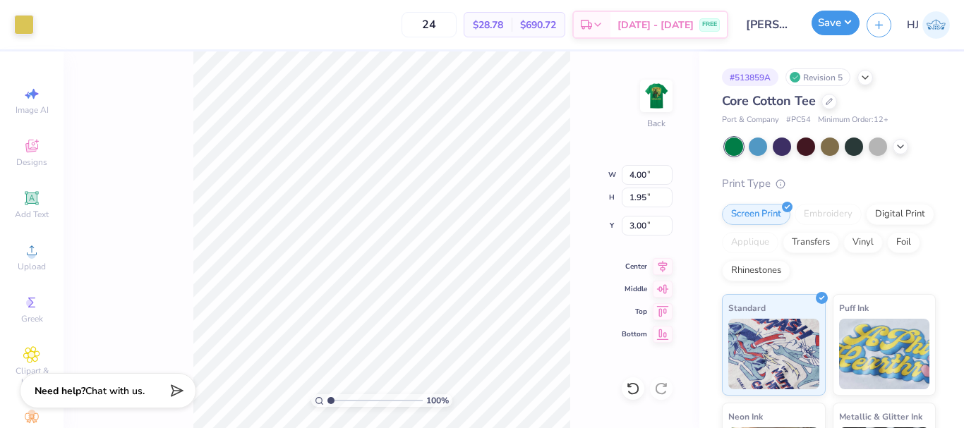
click at [847, 25] on button "Save" at bounding box center [836, 23] width 48 height 25
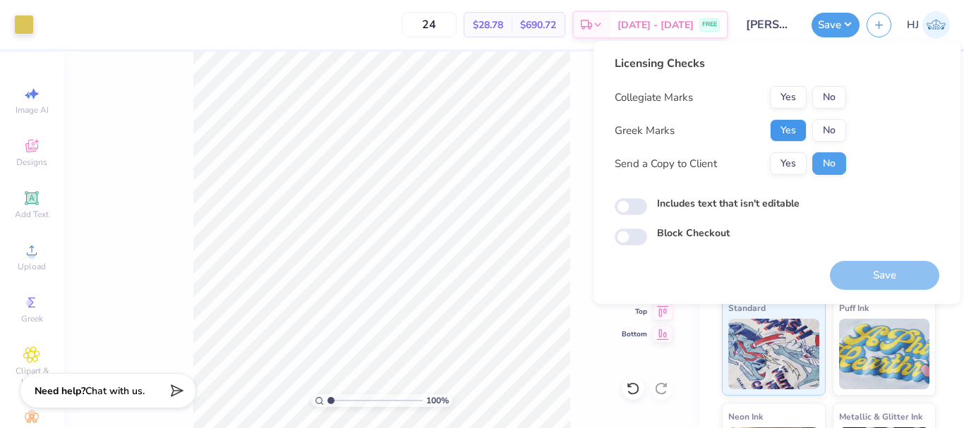
click at [790, 133] on button "Yes" at bounding box center [788, 130] width 37 height 23
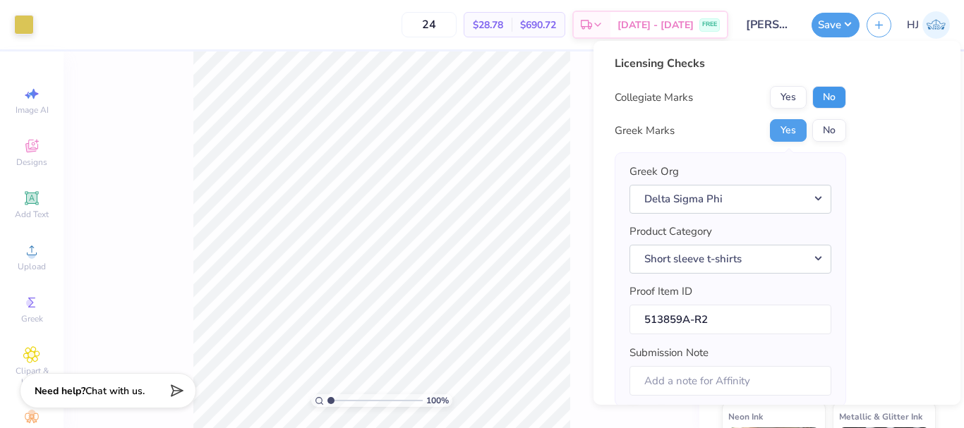
click at [836, 104] on button "No" at bounding box center [829, 97] width 34 height 23
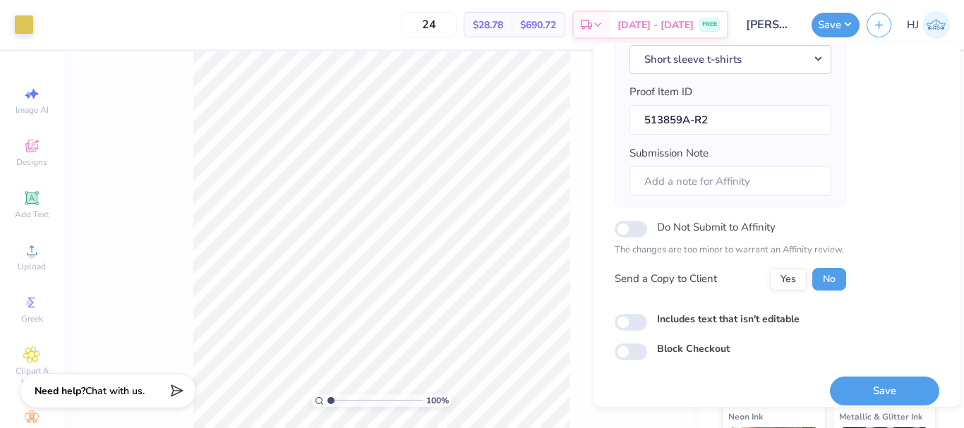
scroll to position [214, 0]
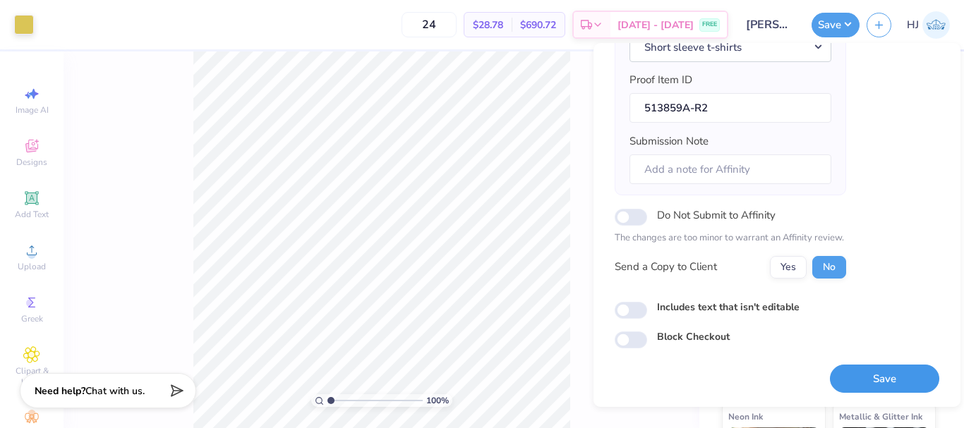
click at [870, 383] on button "Save" at bounding box center [884, 379] width 109 height 29
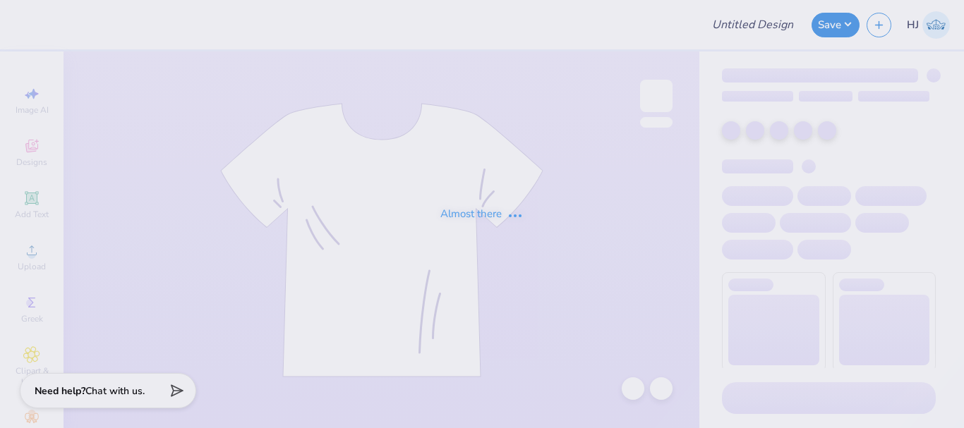
type input "AEPHI Gen Merch Sweatshirt"
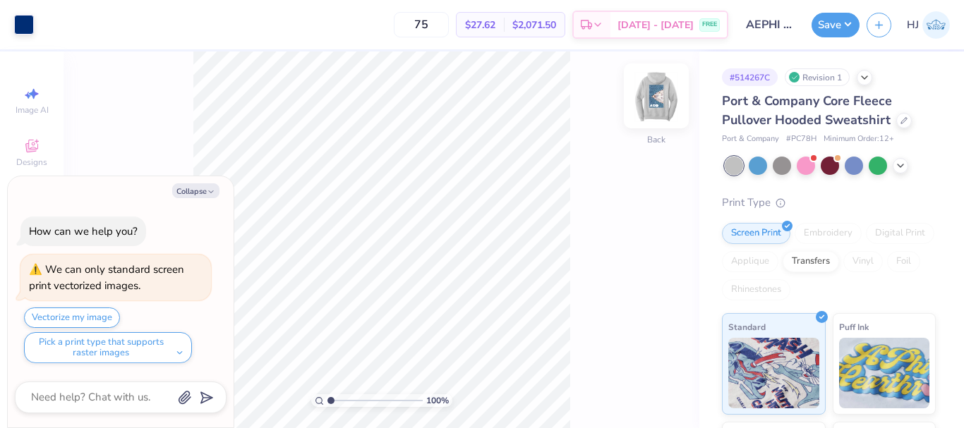
click at [652, 102] on img at bounding box center [656, 96] width 56 height 56
type textarea "x"
type input "2.71964221644285"
type textarea "x"
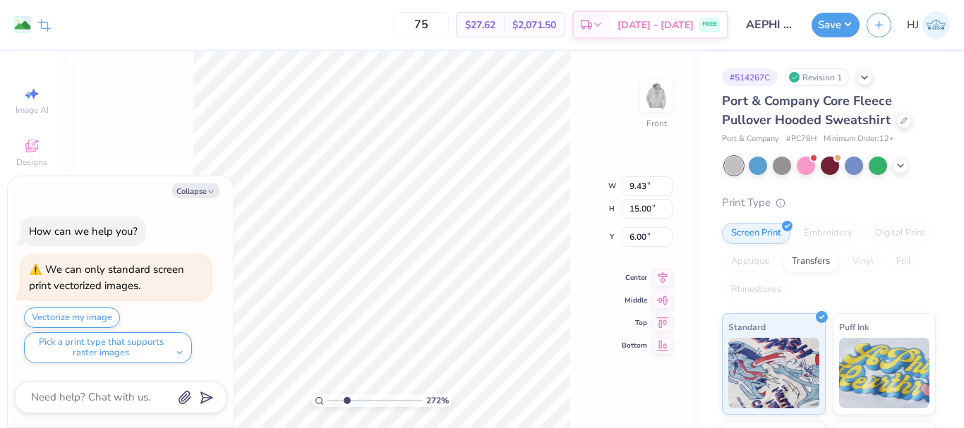
type input "2.71964221644285"
type textarea "x"
type input "2.71964221644285"
type textarea "x"
type input "2.71964221644285"
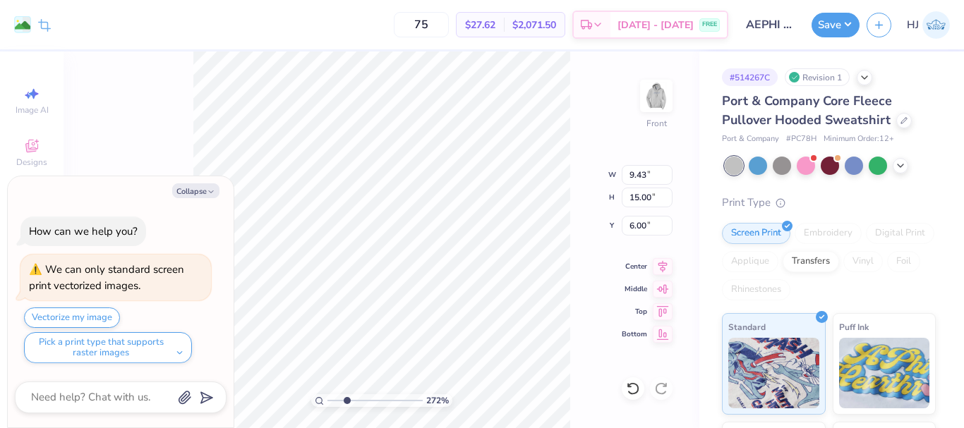
type textarea "x"
type input "2.71964221644285"
type textarea "x"
type input "6.87"
type input "2.71964221644285"
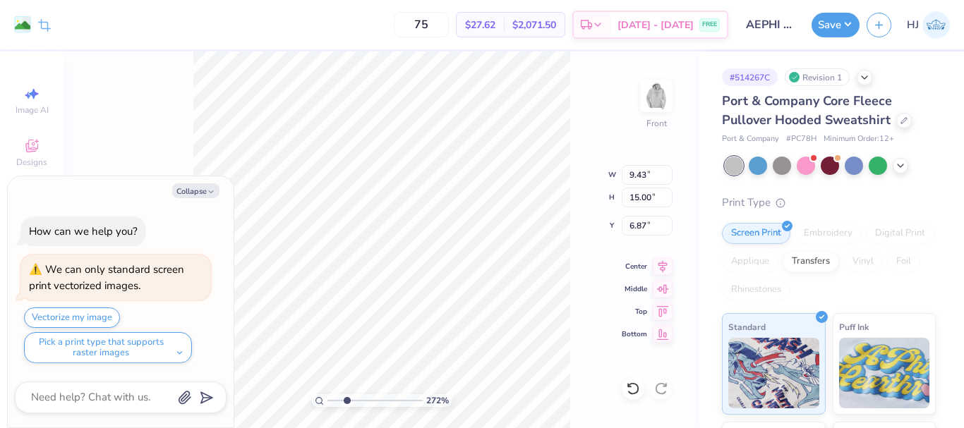
type textarea "x"
click at [638, 392] on icon at bounding box center [633, 389] width 14 height 14
type input "2.71964221644285"
type textarea "x"
type input "2.71964221644285"
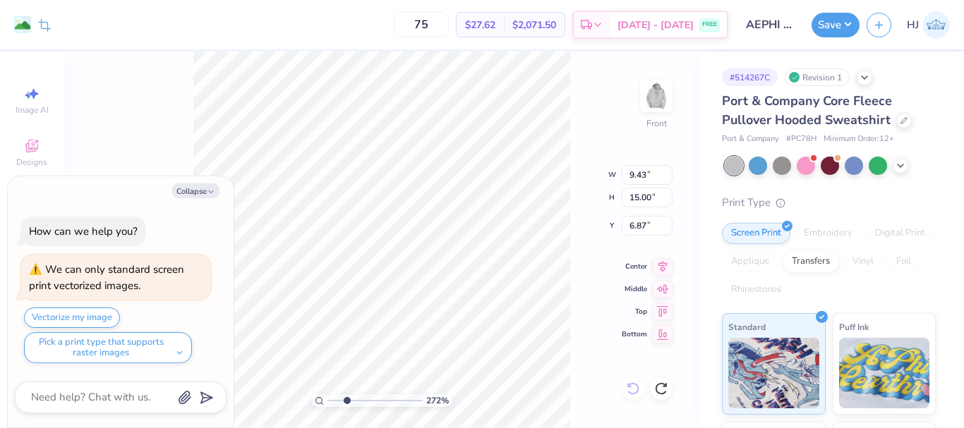
type textarea "x"
type input "2.71964221644285"
type textarea "x"
type input "2.71964221644285"
type textarea "x"
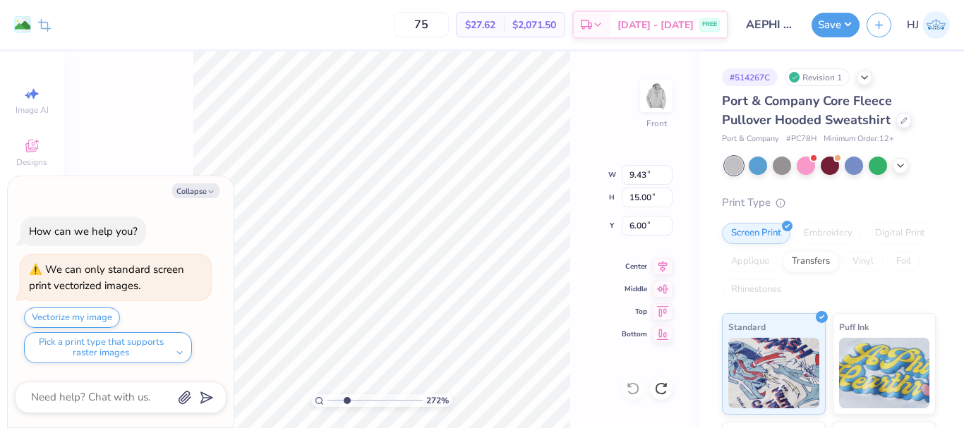
type input "2.71964221644285"
type textarea "x"
type input "3.32211092047231"
type textarea "x"
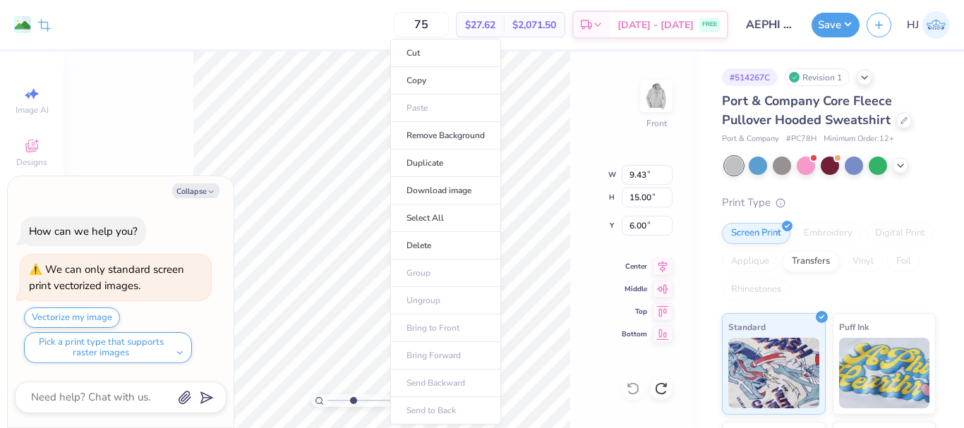
type input "3.32211092047231"
type textarea "x"
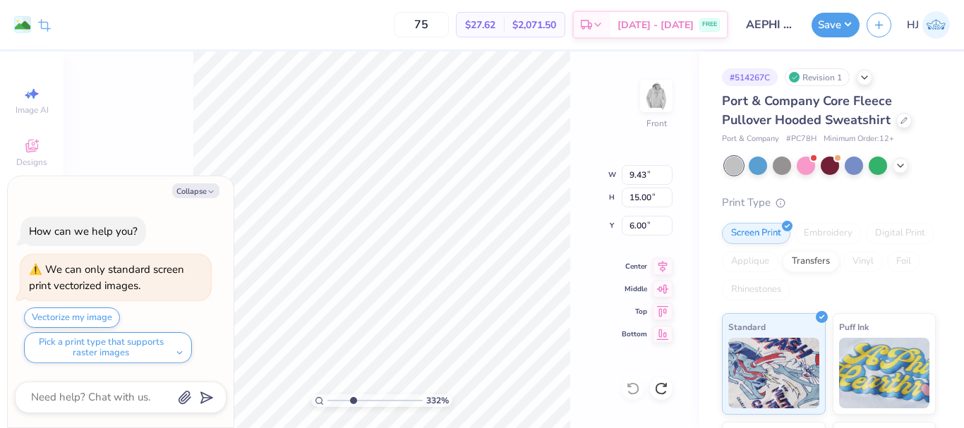
type input "3.32211092047231"
type textarea "x"
type input "3.32211092047231"
type textarea "x"
type input "3.32211092047231"
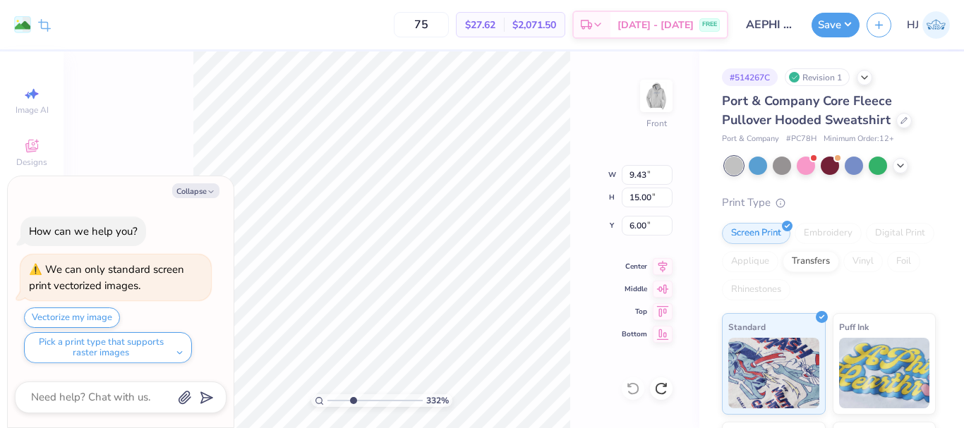
type textarea "x"
type input "3.32211092047231"
type textarea "x"
type input "3.32211092047231"
type textarea "x"
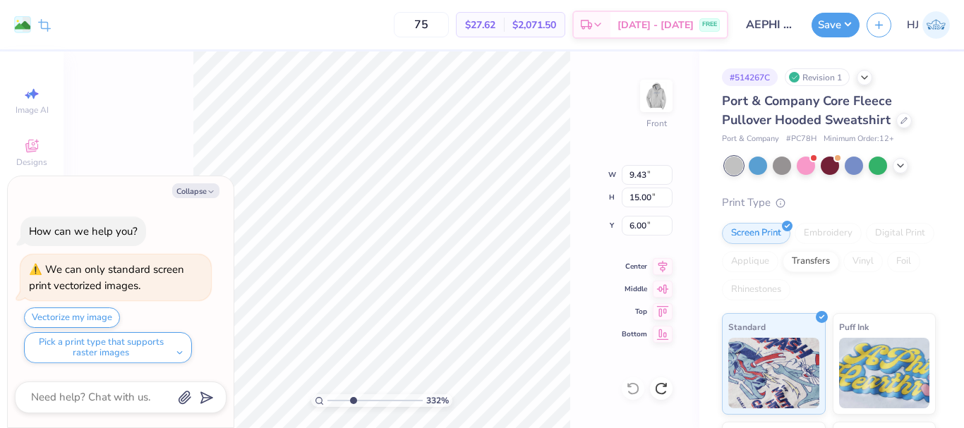
type input "3.32211092047231"
type textarea "x"
type input "3.32211092047231"
type textarea "x"
type input "6.48"
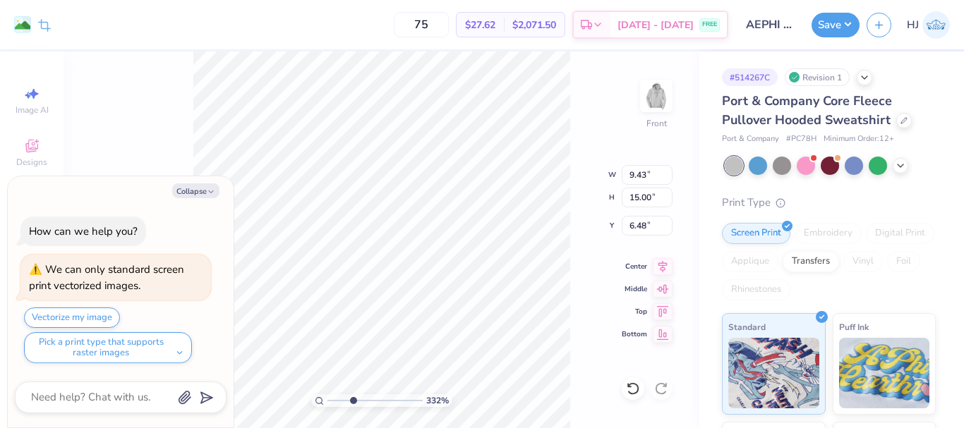
type input "3.32211092047231"
type textarea "x"
type input "3.32211092047231"
type textarea "x"
type input "3.32211092047231"
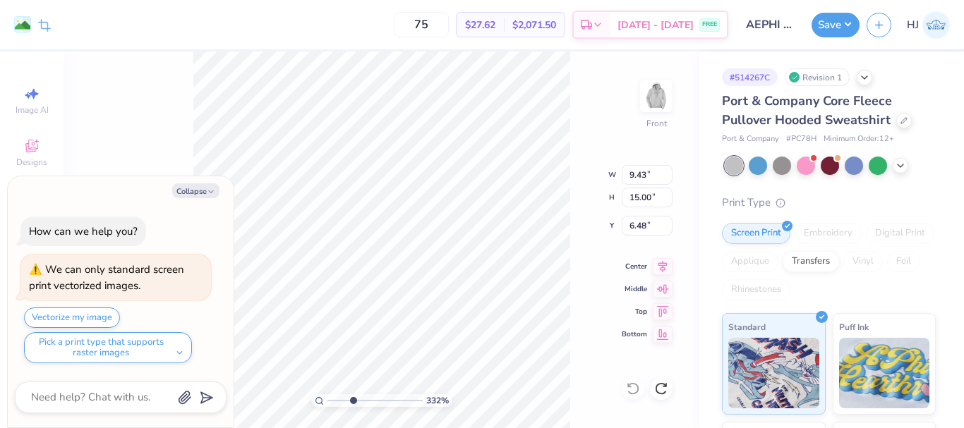
type textarea "x"
type input "3.32211092047231"
type textarea "x"
type input "3.32211092047231"
type textarea "x"
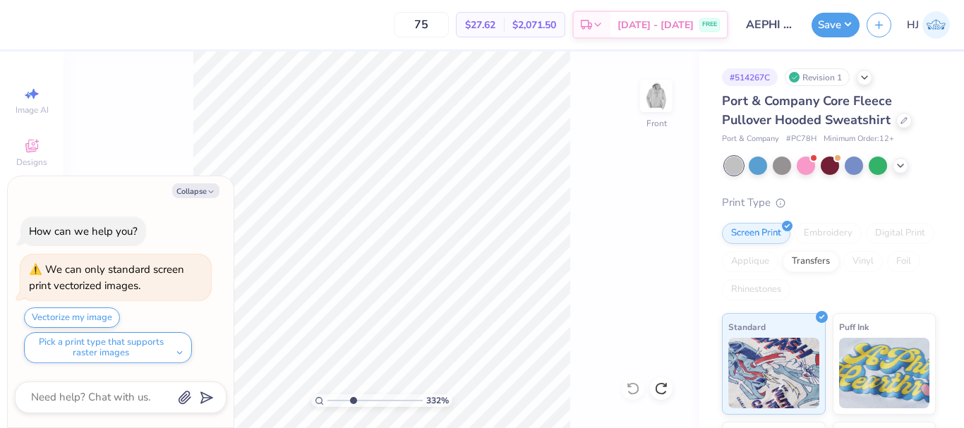
type input "3.32211092047231"
type textarea "x"
type input "1.64913377760655"
type textarea "x"
type input "1.64913377760655"
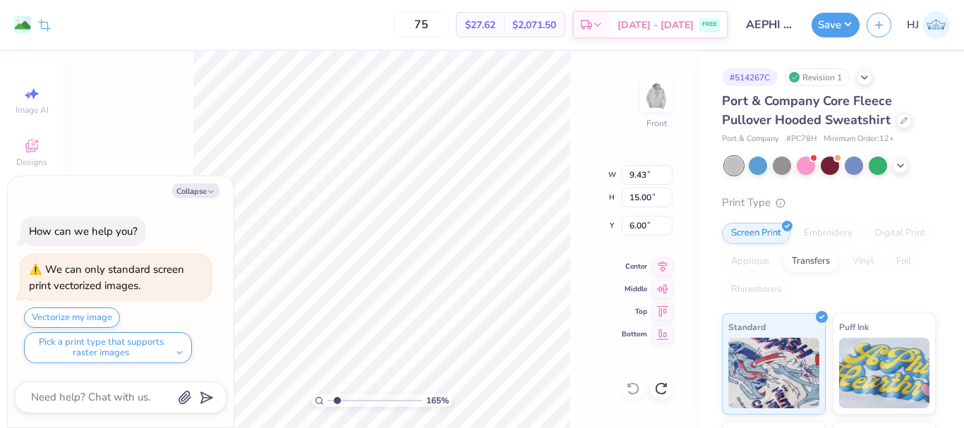
type textarea "x"
type input "1.64913377760655"
type textarea "x"
click at [839, 262] on div "Transfers" at bounding box center [811, 259] width 56 height 21
type input "1.64913377760655"
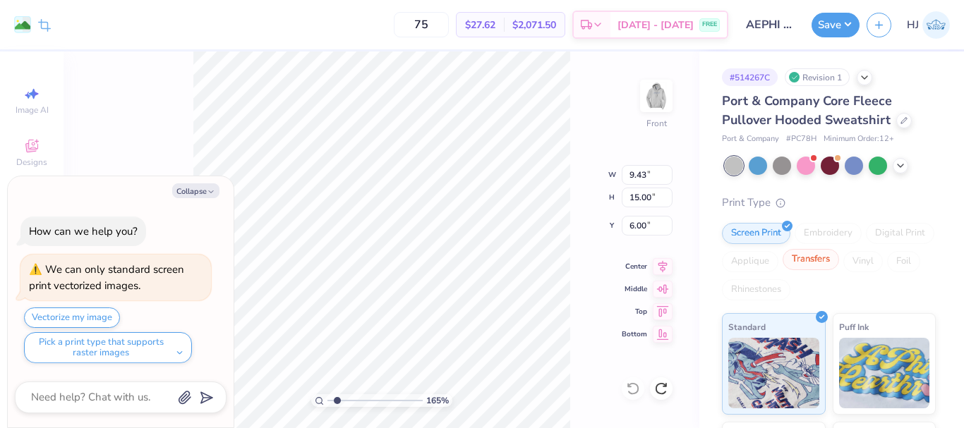
type textarea "x"
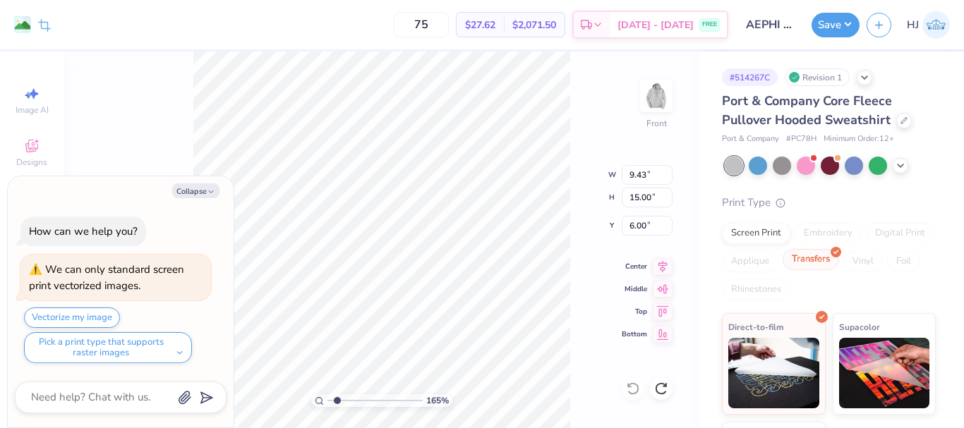
type input "1.64913377760655"
type textarea "x"
type input "1.64913377760655"
type textarea "x"
click at [754, 368] on img at bounding box center [773, 371] width 91 height 71
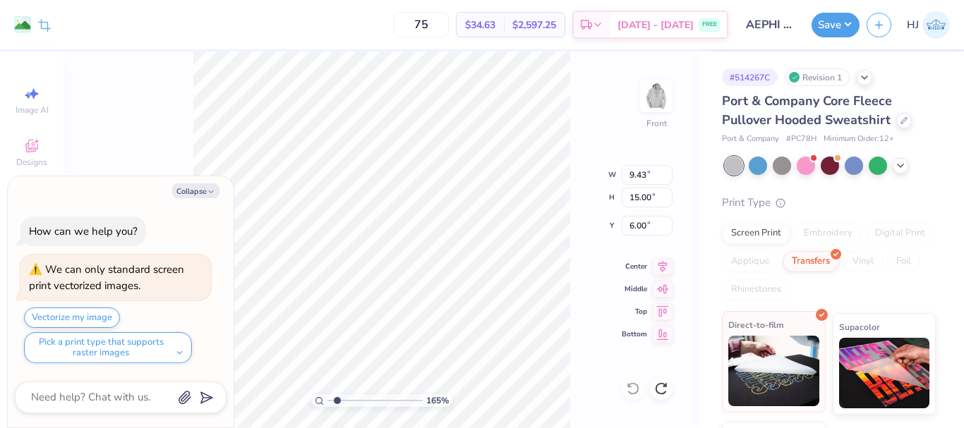
type input "1.64913377760655"
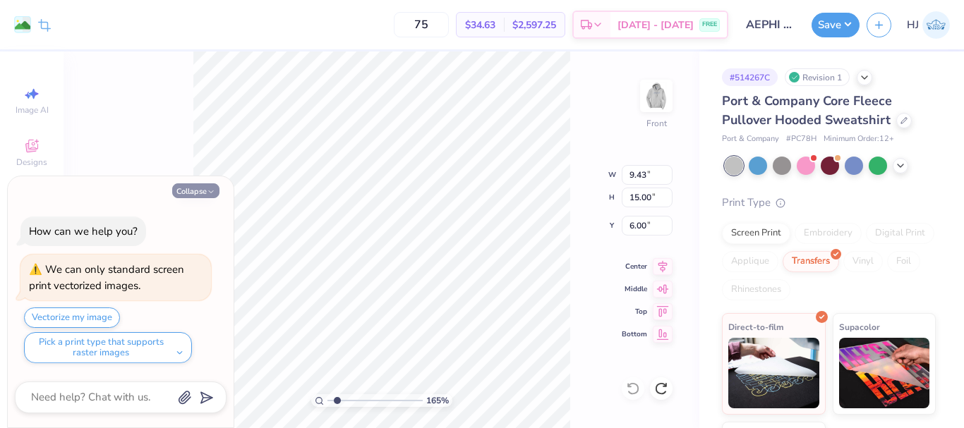
click at [196, 188] on button "Collapse" at bounding box center [195, 191] width 47 height 15
type textarea "x"
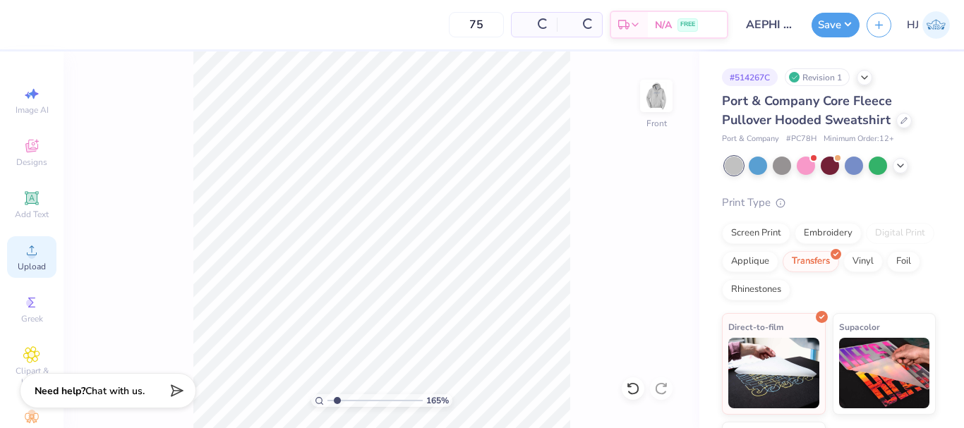
click at [32, 246] on icon at bounding box center [31, 250] width 17 height 17
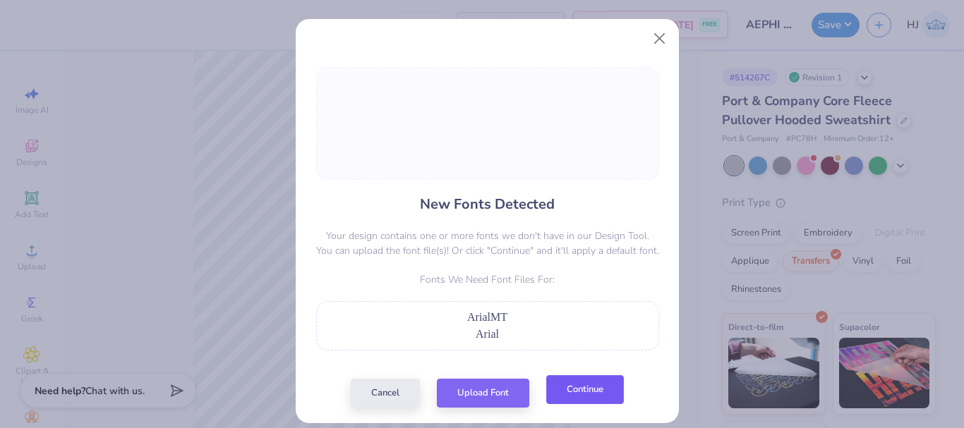
click at [579, 399] on button "Continue" at bounding box center [585, 389] width 78 height 29
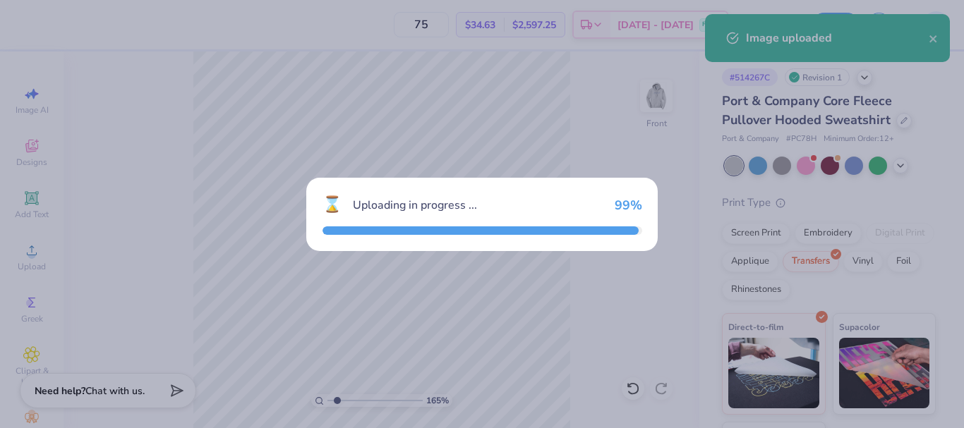
type input "1.64913377760655"
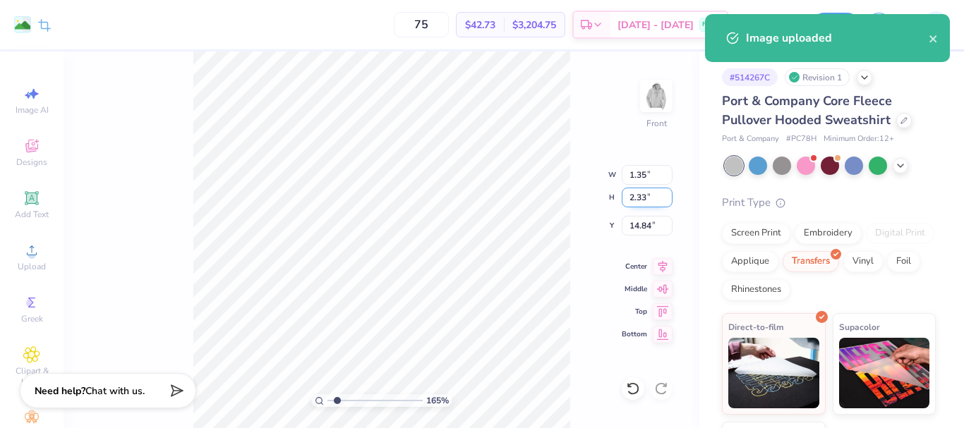
click at [638, 203] on input "2.33" at bounding box center [647, 198] width 51 height 20
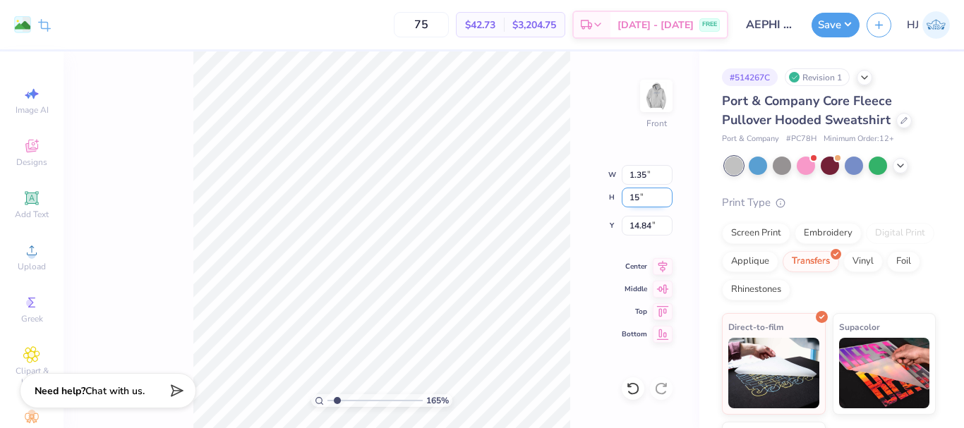
type input "15"
type input "1.64913377760655"
type input "8.68"
type input "15.00"
click at [647, 224] on input "8.50" at bounding box center [647, 226] width 51 height 20
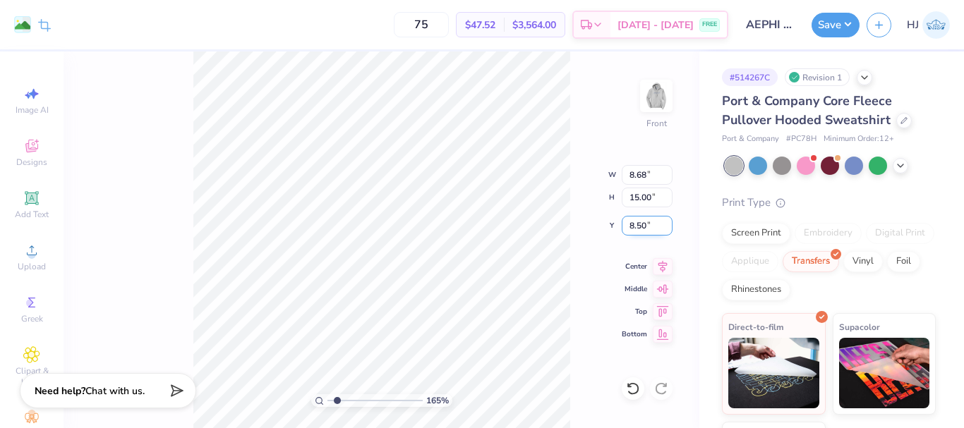
click at [647, 224] on input "8.50" at bounding box center [647, 226] width 51 height 20
type input "6"
type input "1.64913377760655"
type input "6.00"
